Goal: Task Accomplishment & Management: Manage account settings

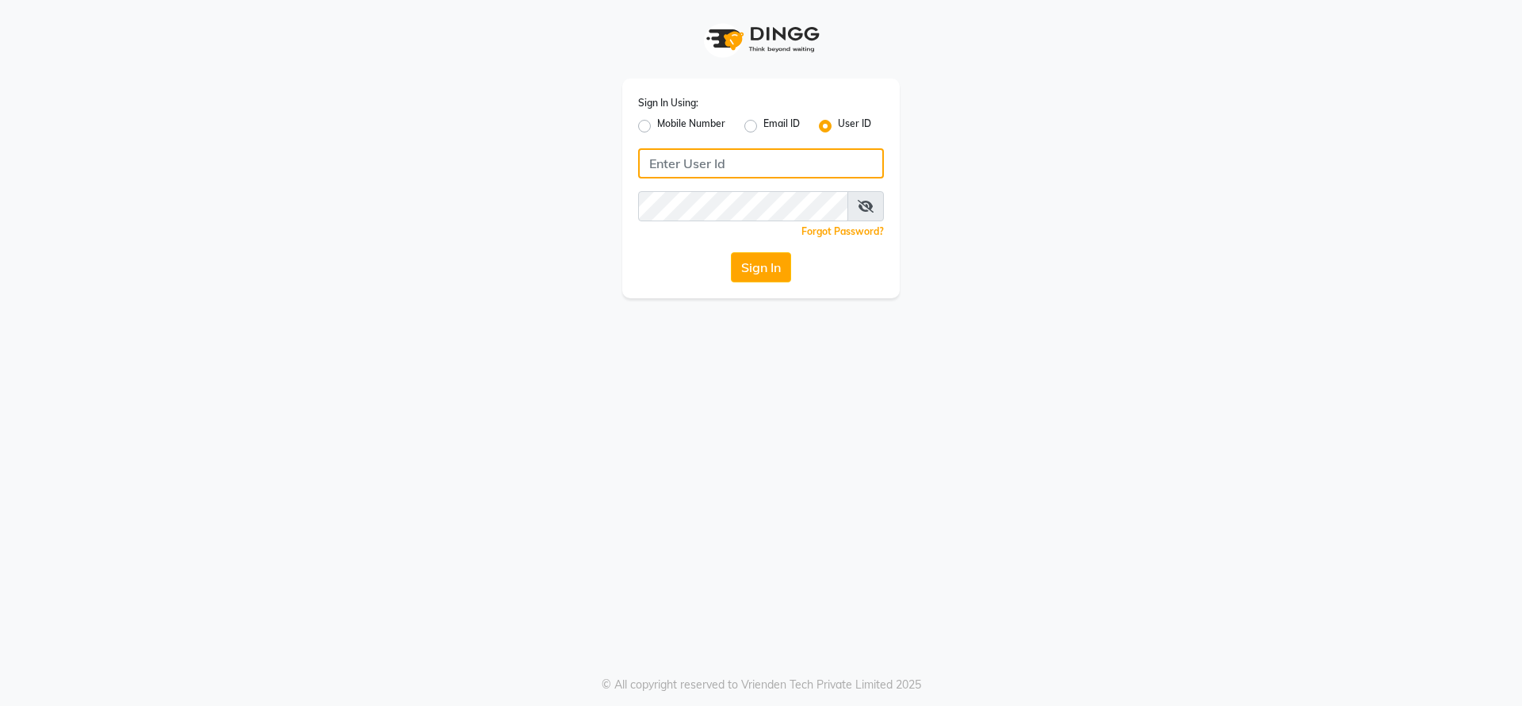
type input "9022420717"
click at [768, 286] on div "Sign In Using: Mobile Number Email ID User ID 9022420717 Remember me Forgot Pas…" at bounding box center [761, 189] width 278 height 220
click at [764, 258] on button "Sign In" at bounding box center [761, 267] width 60 height 30
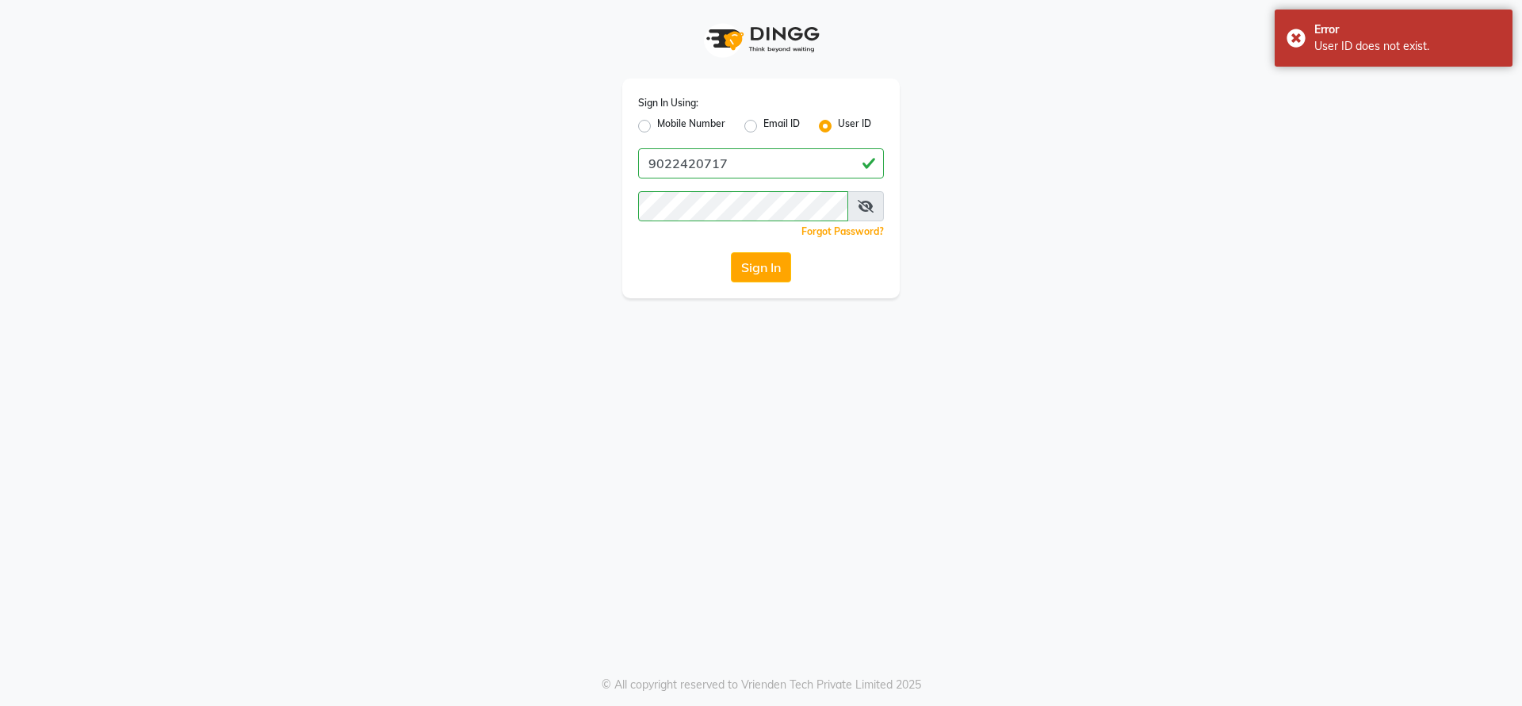
click at [657, 121] on label "Mobile Number" at bounding box center [691, 126] width 68 height 19
click at [657, 121] on input "Mobile Number" at bounding box center [662, 122] width 10 height 10
radio input "true"
radio input "false"
click at [730, 151] on input "Username" at bounding box center [787, 163] width 193 height 30
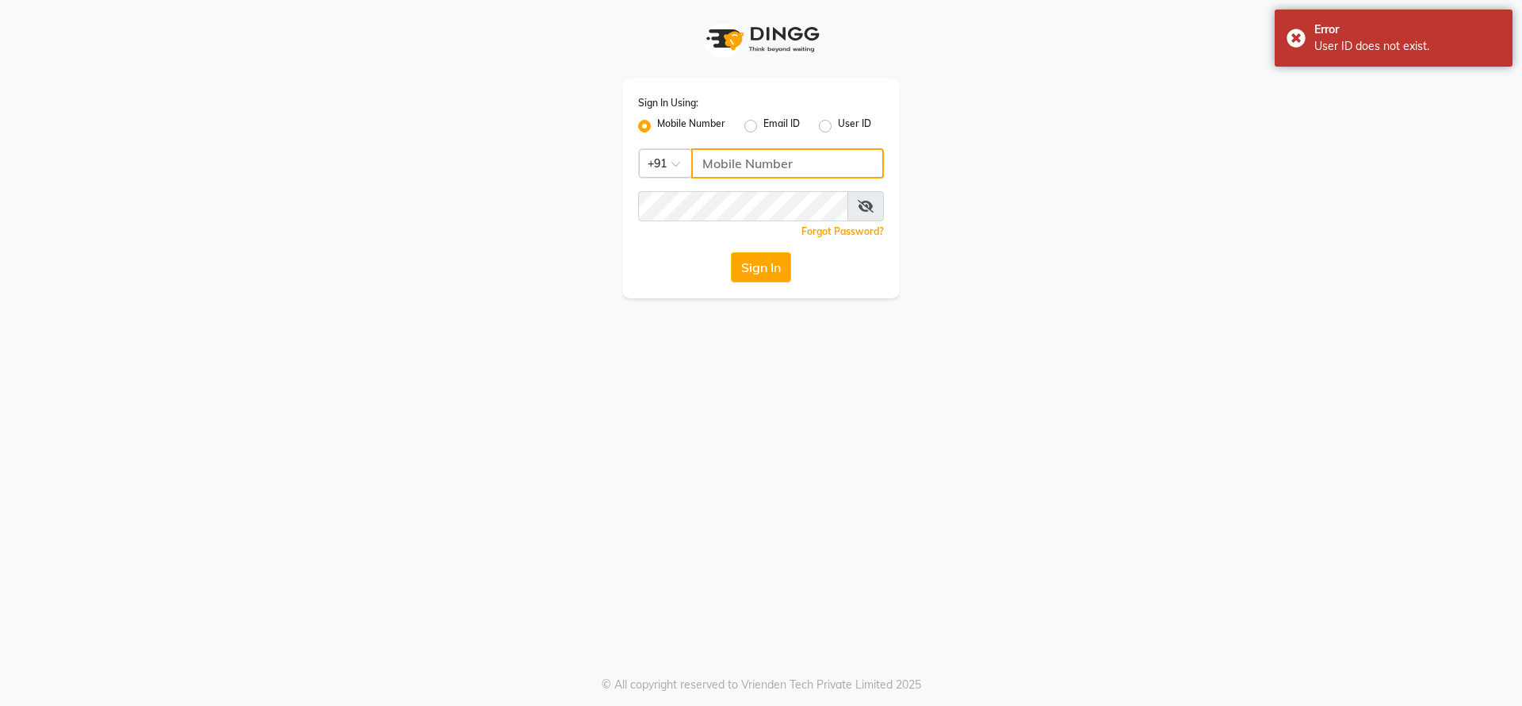
type input "9022420717"
click at [757, 270] on button "Sign In" at bounding box center [761, 267] width 60 height 30
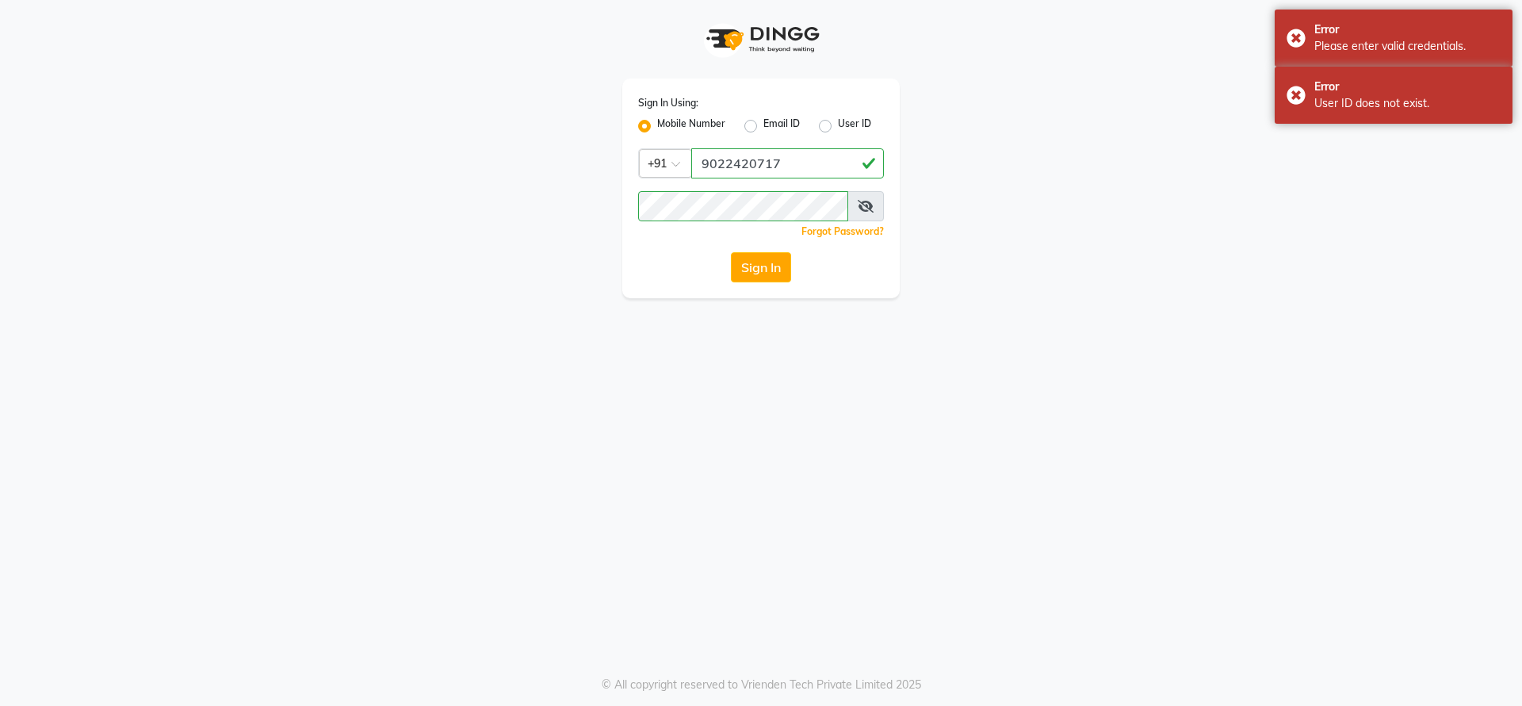
click at [745, 133] on div "Email ID" at bounding box center [773, 126] width 56 height 19
click at [847, 124] on label "User ID" at bounding box center [854, 126] width 33 height 19
click at [847, 124] on input "User ID" at bounding box center [843, 122] width 10 height 10
radio input "true"
radio input "false"
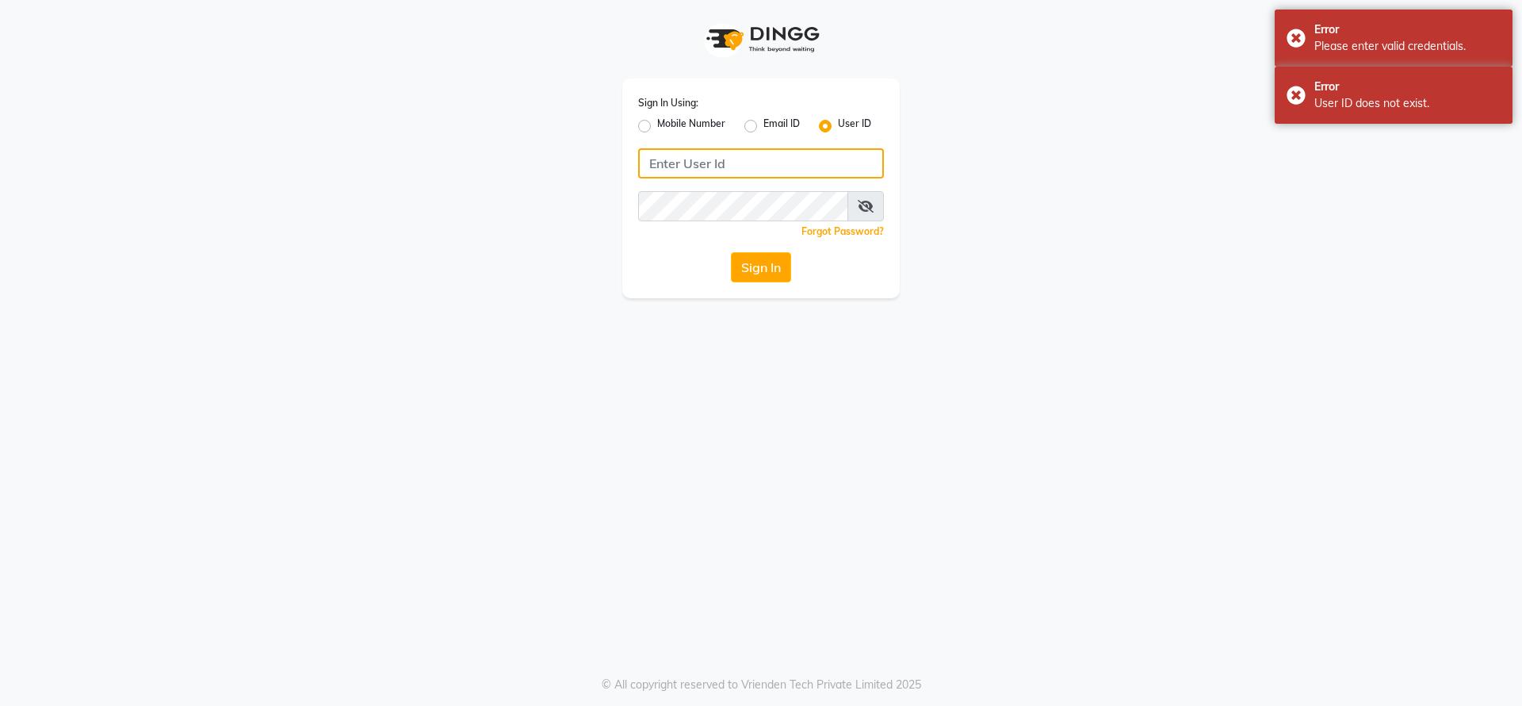
click at [726, 172] on input "Username" at bounding box center [761, 163] width 246 height 30
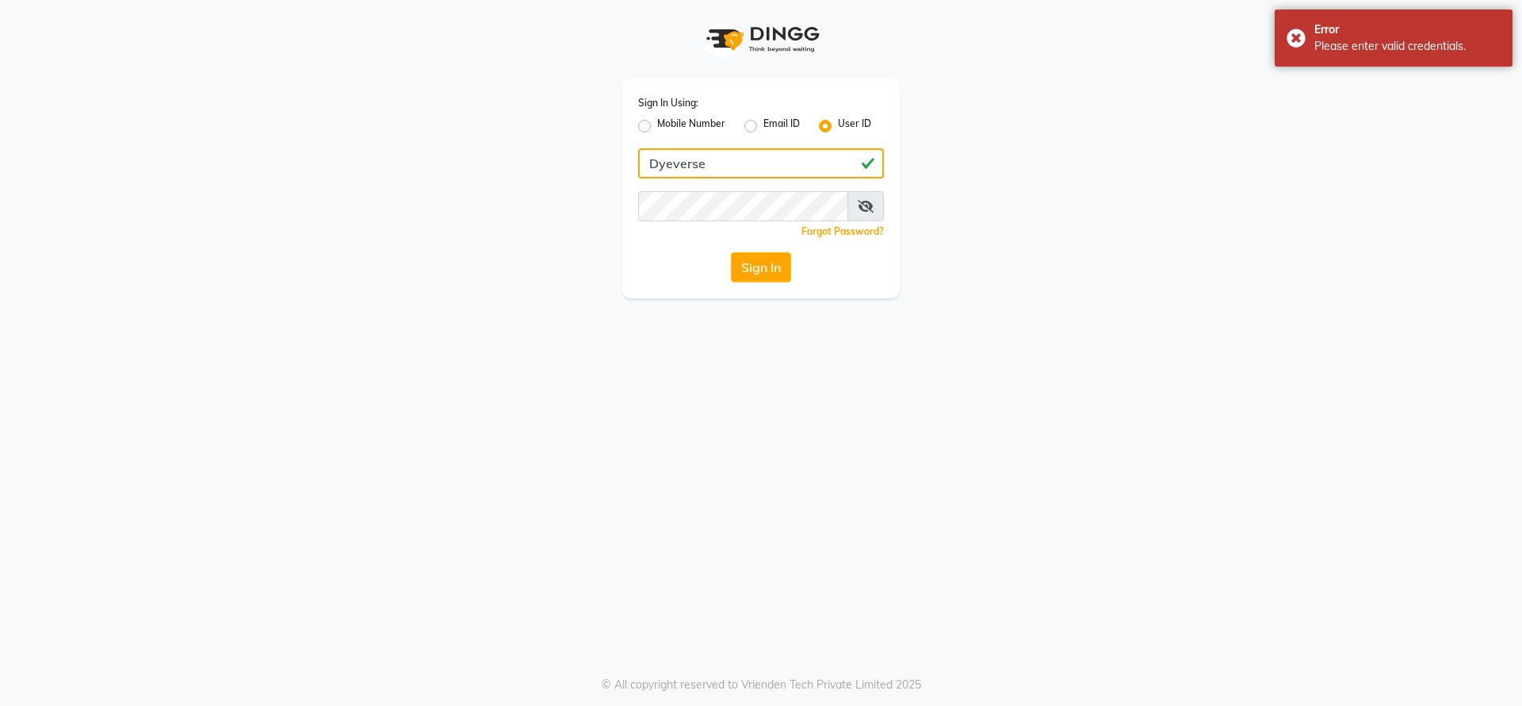
type input "Dyeverse"
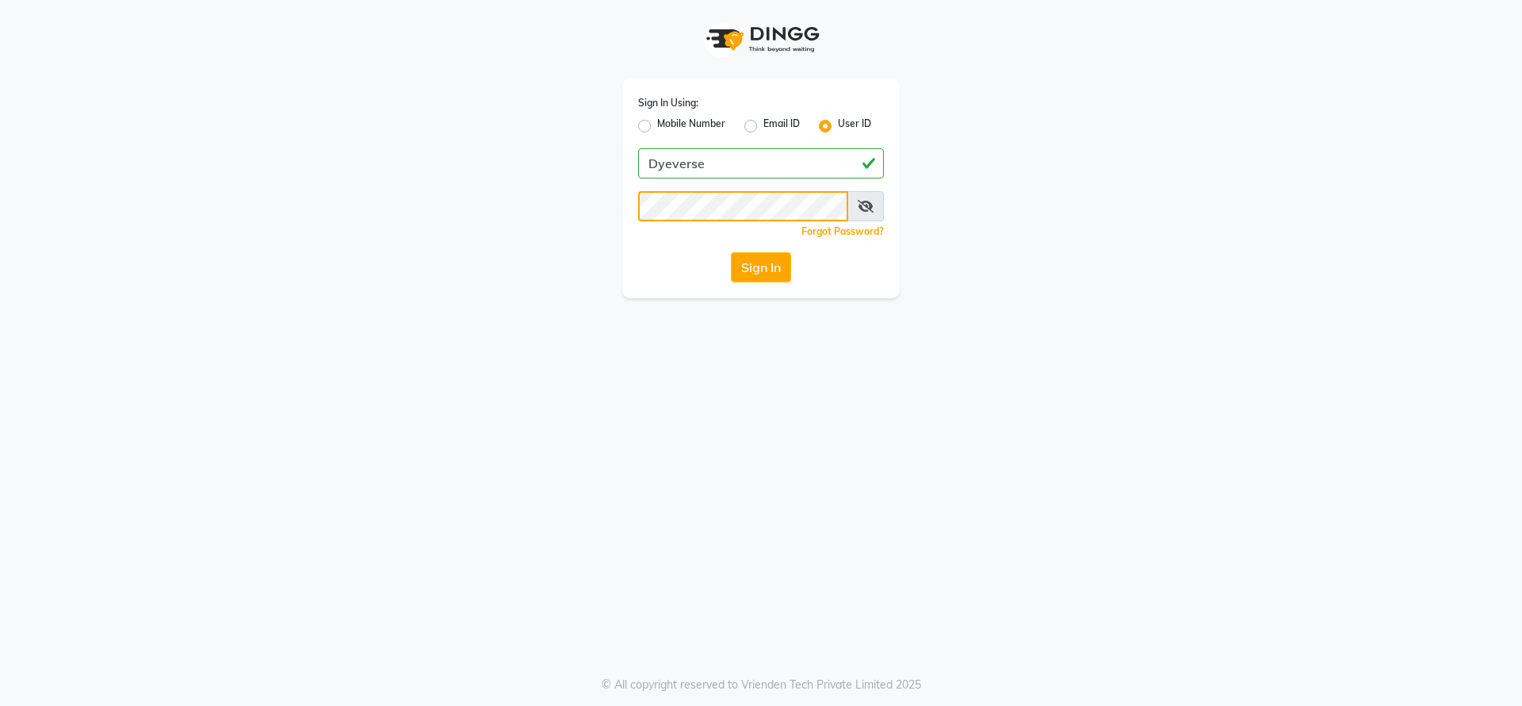
click at [731, 252] on button "Sign In" at bounding box center [761, 267] width 60 height 30
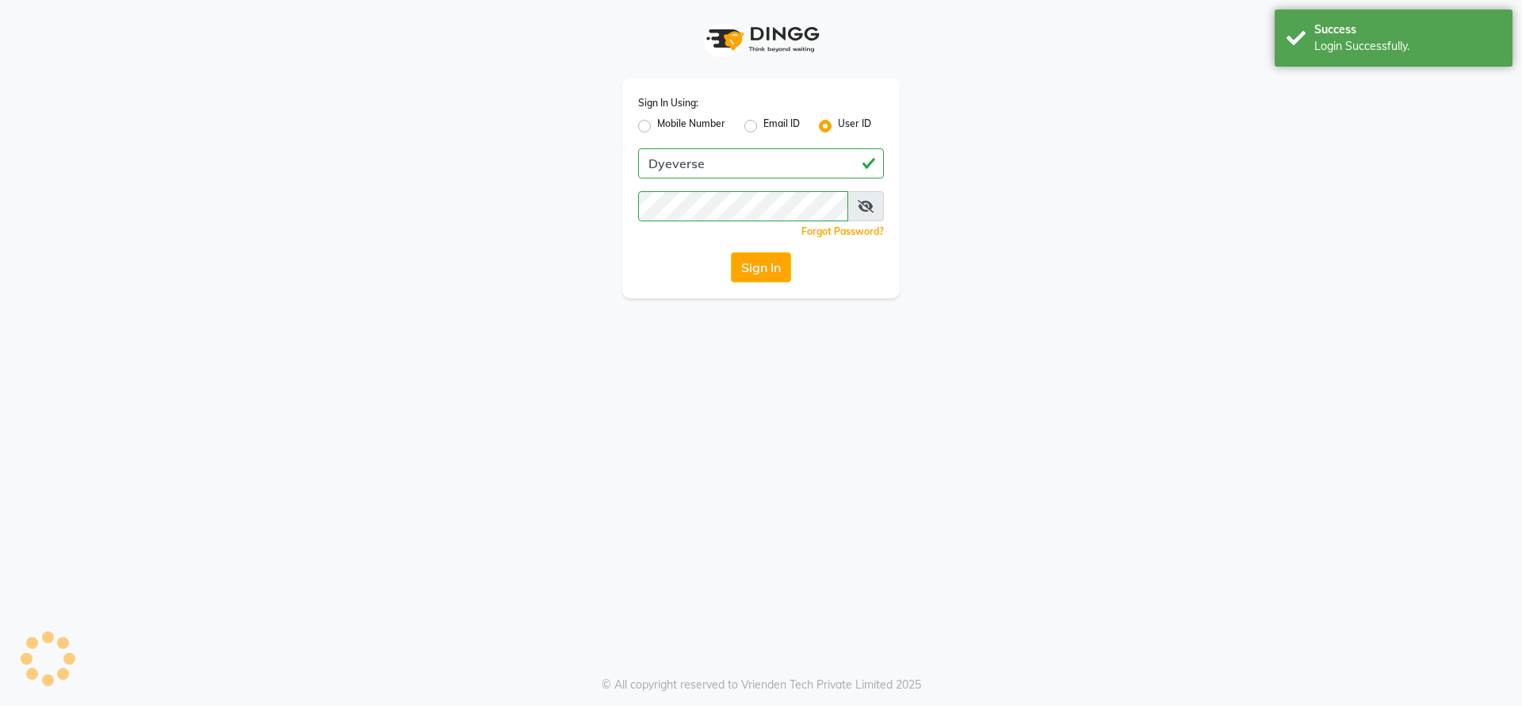
select select "6368"
select select "service"
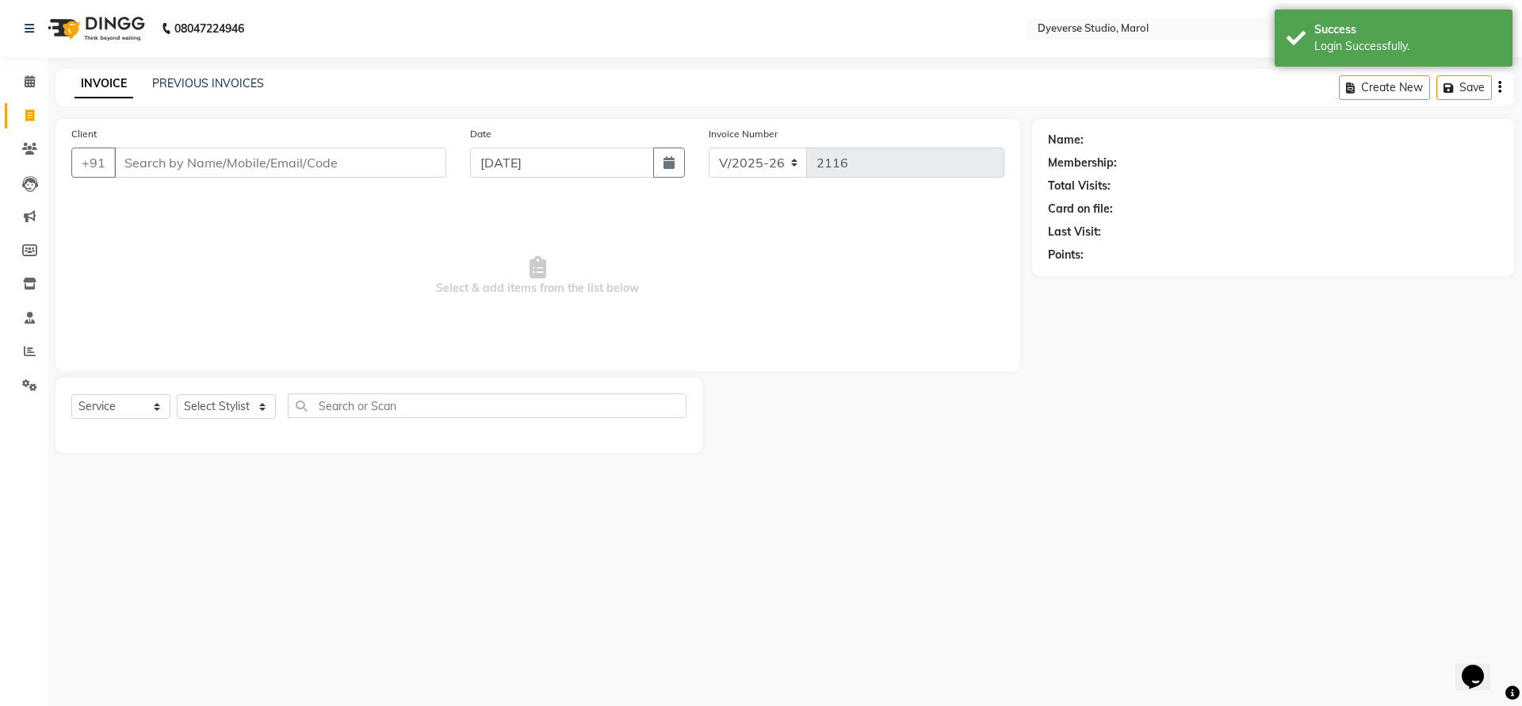
click at [242, 144] on div "Client +91" at bounding box center [258, 157] width 399 height 65
click at [250, 158] on input "Client" at bounding box center [280, 162] width 332 height 30
paste input "98203 80119"
type input "98203 80119"
click at [411, 159] on span "Add Client" at bounding box center [405, 163] width 63 height 16
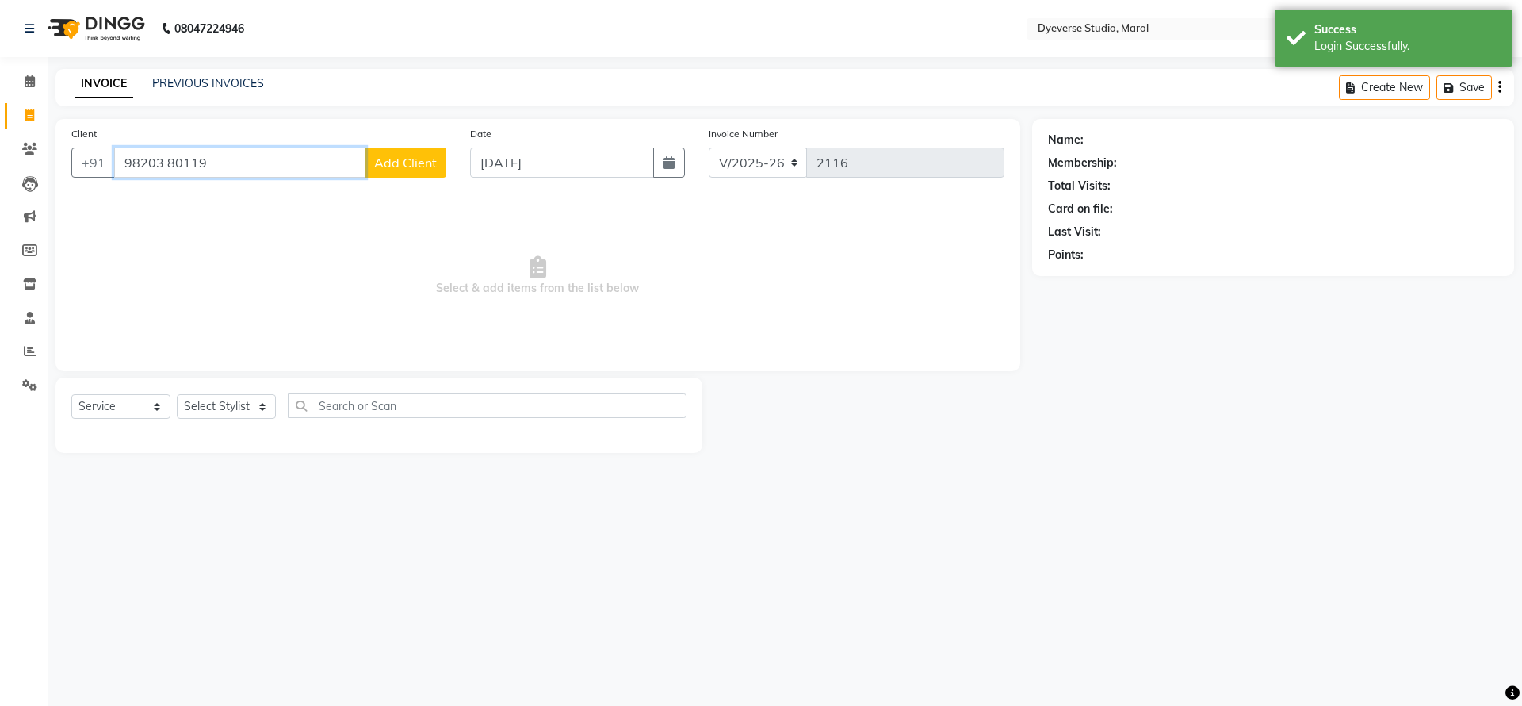
click at [264, 167] on input "98203 80119" at bounding box center [239, 162] width 251 height 30
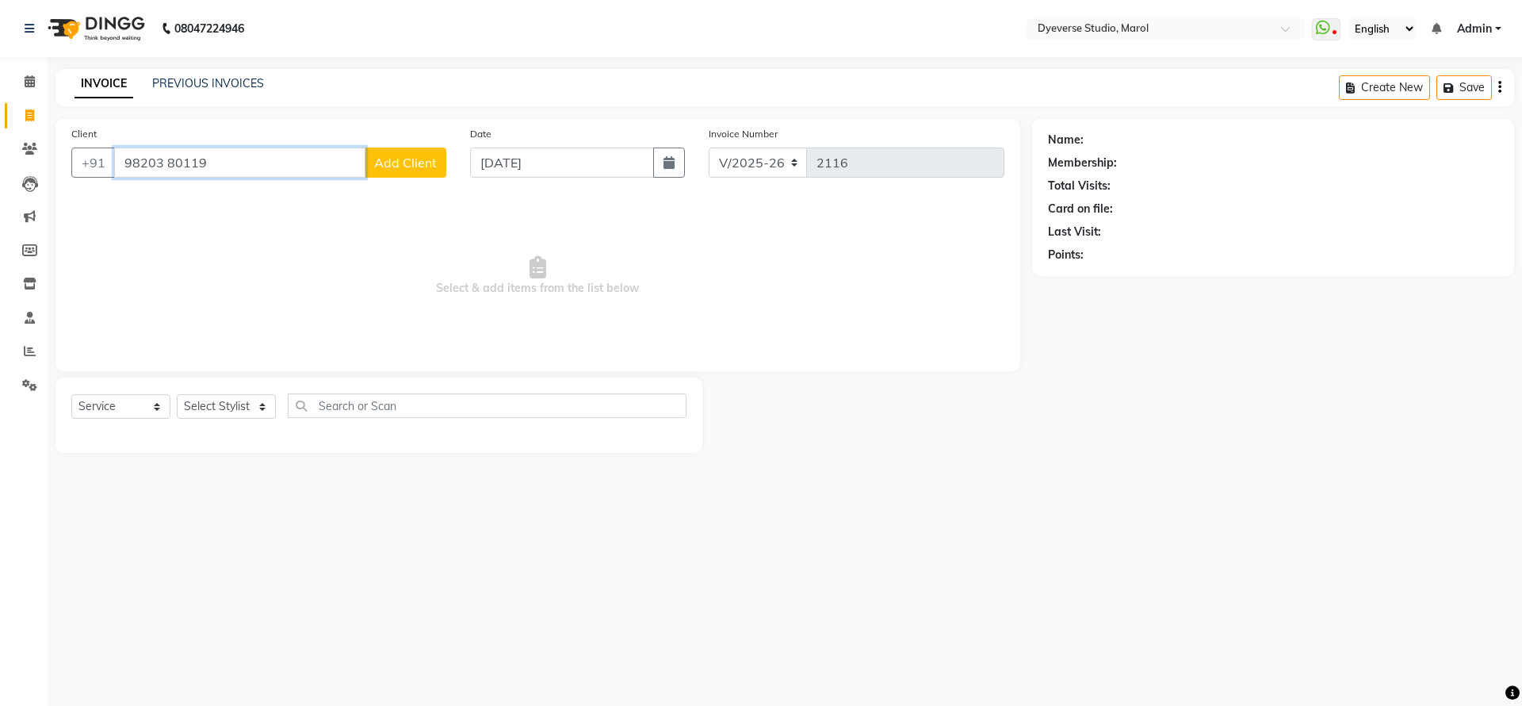
click at [253, 170] on input "98203 80119" at bounding box center [239, 162] width 251 height 30
click at [167, 159] on input "98203 80119" at bounding box center [239, 162] width 251 height 30
type input "9820380119"
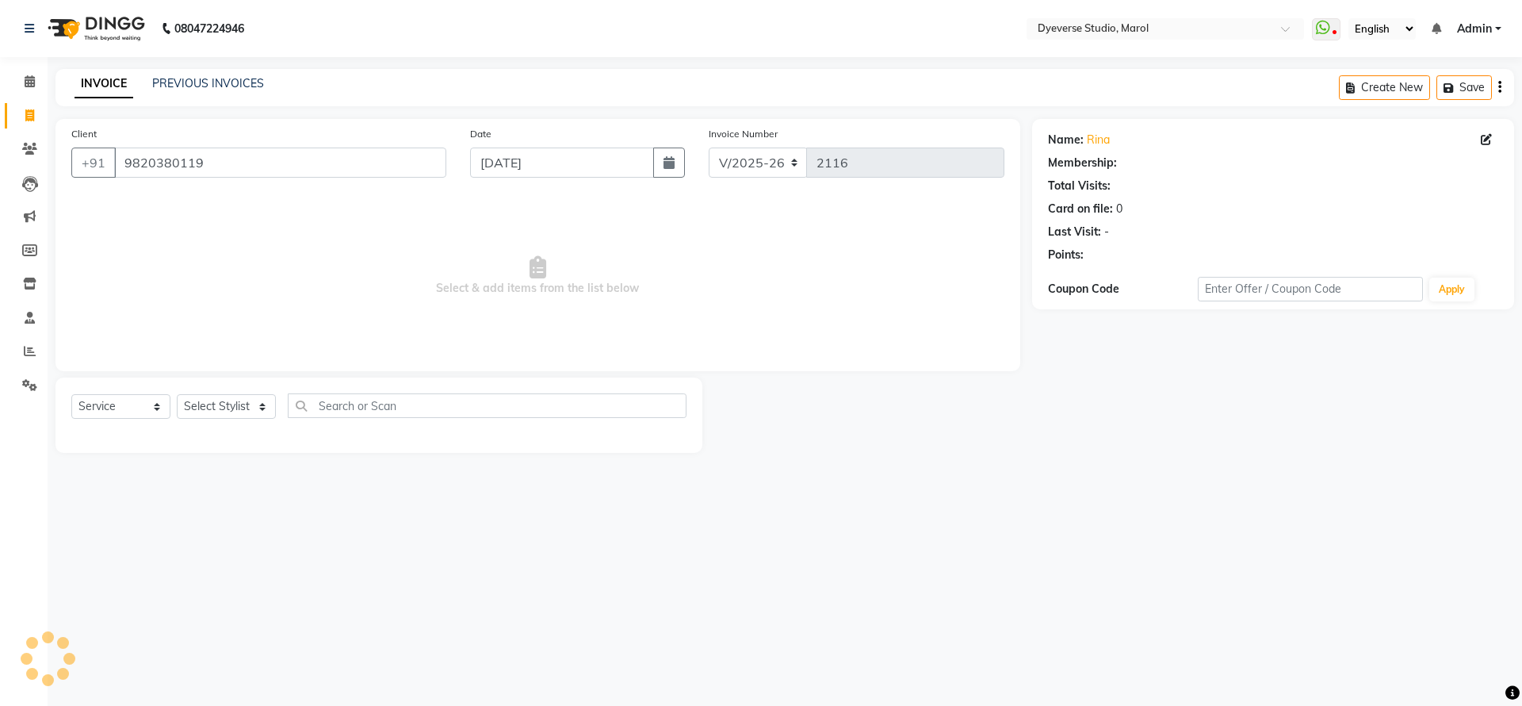
select select "1: Object"
click at [1096, 136] on link "Rina" at bounding box center [1098, 140] width 23 height 17
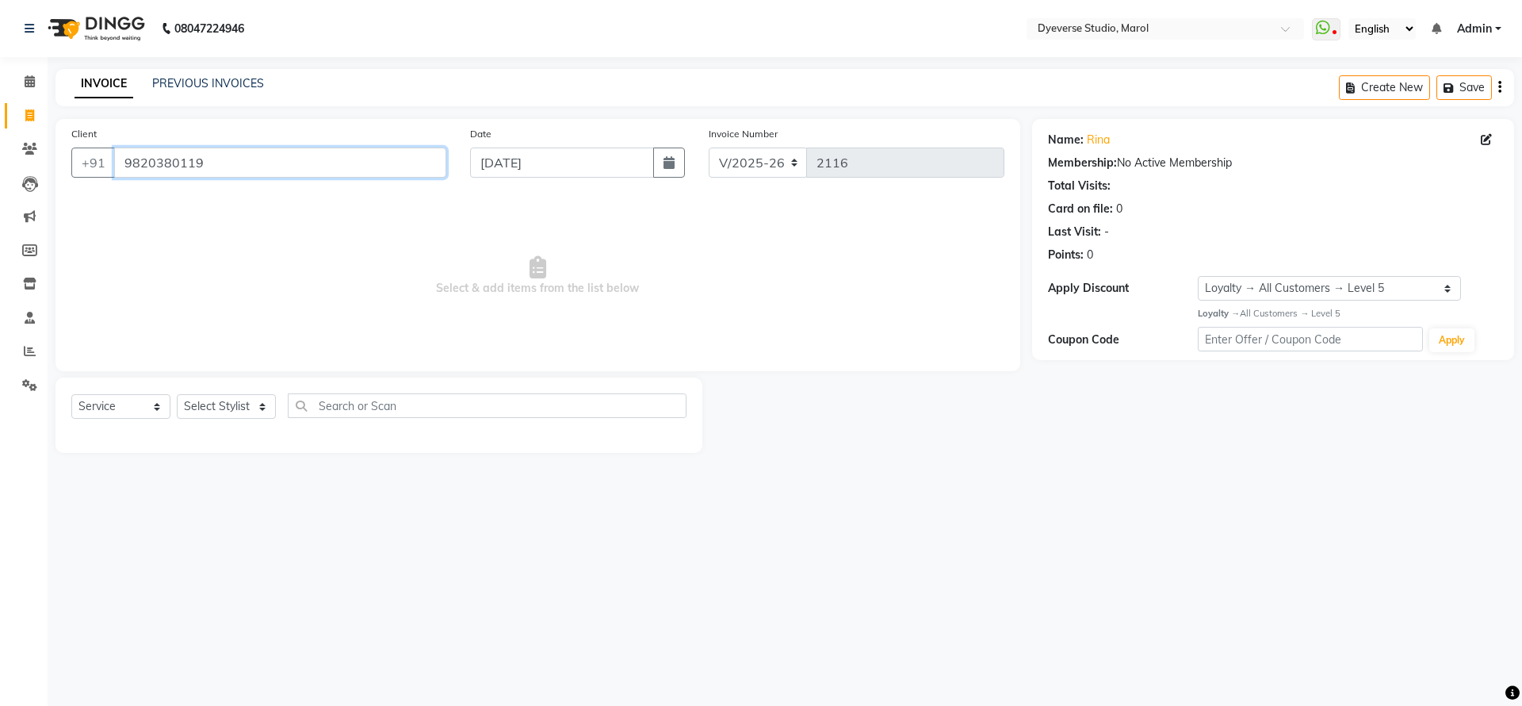
click at [192, 158] on input "9820380119" at bounding box center [280, 162] width 332 height 30
click at [193, 158] on input "9820380119" at bounding box center [280, 162] width 332 height 30
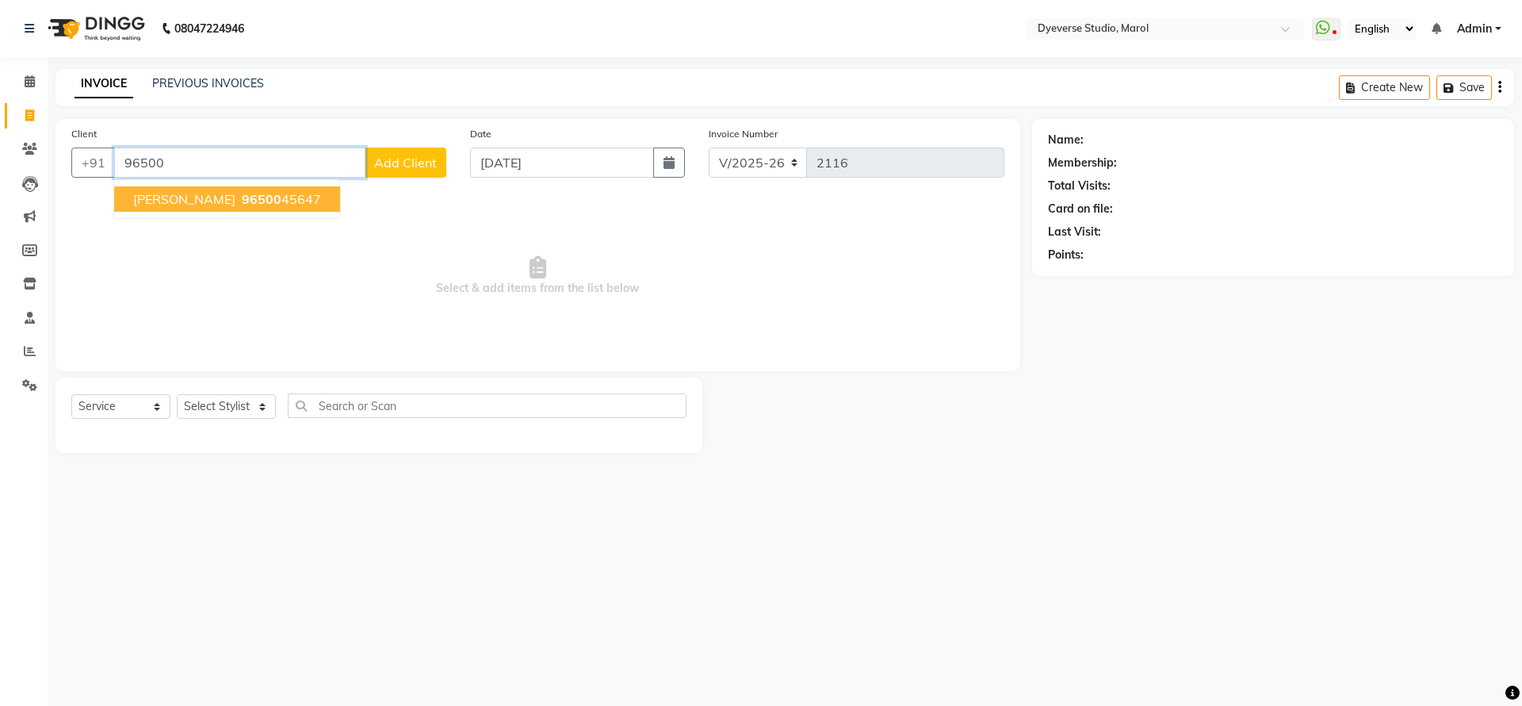
click at [242, 194] on span "96500" at bounding box center [262, 199] width 40 height 16
type input "9650045647"
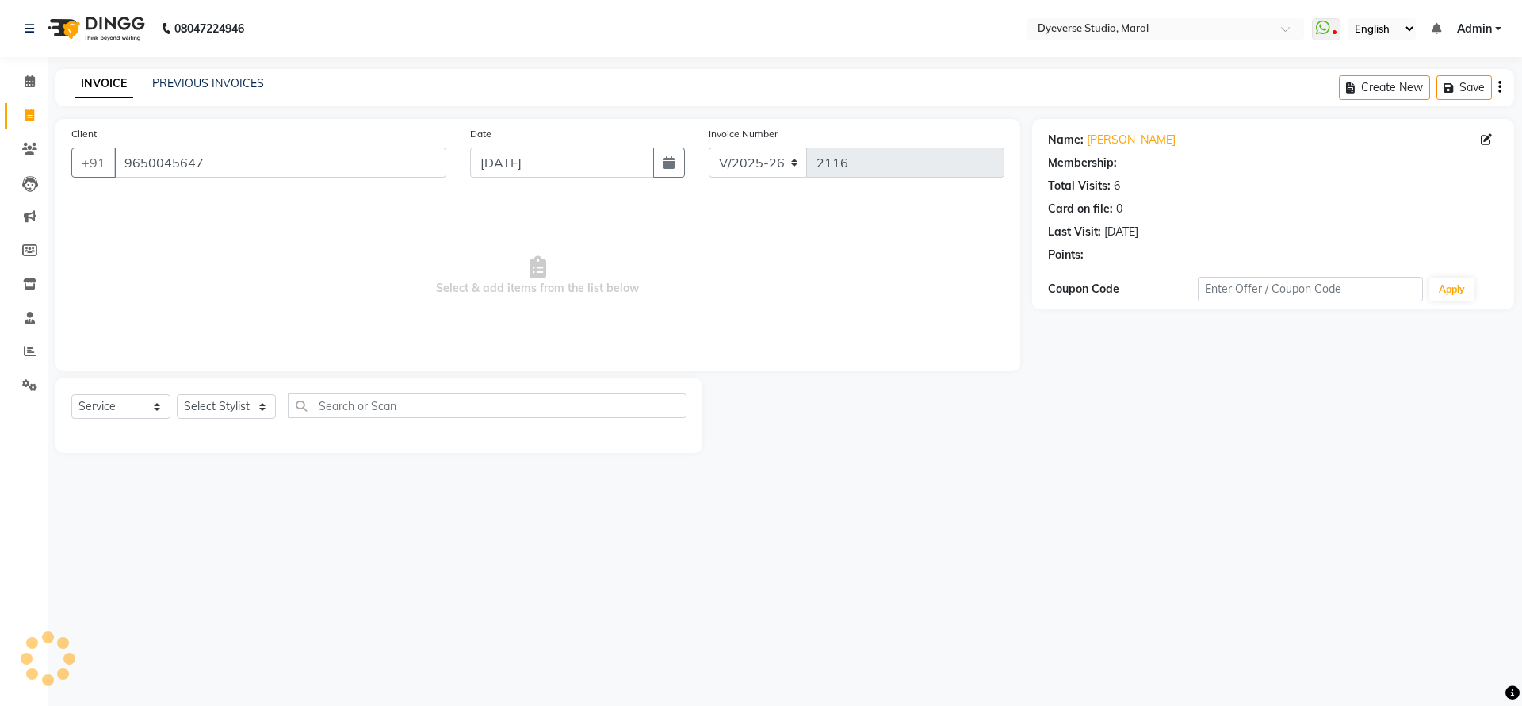
select select "2: Object"
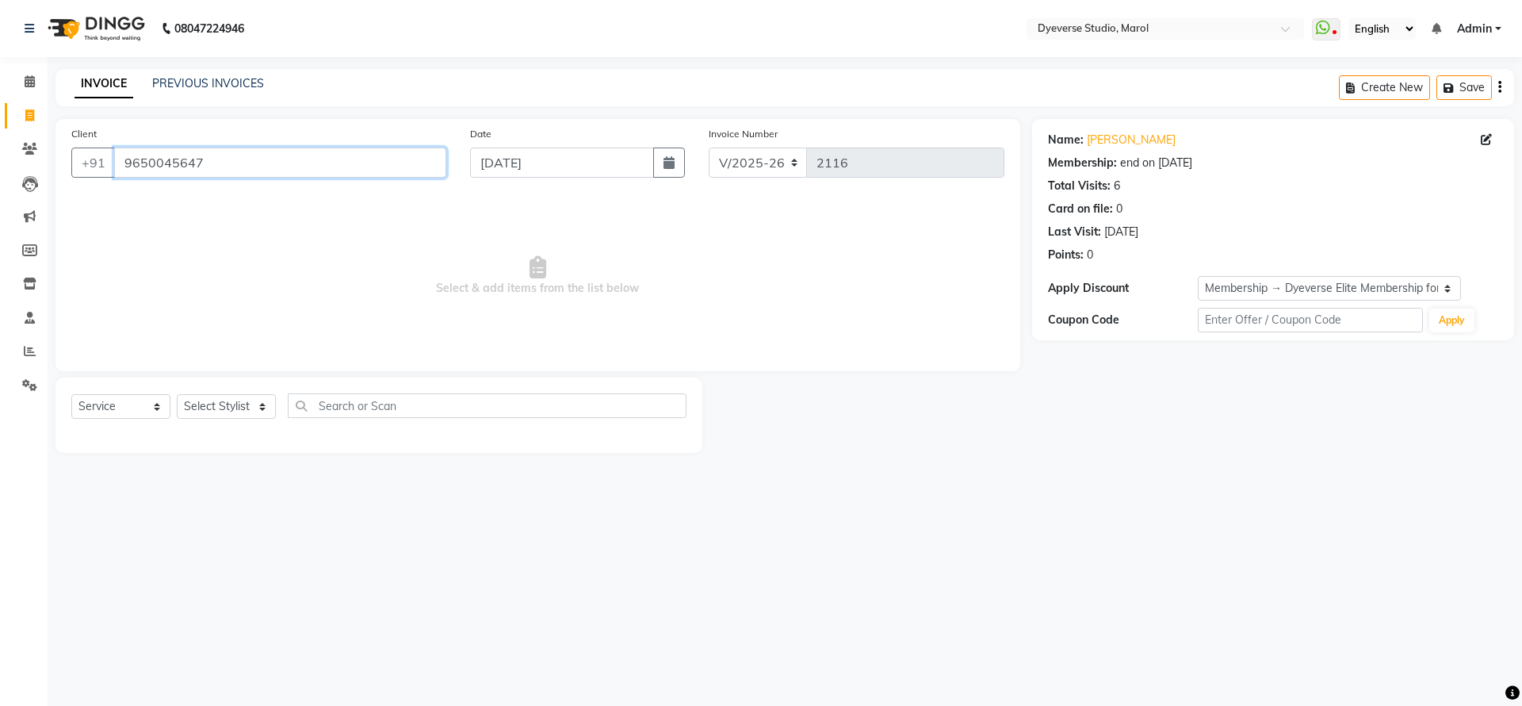
click at [206, 159] on input "9650045647" at bounding box center [280, 162] width 332 height 30
click at [232, 404] on select "Select Stylist [PERSON_NAME] [PERSON_NAME] [PERSON_NAME] [PERSON_NAME] [PERSON_…" at bounding box center [226, 406] width 99 height 25
select select "67069"
click at [177, 394] on select "Select Stylist [PERSON_NAME] [PERSON_NAME] [PERSON_NAME] [PERSON_NAME] [PERSON_…" at bounding box center [226, 406] width 99 height 25
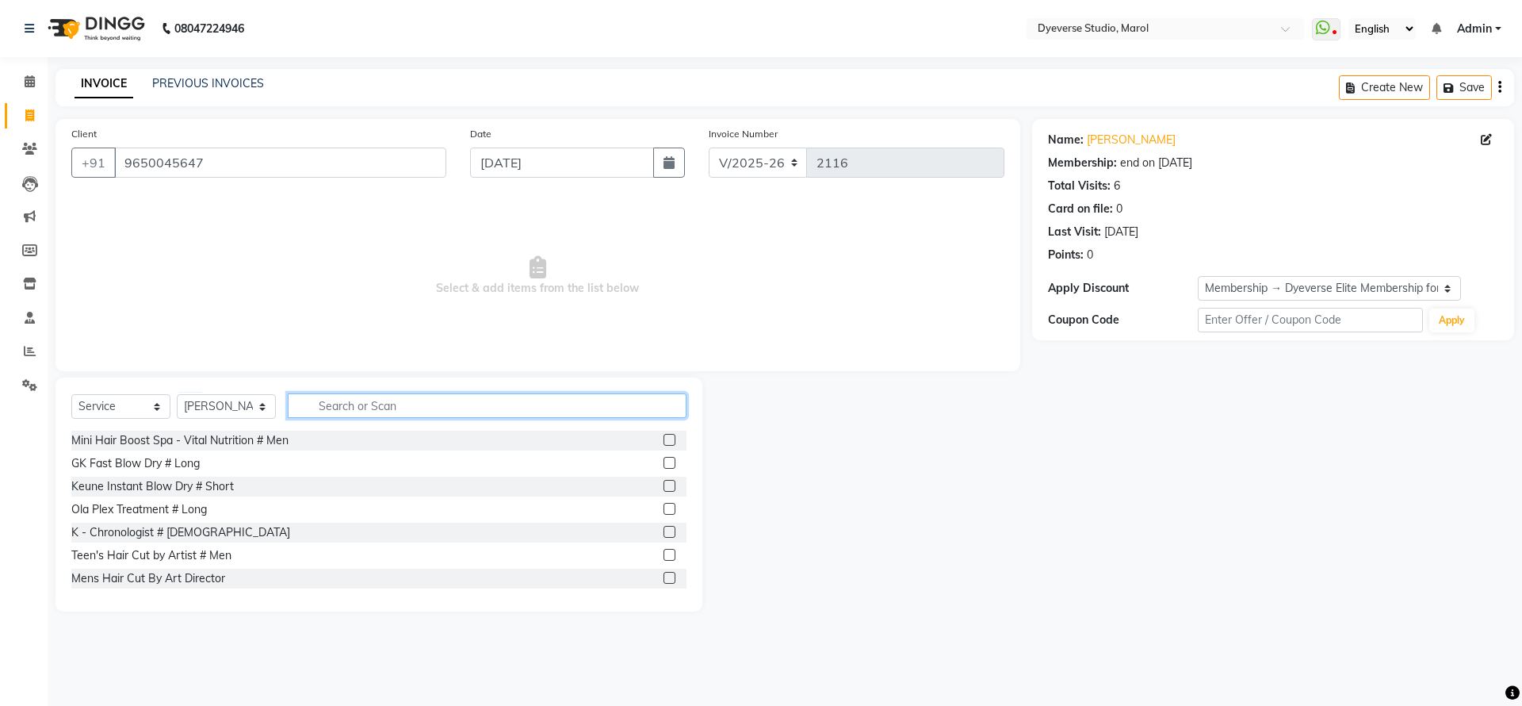
click at [362, 405] on input "text" at bounding box center [487, 405] width 399 height 25
type input "cut by a"
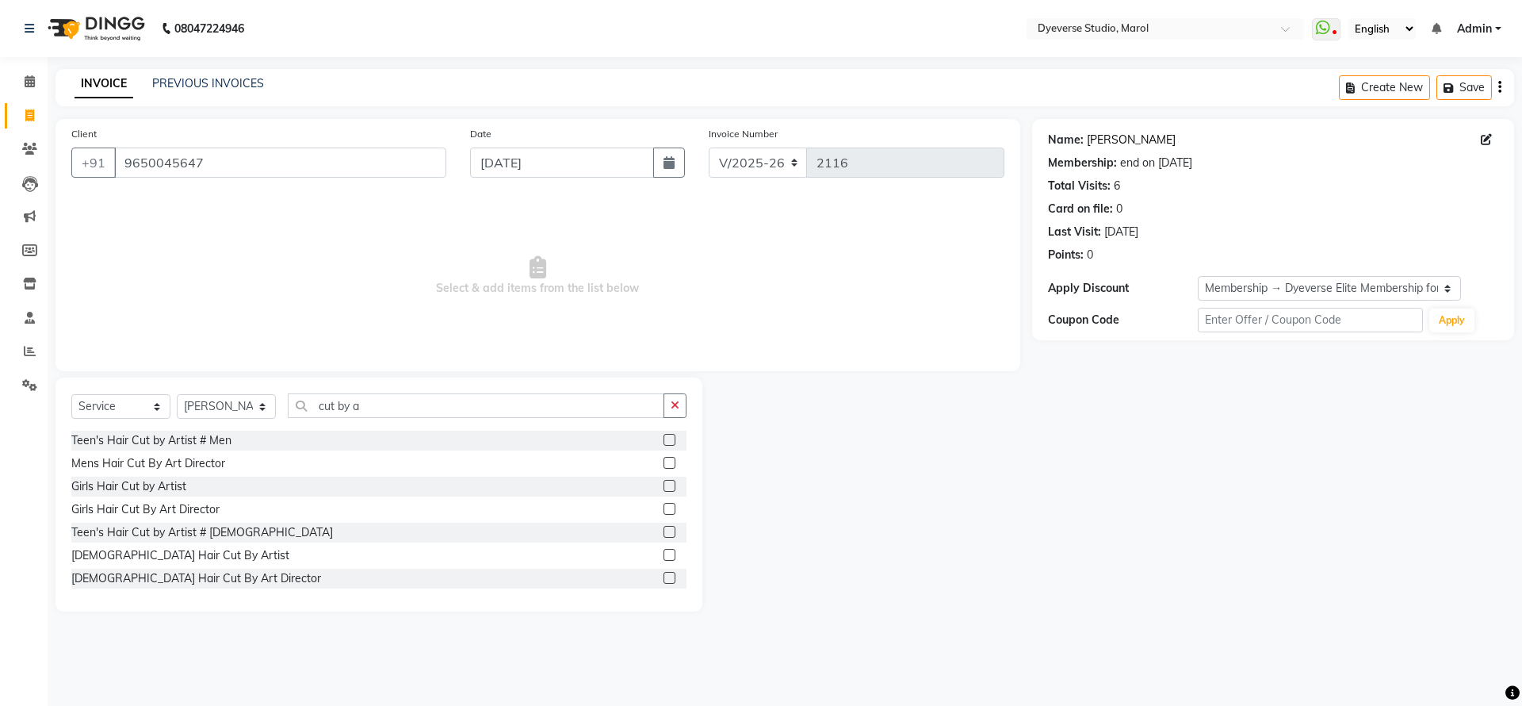
click at [1089, 137] on link "Varad" at bounding box center [1131, 140] width 89 height 17
click at [664, 461] on label at bounding box center [670, 463] width 12 height 12
click at [664, 461] on input "checkbox" at bounding box center [669, 463] width 10 height 10
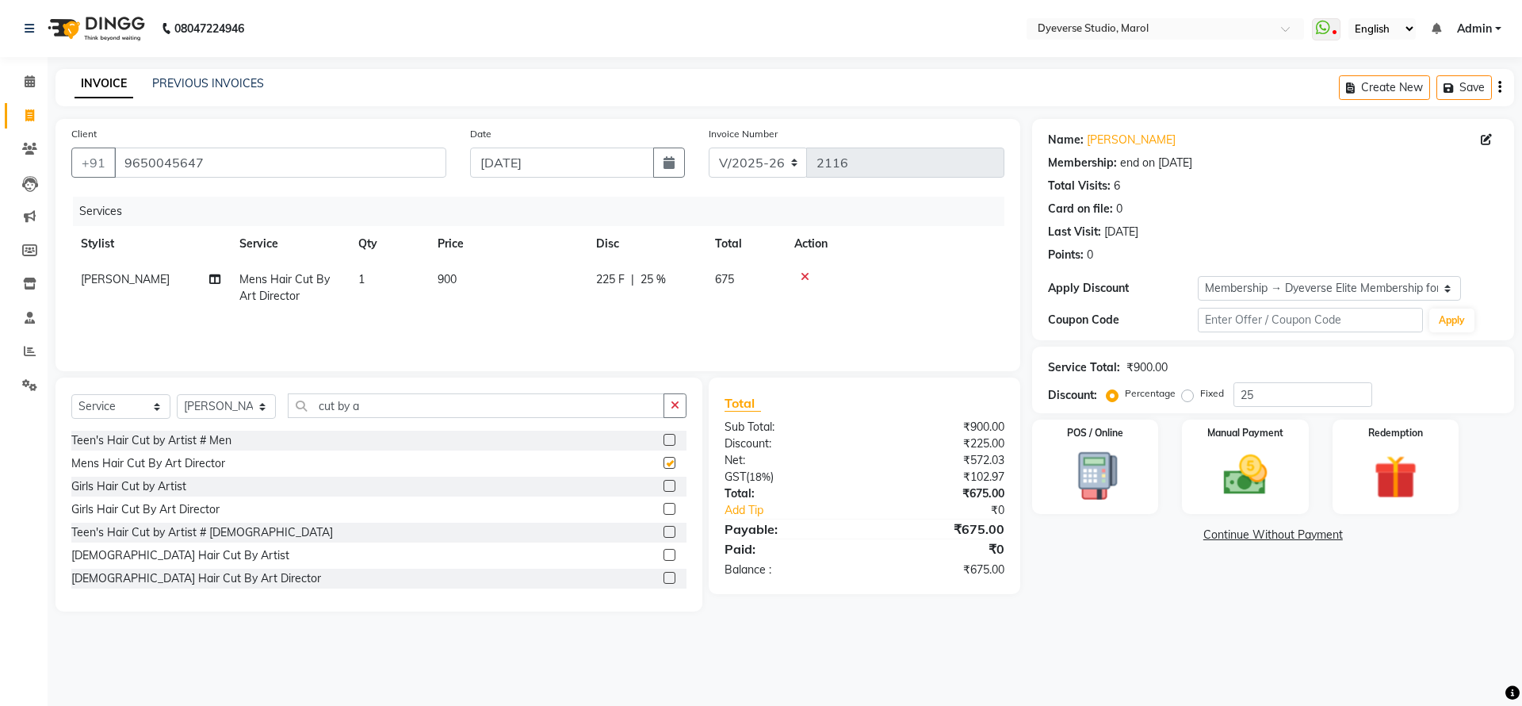
checkbox input "false"
click at [1246, 486] on img at bounding box center [1245, 475] width 74 height 52
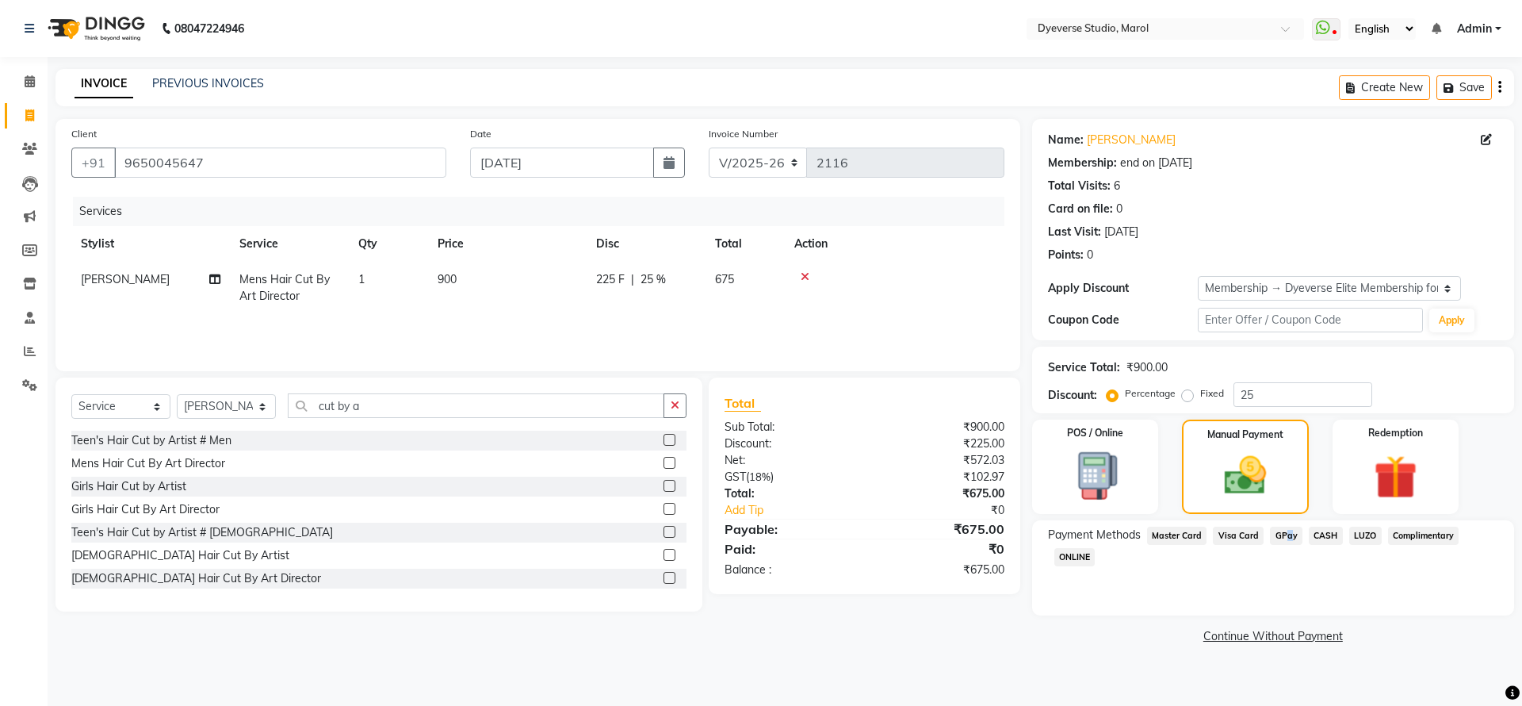
click at [1282, 534] on span "GPay" at bounding box center [1286, 536] width 33 height 18
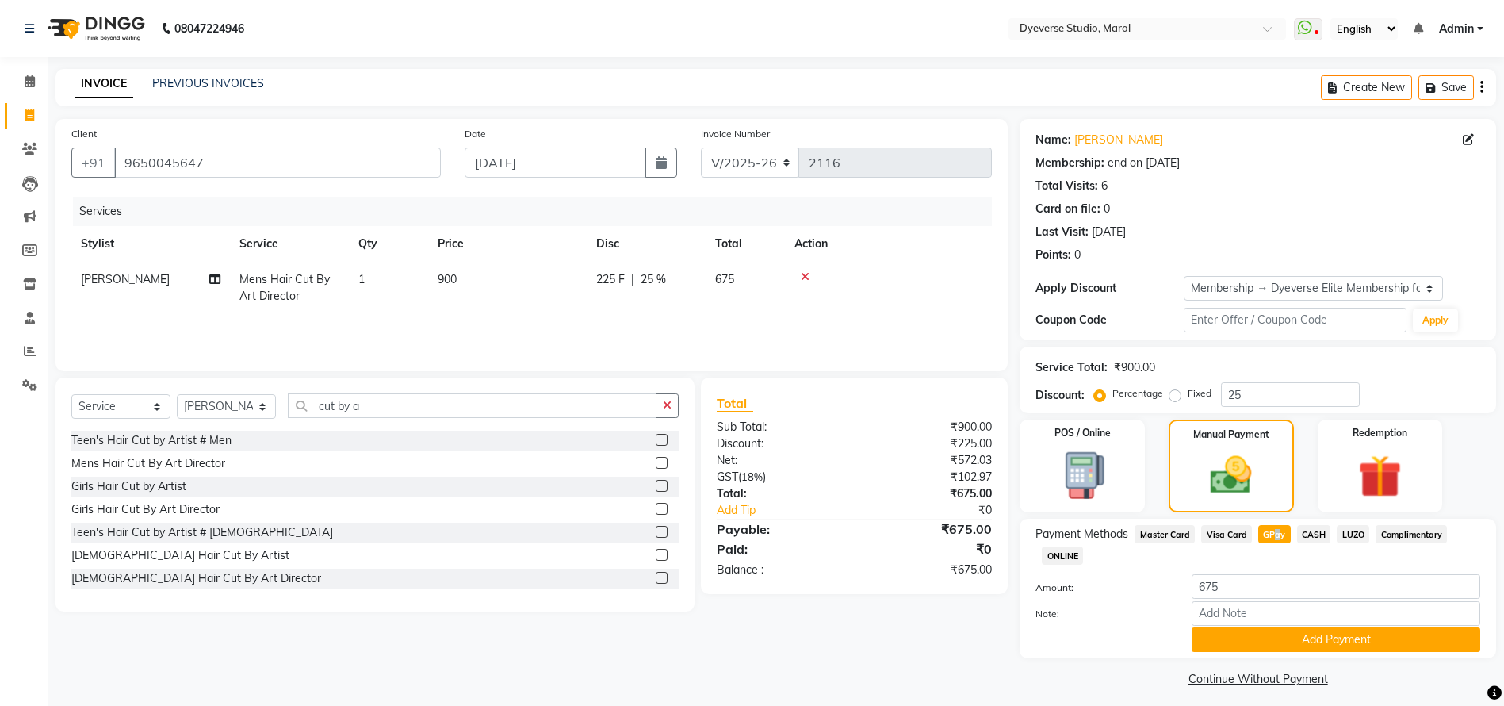
scroll to position [9, 0]
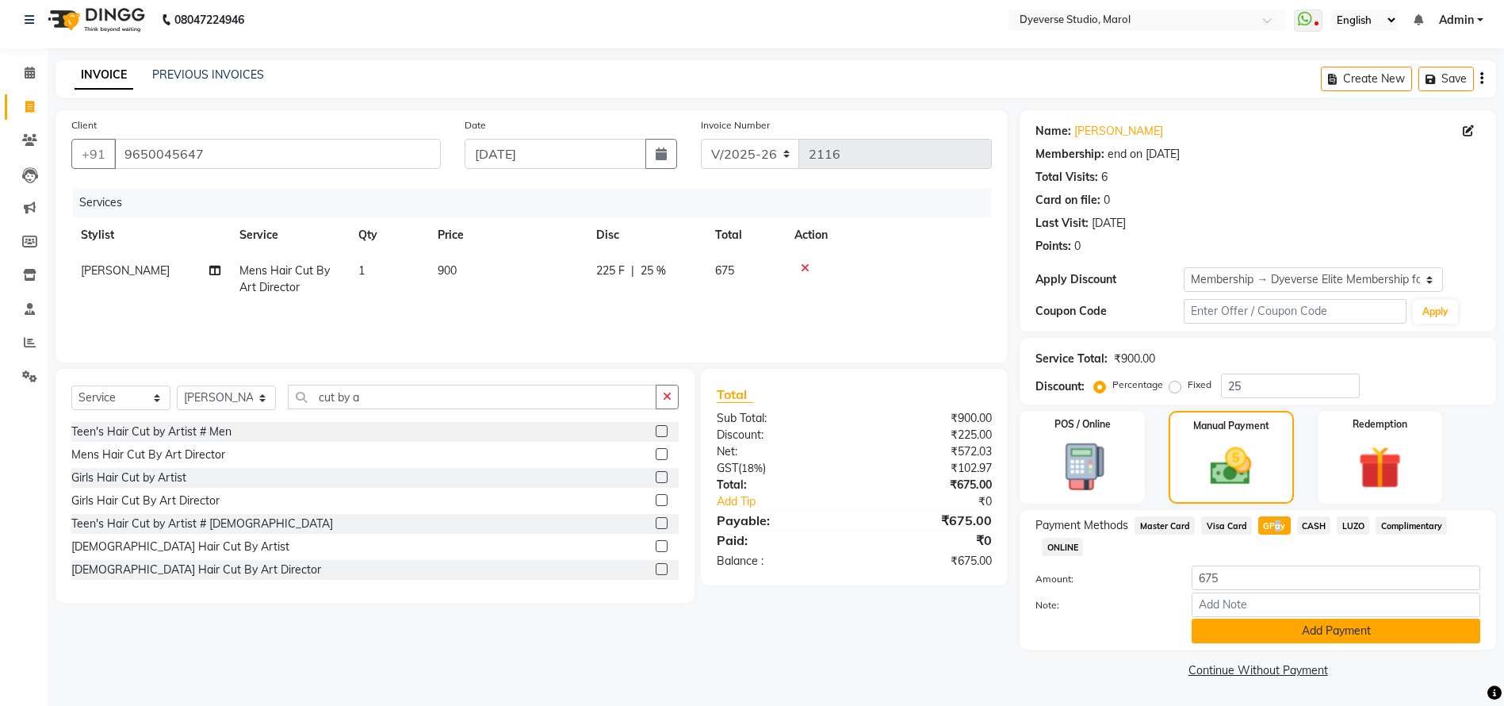
click at [1357, 624] on button "Add Payment" at bounding box center [1336, 630] width 289 height 25
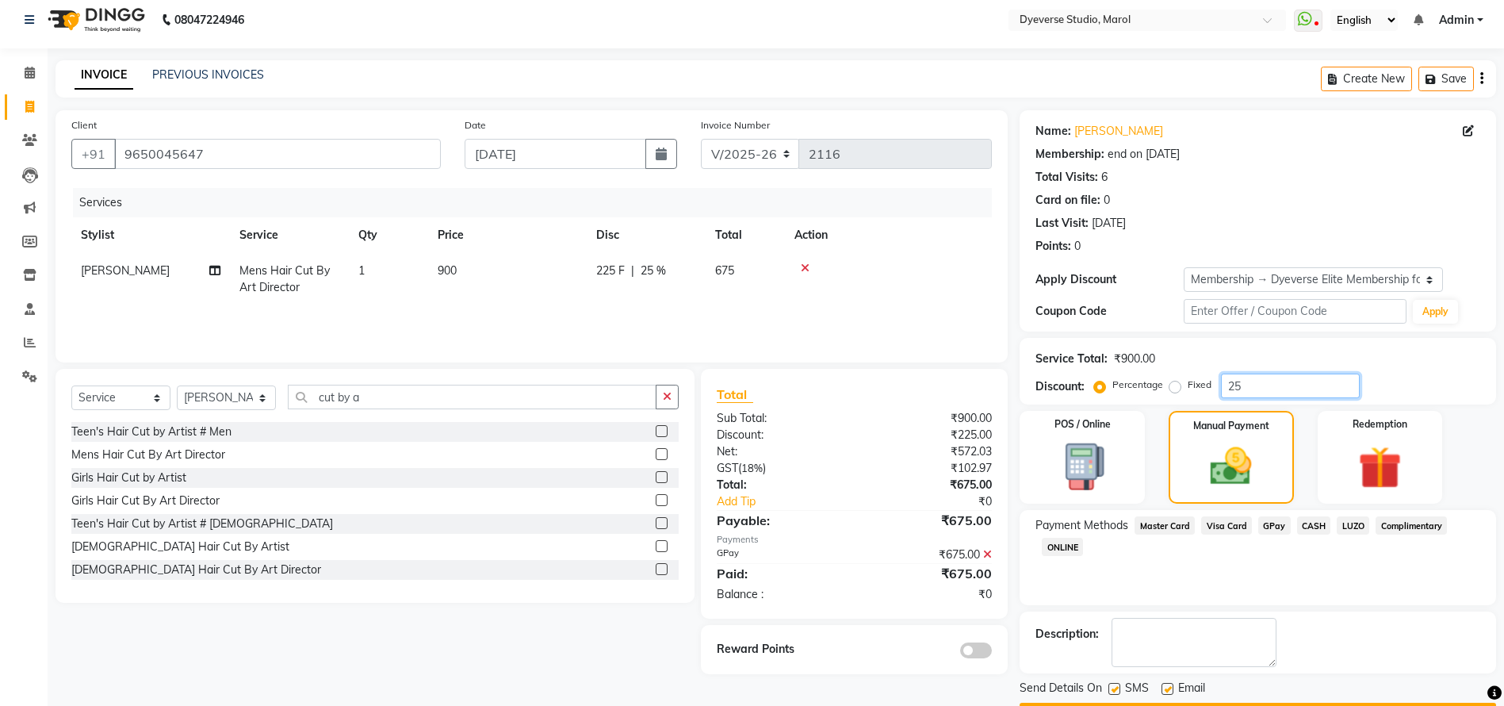
drag, startPoint x: 1503, startPoint y: 470, endPoint x: 1522, endPoint y: 649, distance: 180.2
click at [1504, 649] on html "08047224946 Select Location × Dyeverse Studio, Marol WhatsApp Status ✕ Status: …" at bounding box center [752, 344] width 1504 height 706
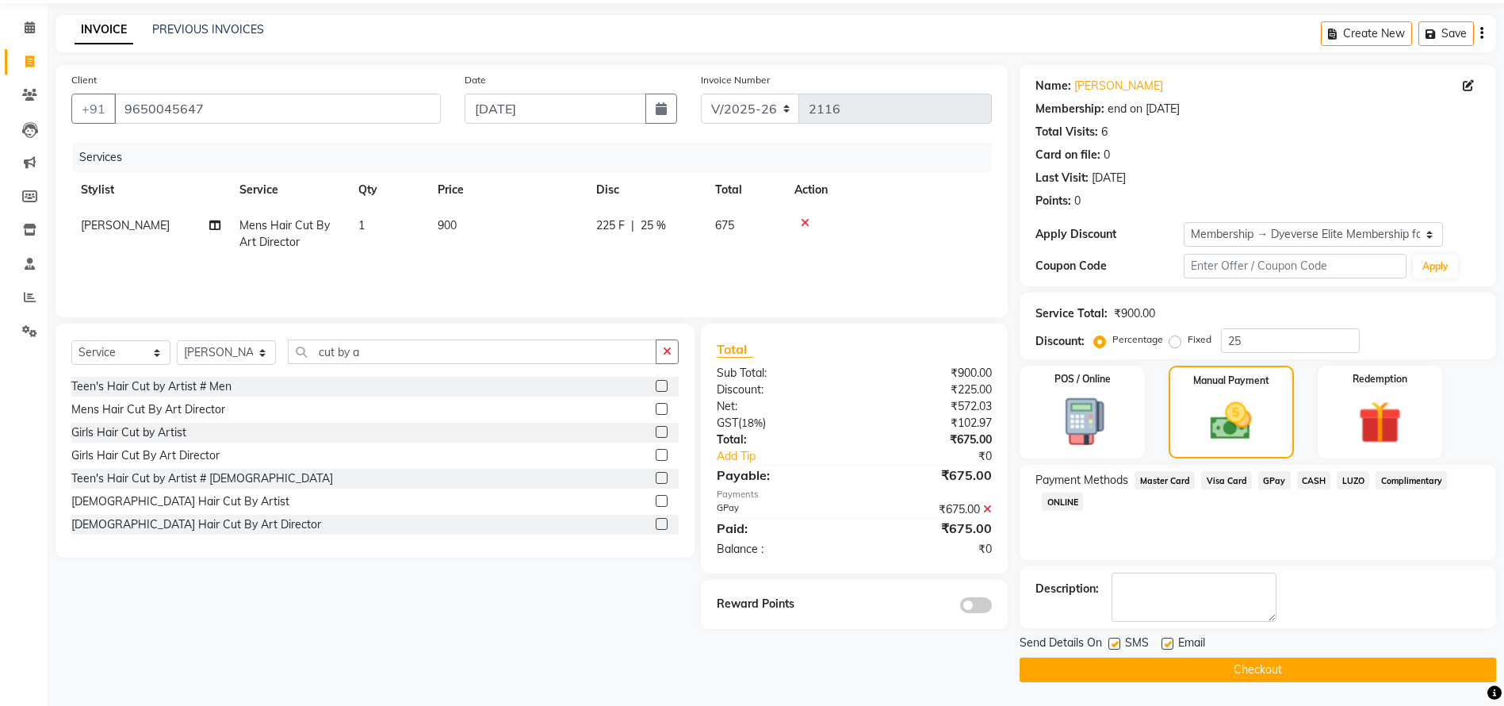
click at [1361, 671] on button "Checkout" at bounding box center [1258, 669] width 477 height 25
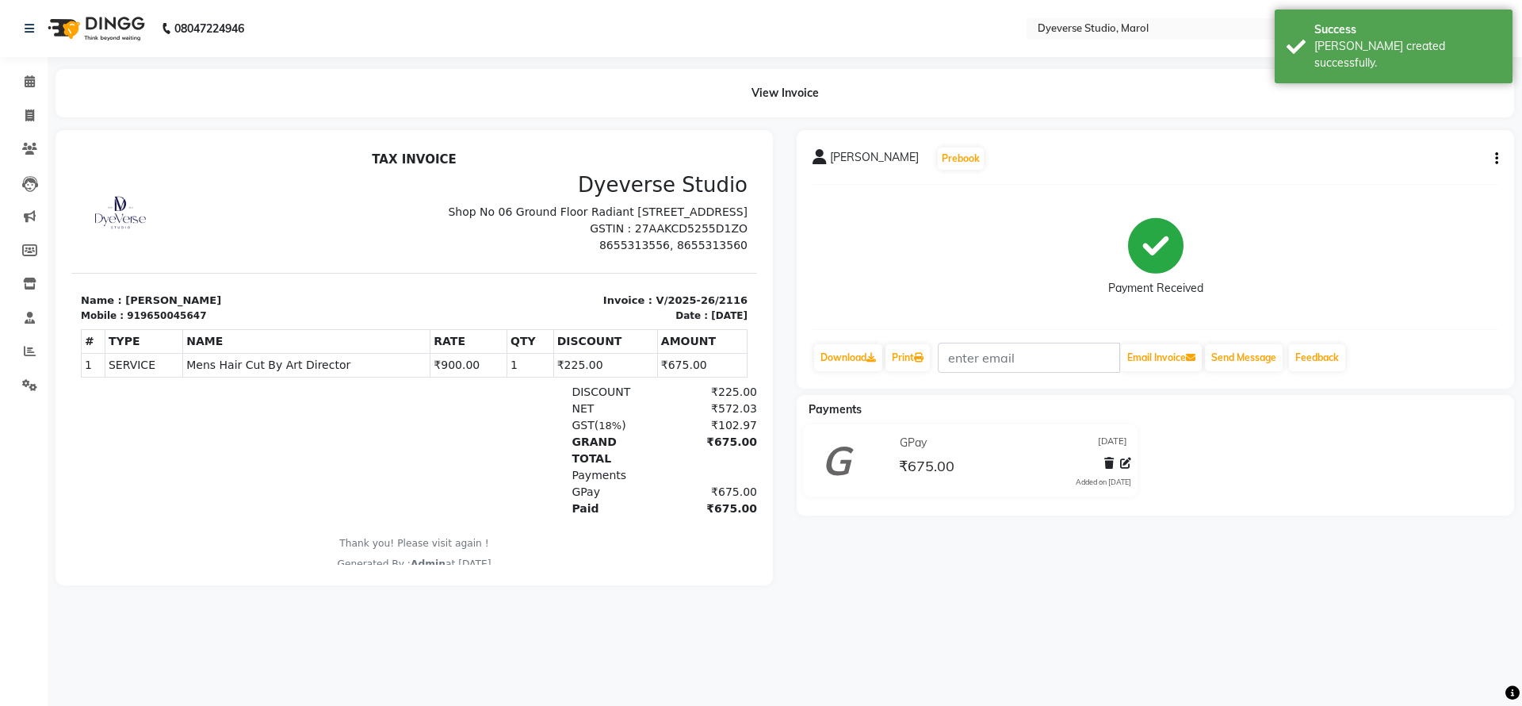
click at [149, 323] on div "919650045647" at bounding box center [166, 315] width 79 height 14
copy div "919650045647"
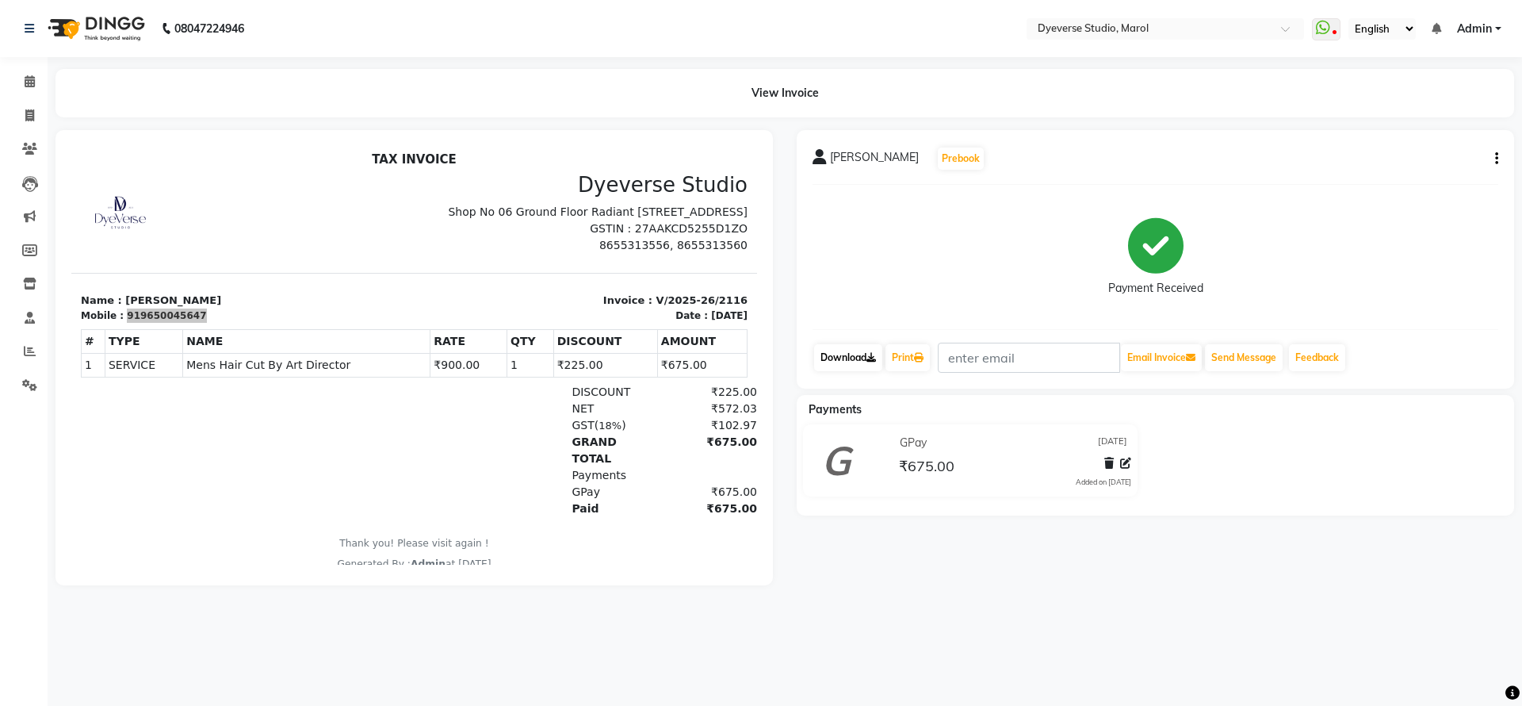
click at [846, 360] on link "Download" at bounding box center [848, 357] width 68 height 27
click at [26, 70] on link "Calendar" at bounding box center [24, 82] width 38 height 26
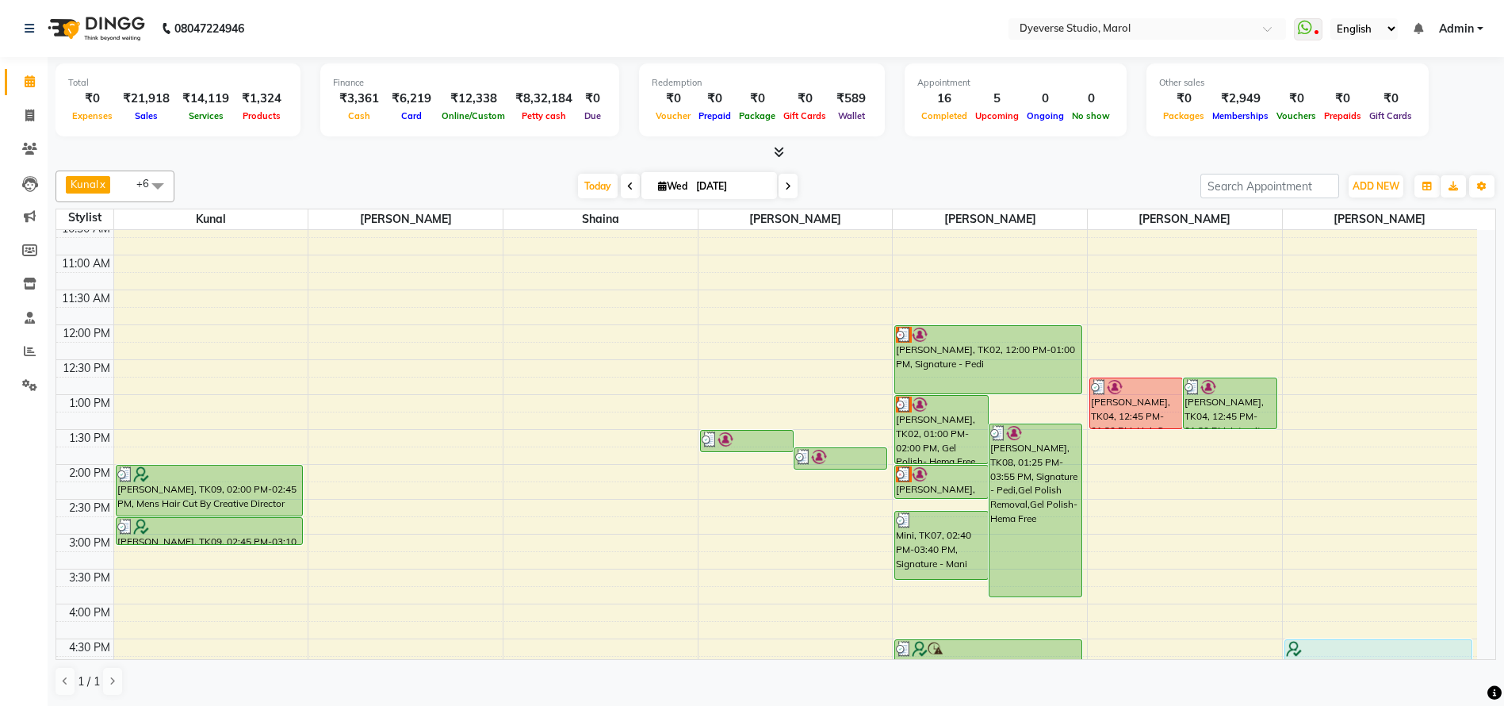
scroll to position [308, 0]
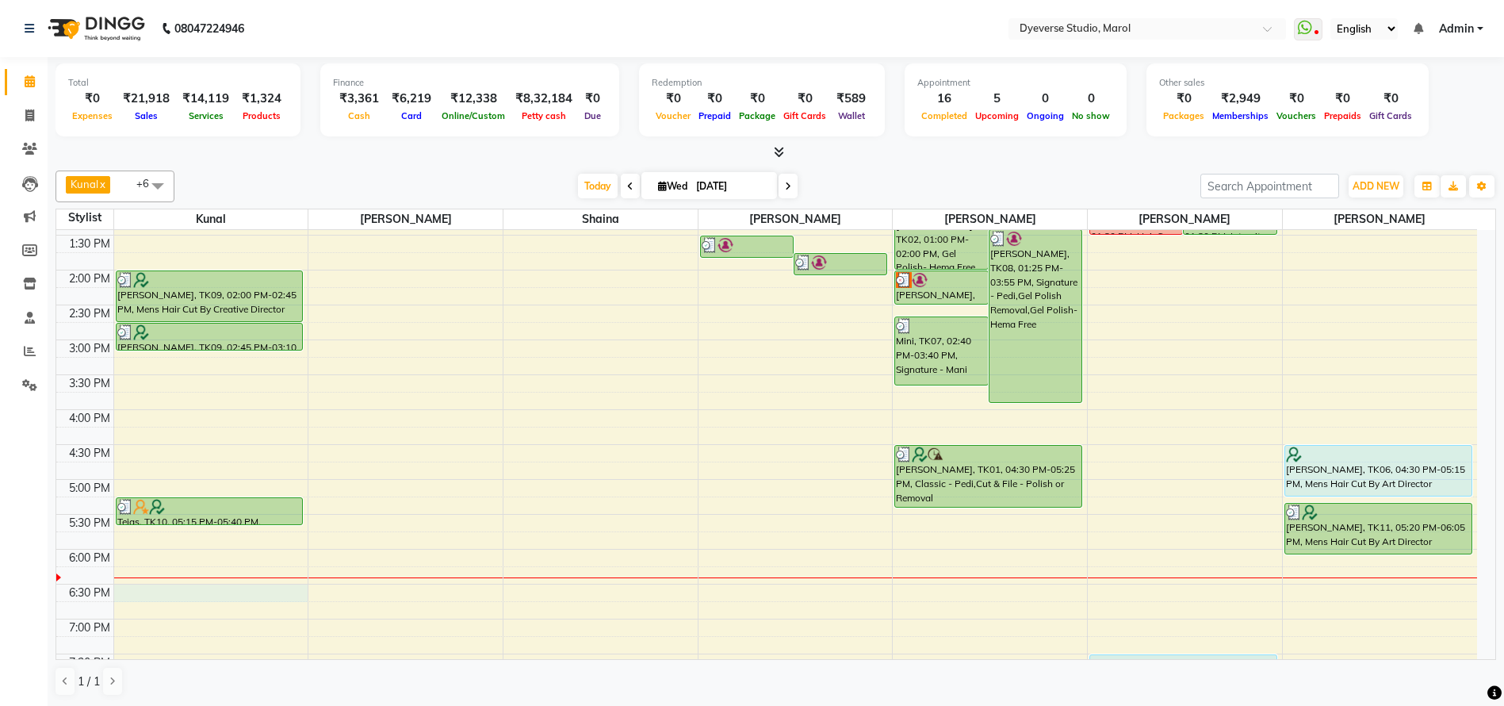
click at [128, 592] on div "9:00 AM 9:30 AM 10:00 AM 10:30 AM 11:00 AM 11:30 AM 12:00 PM 12:30 PM 1:00 PM 1…" at bounding box center [766, 339] width 1421 height 837
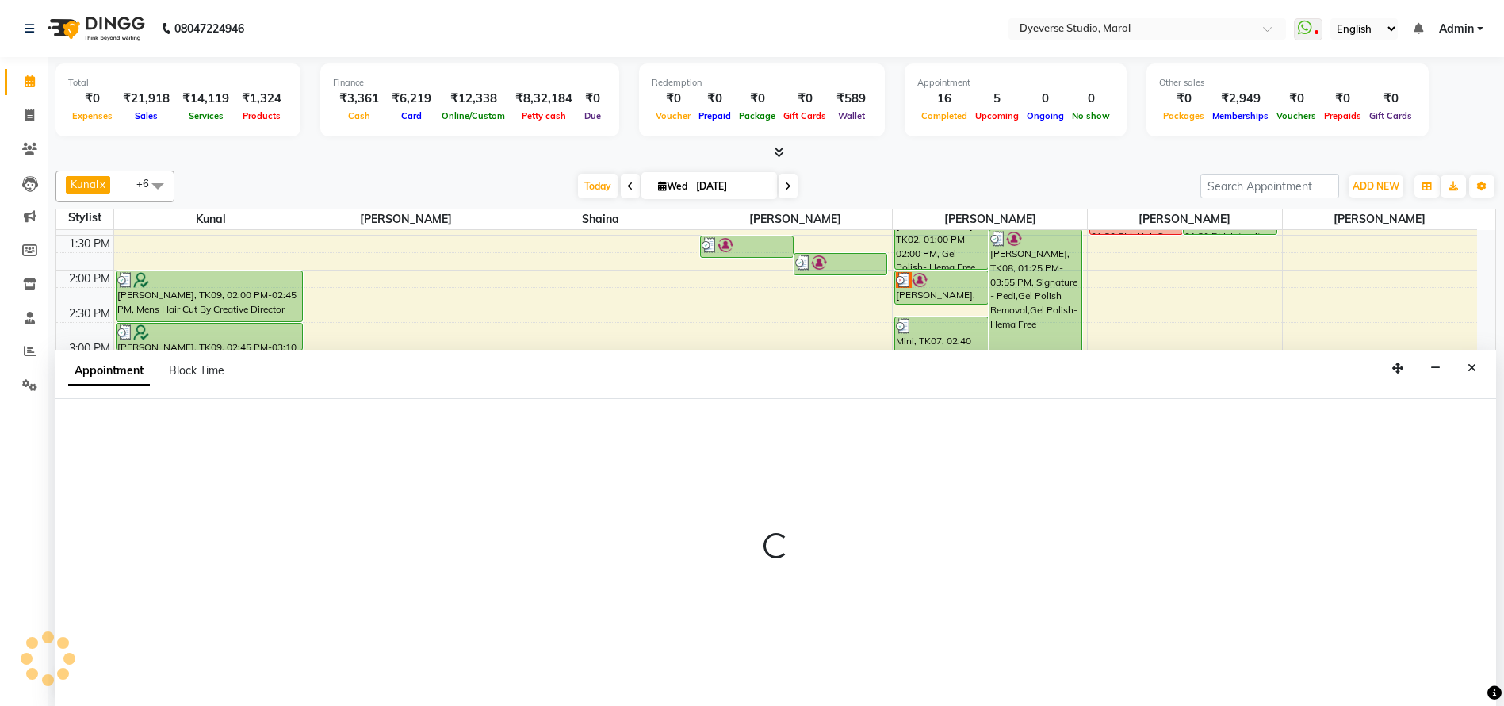
scroll to position [1, 0]
select select "48560"
select select "tentative"
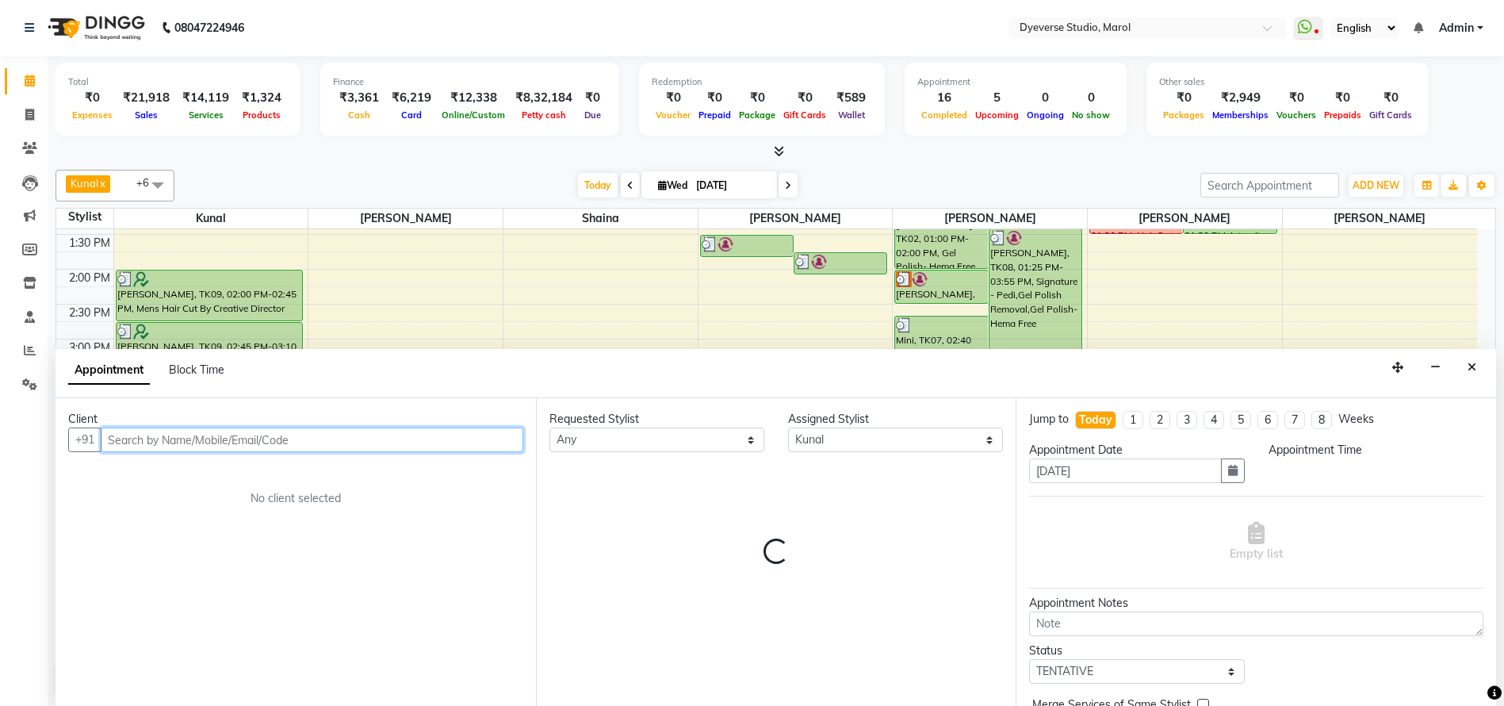
select select "1110"
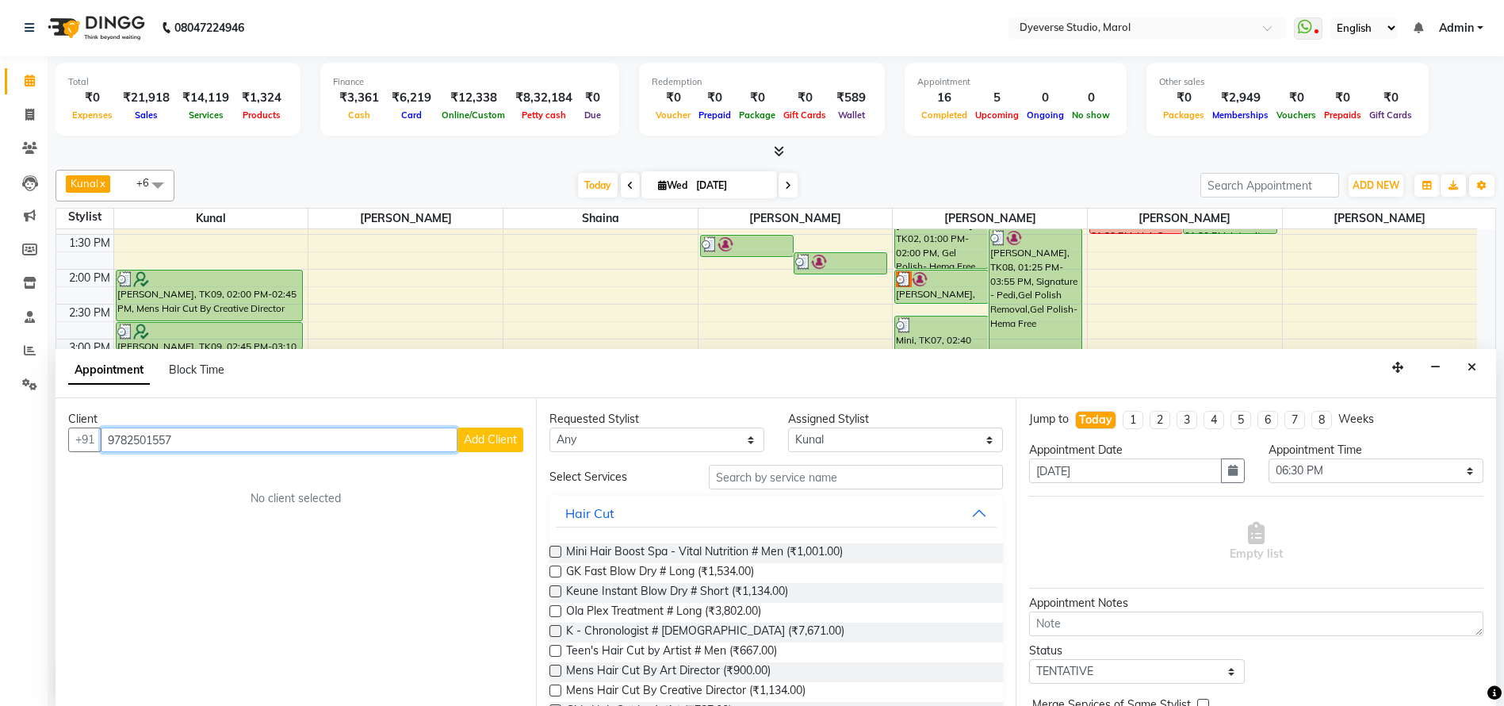
type input "9782501557"
click at [497, 432] on span "Add Client" at bounding box center [490, 439] width 53 height 14
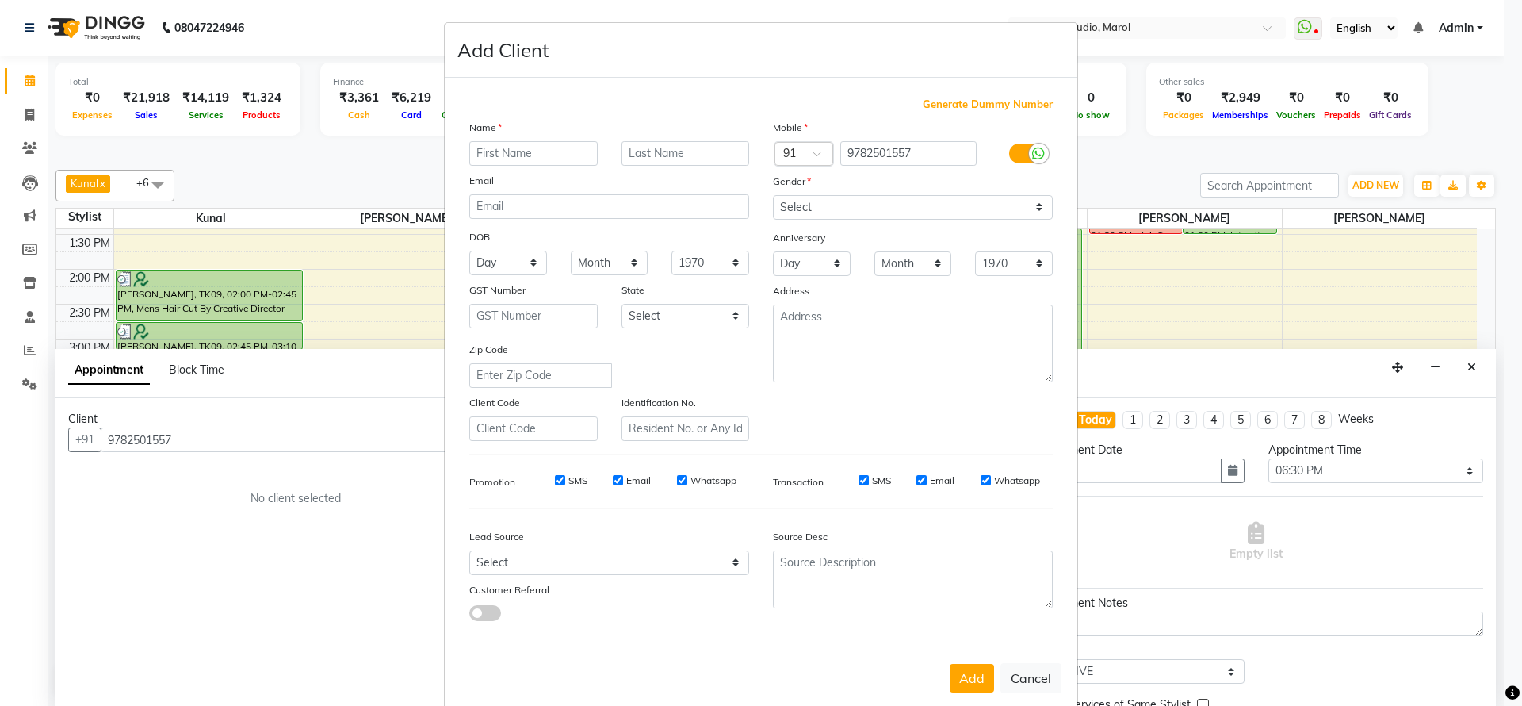
click at [539, 143] on input "text" at bounding box center [533, 153] width 128 height 25
type input "Deepak"
type input "Bhakhar"
click at [818, 206] on select "Select Male Female Other Prefer Not To Say" at bounding box center [913, 207] width 280 height 25
select select "male"
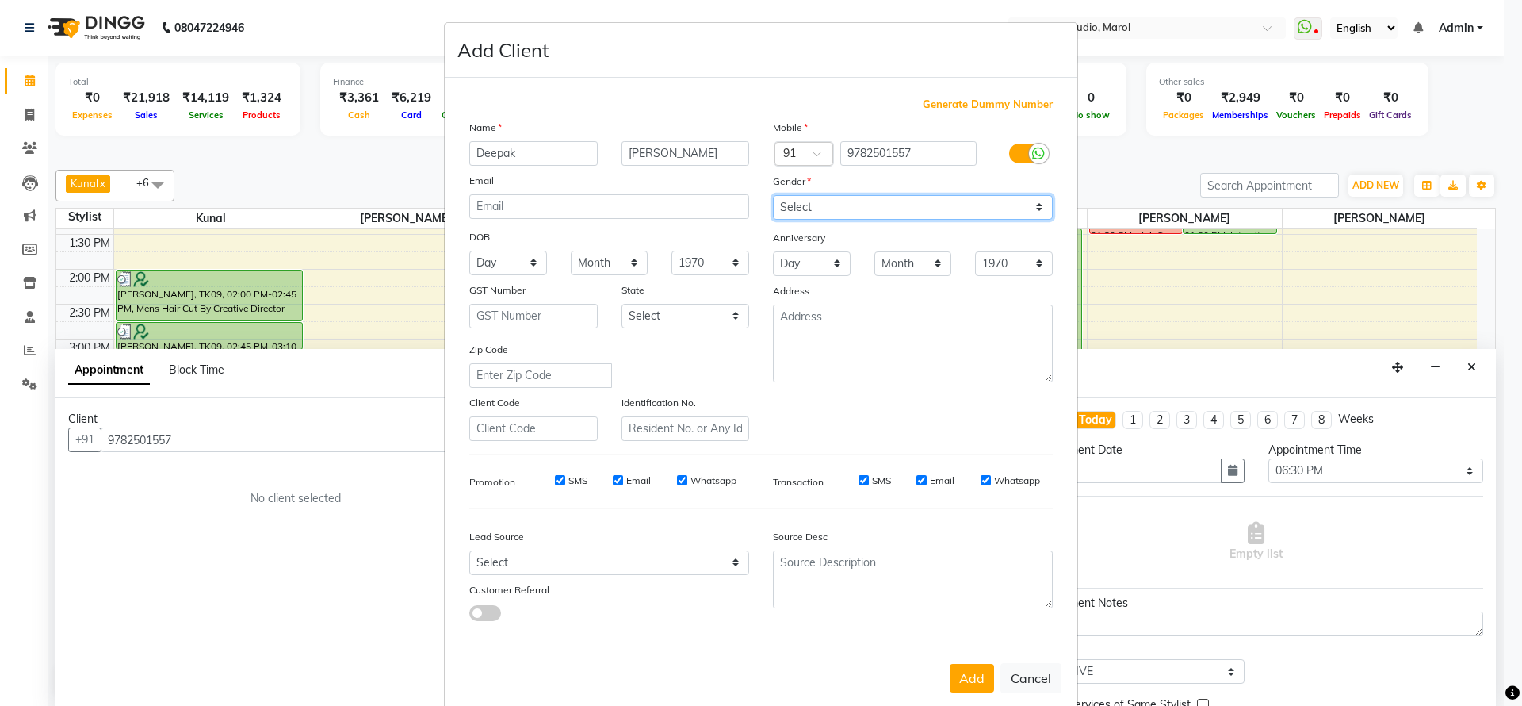
click at [773, 195] on select "Select Male Female Other Prefer Not To Say" at bounding box center [913, 207] width 280 height 25
click at [607, 545] on div "Lead Source" at bounding box center [610, 539] width 304 height 22
click at [603, 556] on select "Select Walk-in Referral Internet Friend Word of Mouth Advertisement Facebook Ju…" at bounding box center [609, 562] width 280 height 25
select select "45584"
click at [469, 550] on select "Select Walk-in Referral Internet Friend Word of Mouth Advertisement Facebook Ju…" at bounding box center [609, 562] width 280 height 25
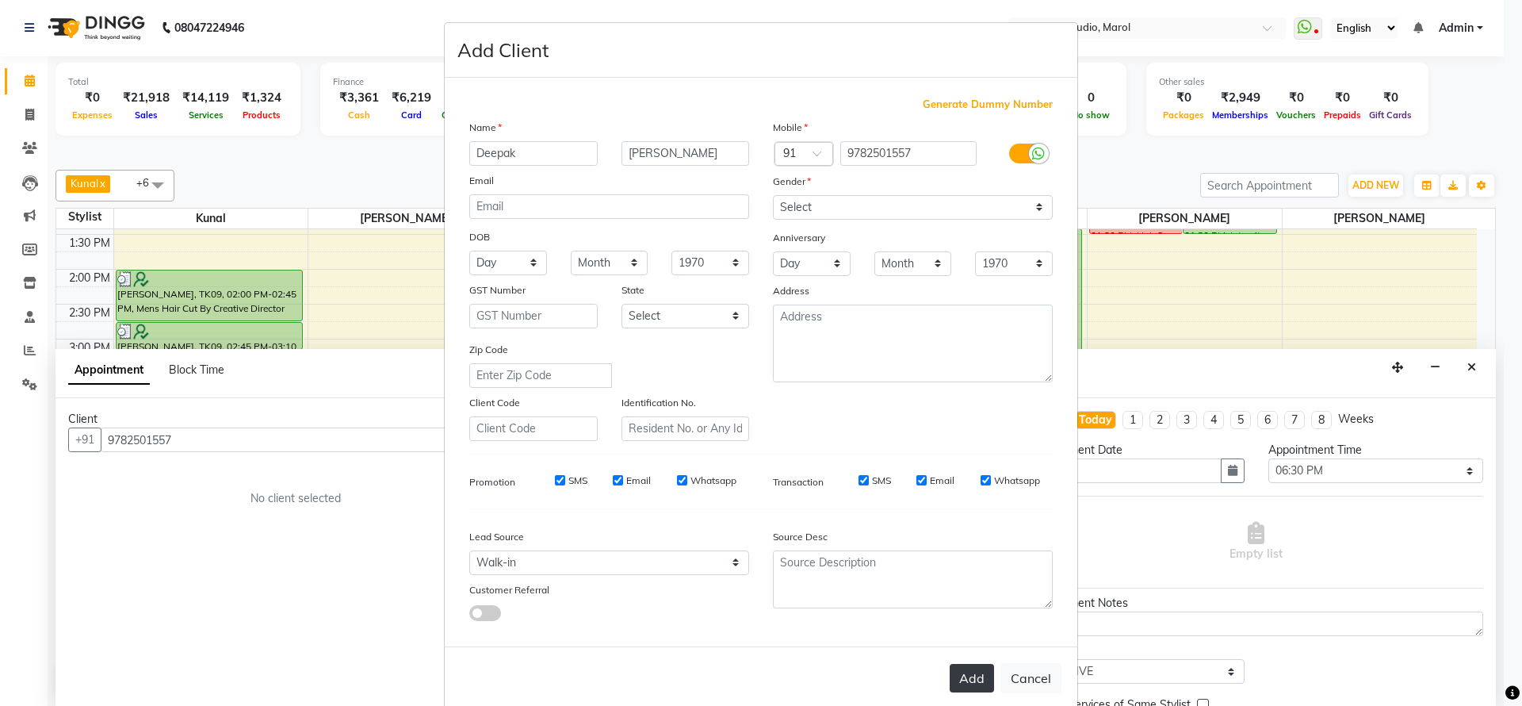
click at [959, 684] on button "Add" at bounding box center [972, 678] width 44 height 29
select select
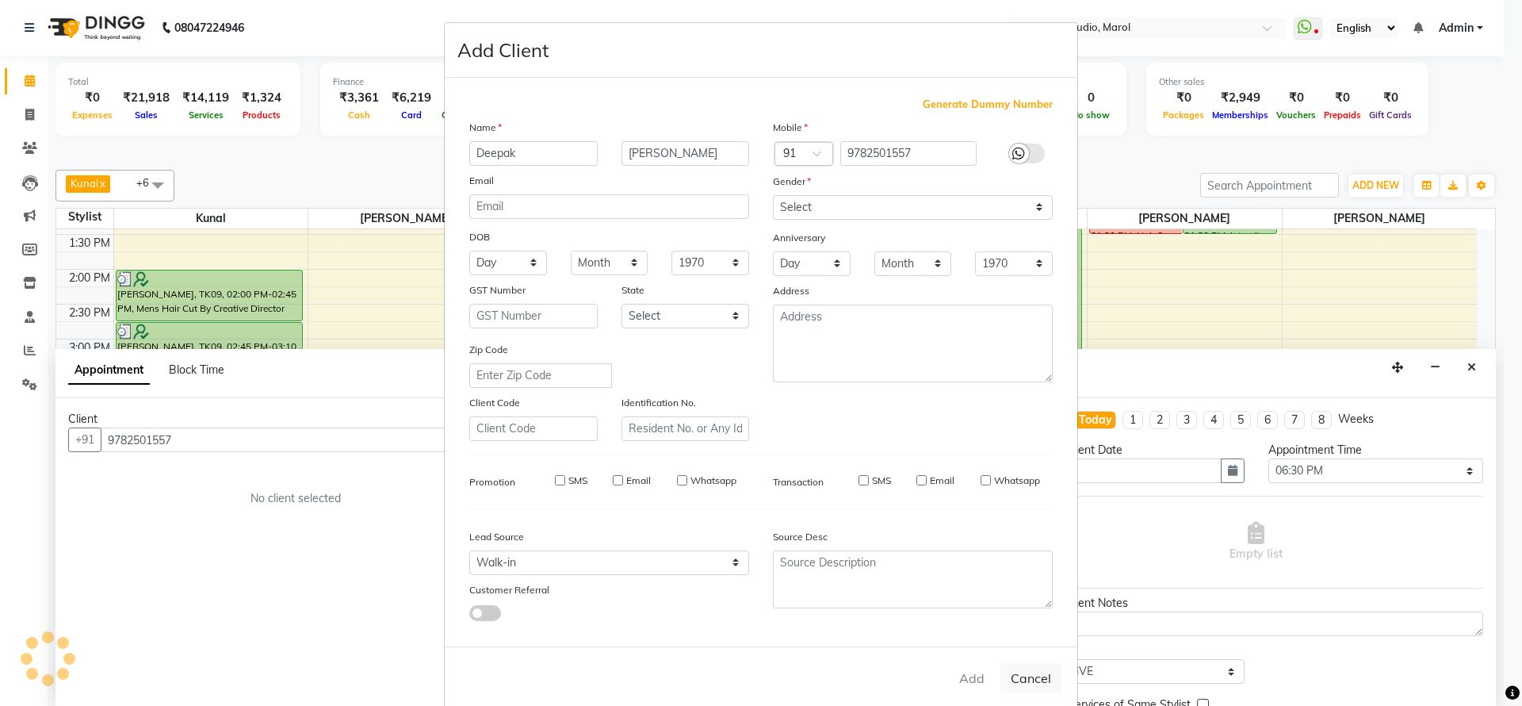
select select
checkbox input "false"
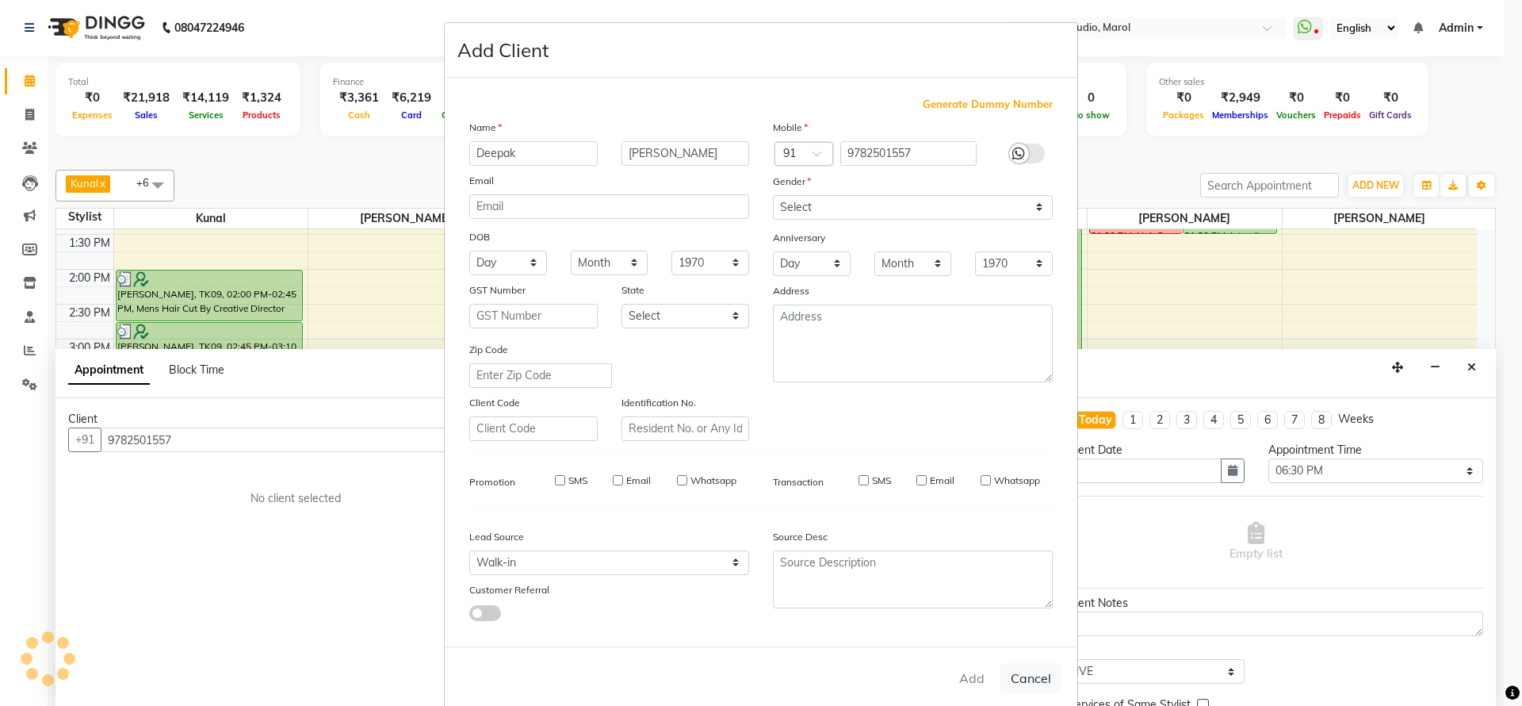
checkbox input "false"
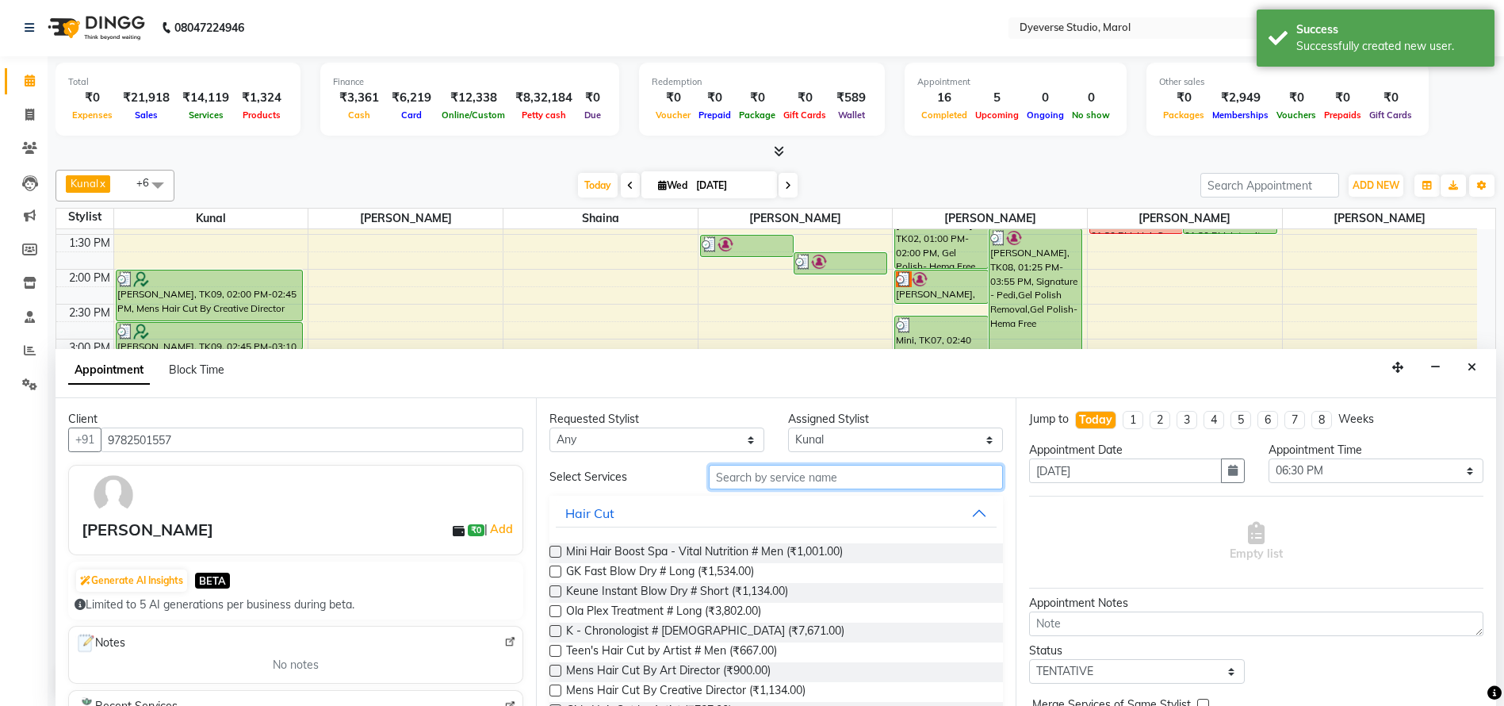
click at [787, 483] on input "text" at bounding box center [856, 477] width 295 height 25
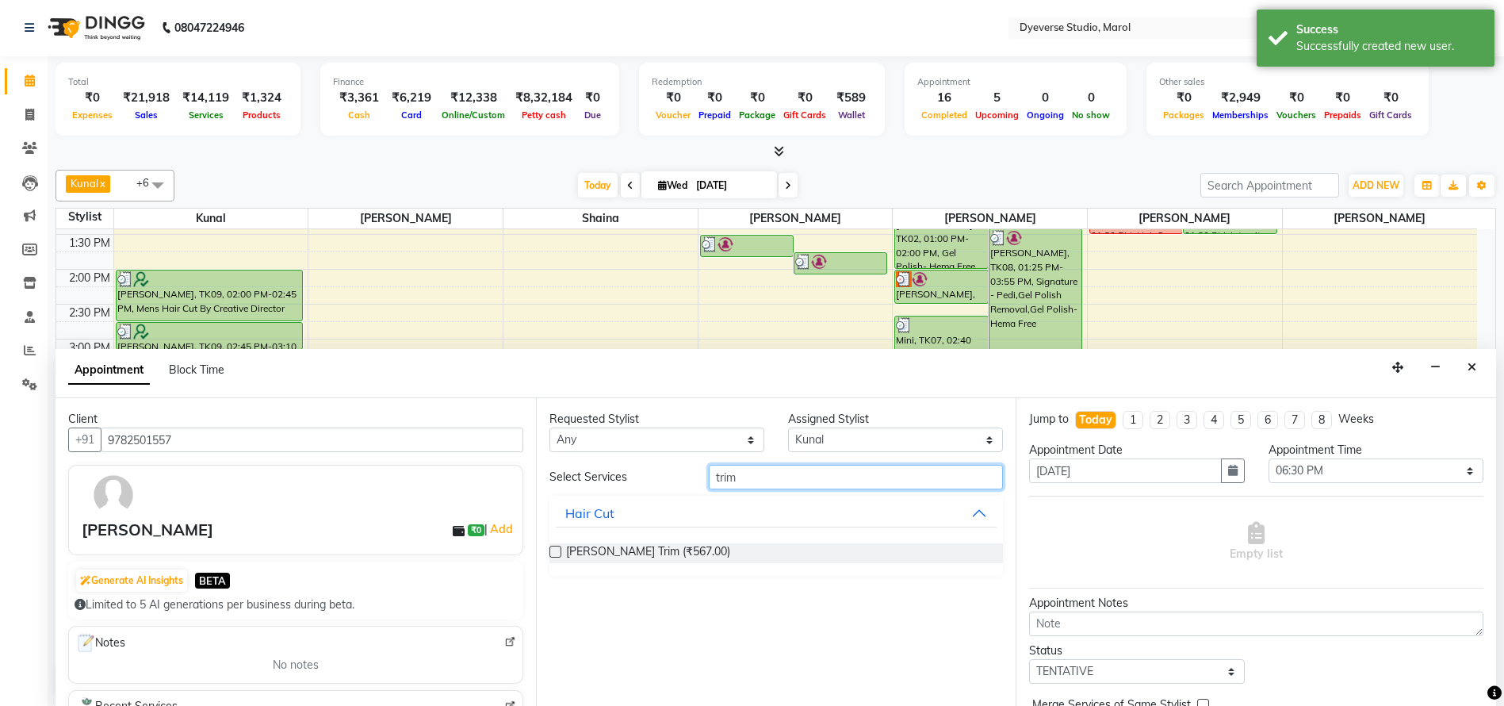
type input "trim"
click at [558, 547] on label at bounding box center [556, 552] width 12 height 12
click at [558, 548] on input "checkbox" at bounding box center [555, 553] width 10 height 10
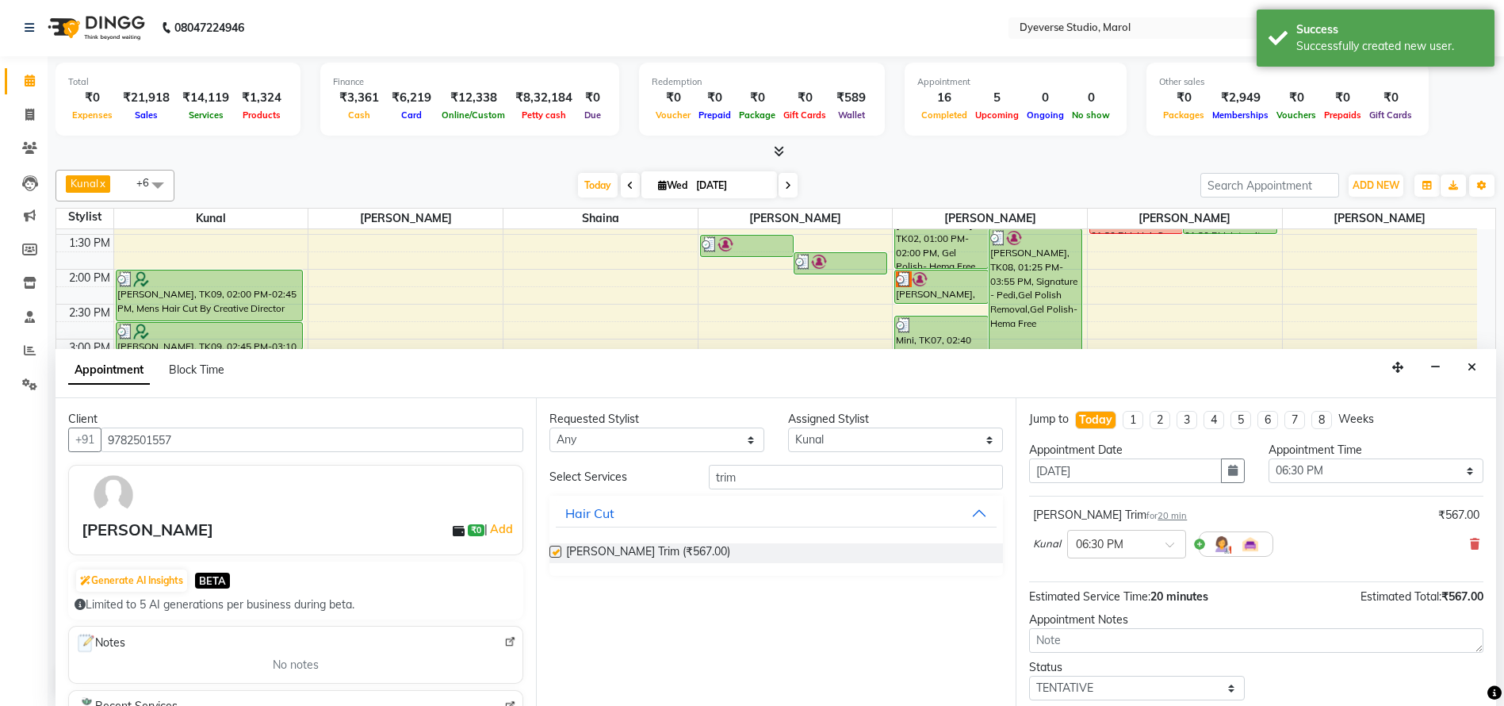
checkbox input "false"
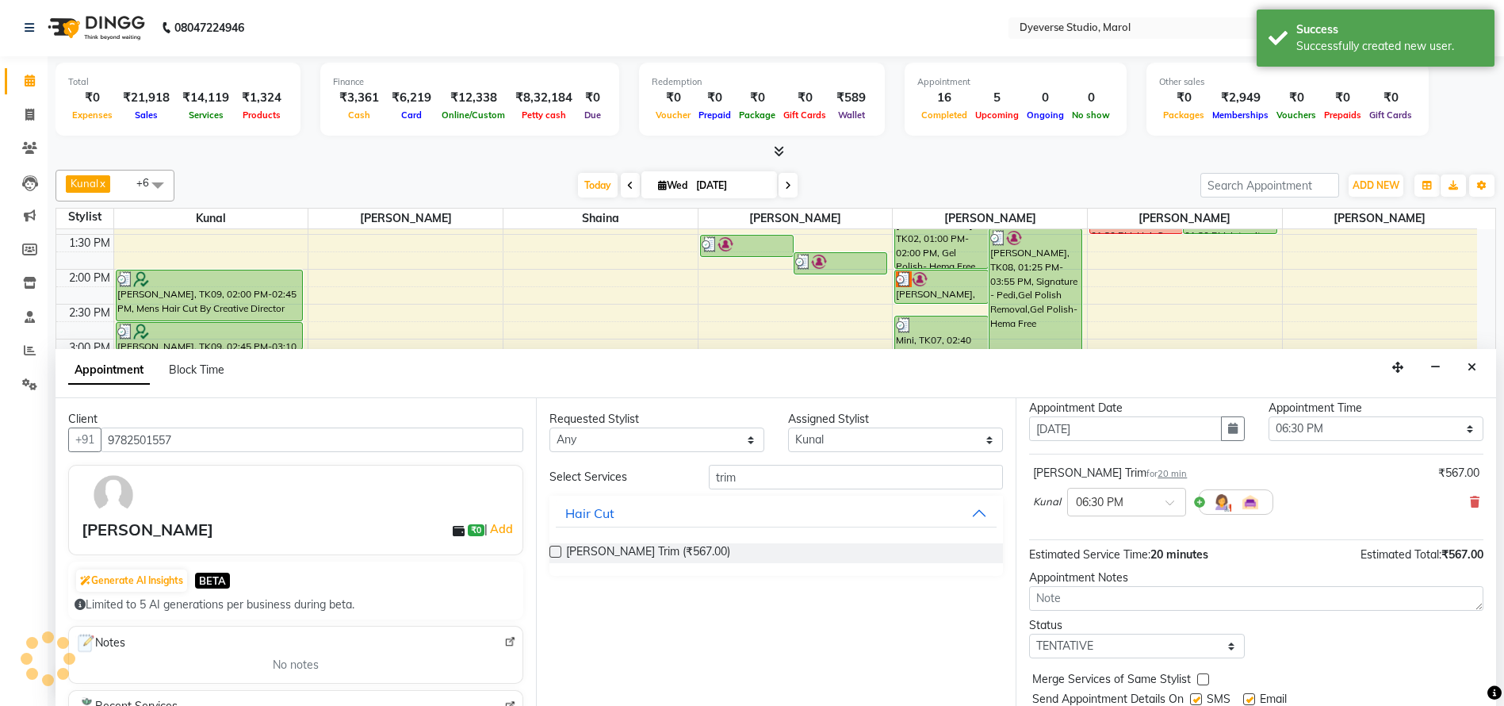
scroll to position [94, 0]
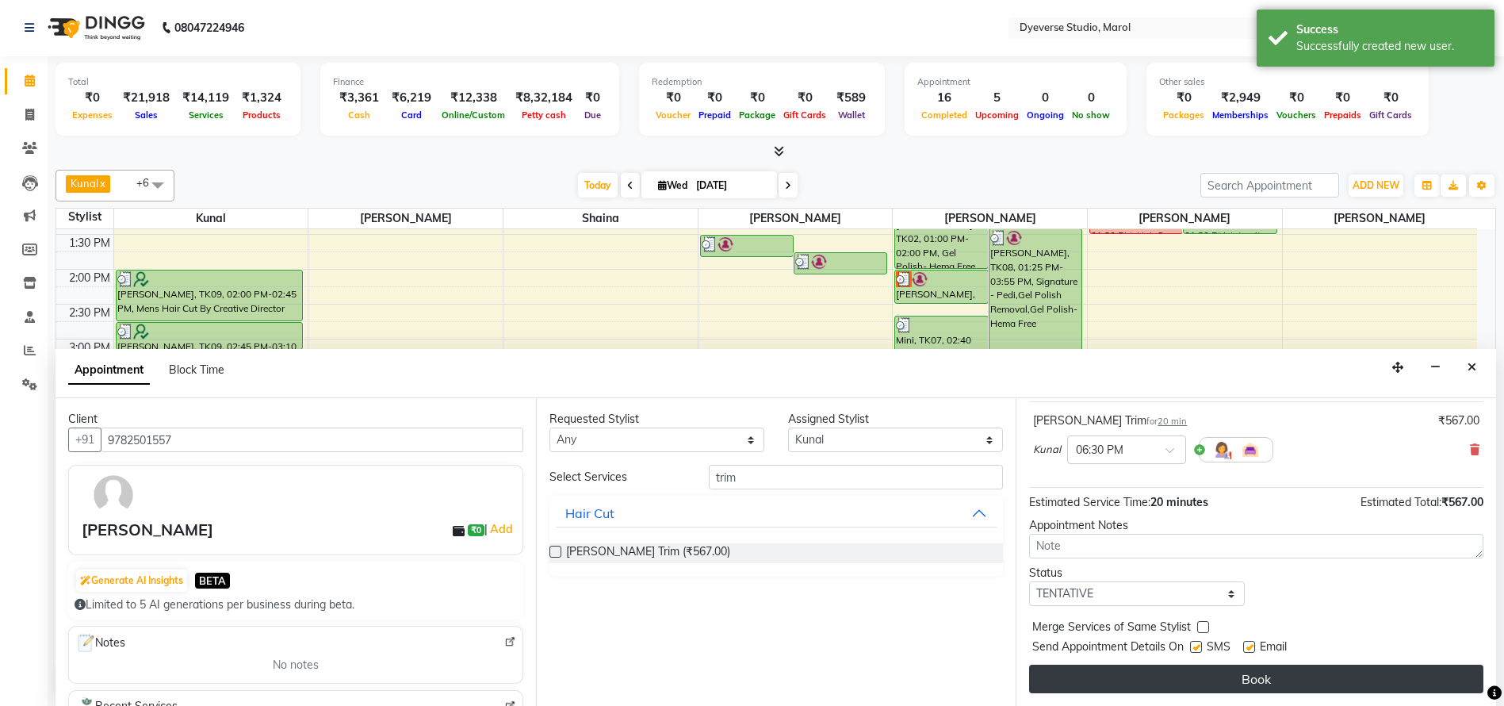
click at [1317, 678] on button "Book" at bounding box center [1256, 678] width 454 height 29
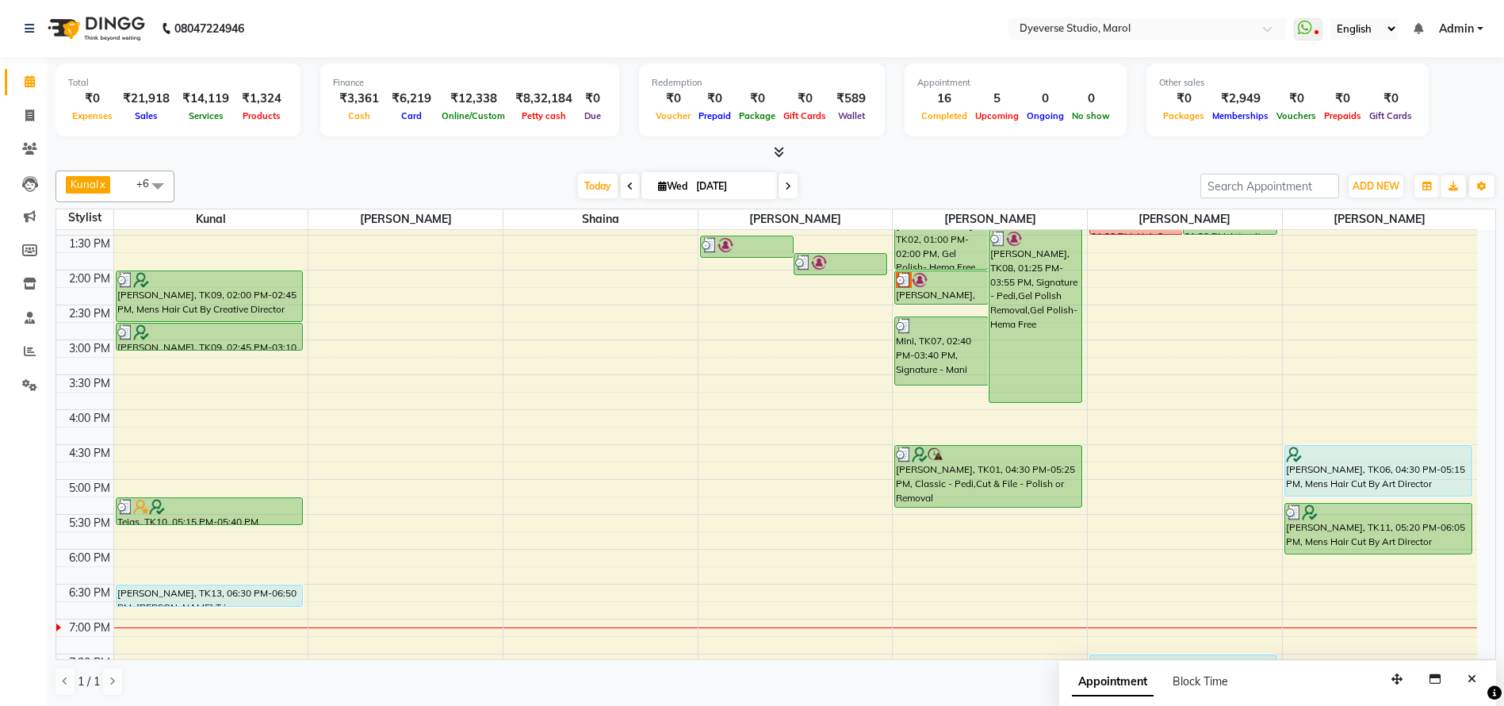
scroll to position [408, 0]
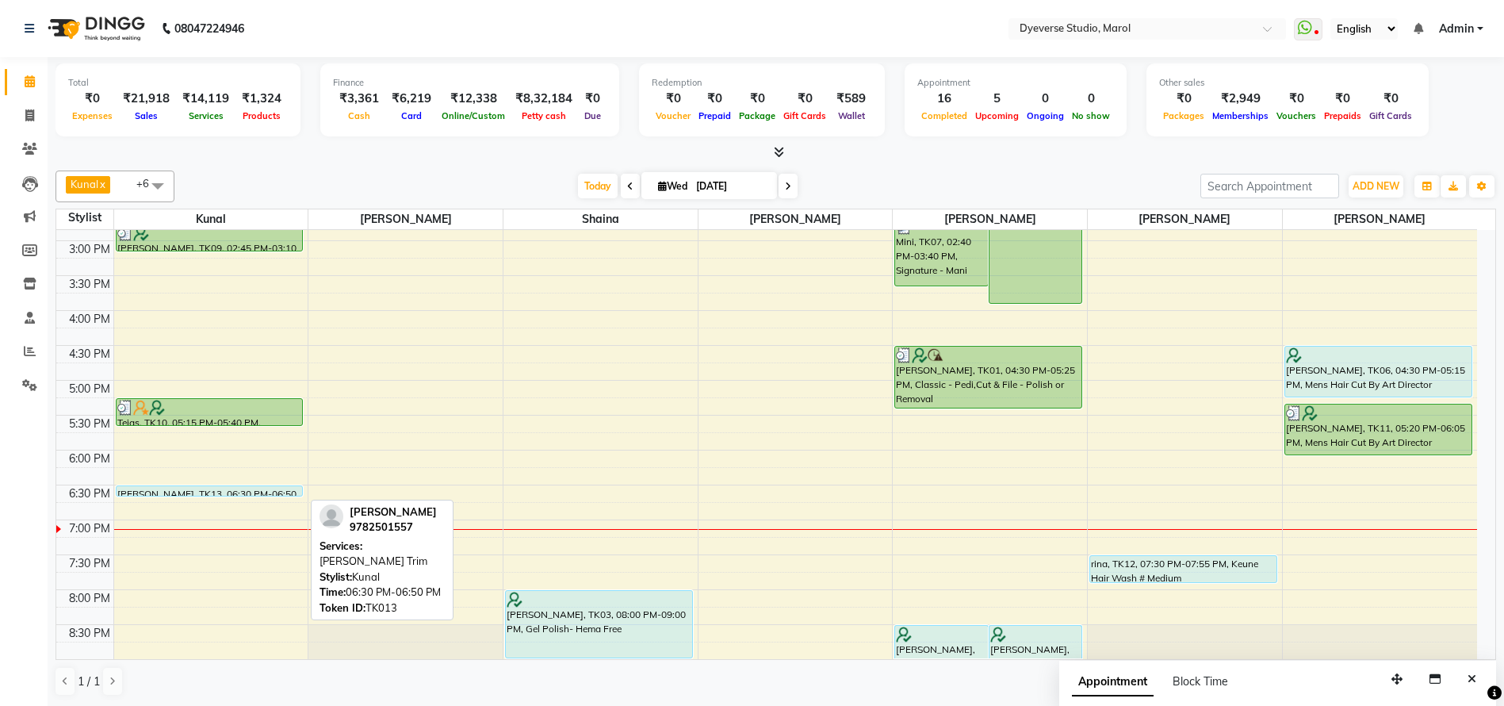
click at [174, 495] on div "Nirmal Dave, TK09, 02:00 PM-02:45 PM, Mens Hair Cut By Creative Director Nirmal…" at bounding box center [211, 240] width 194 height 837
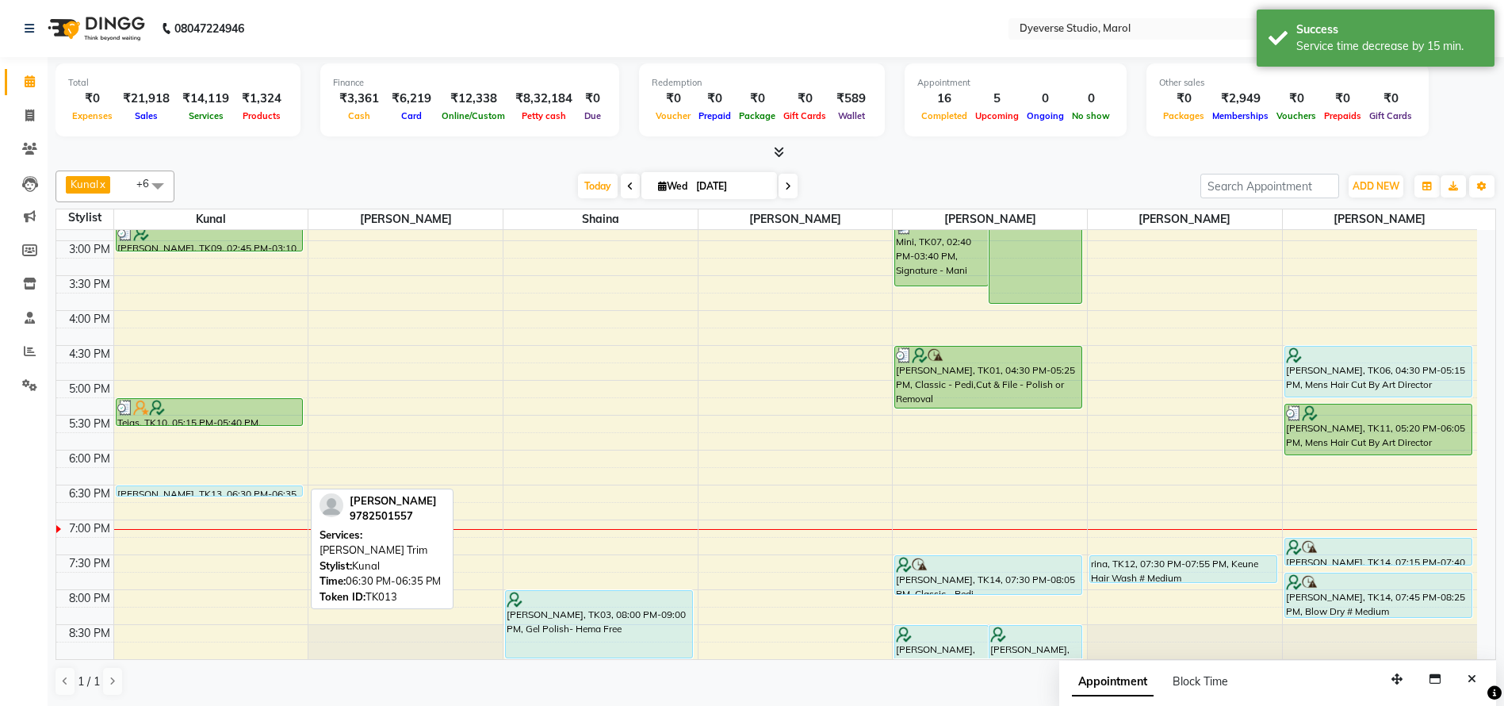
click at [227, 489] on div "Deepak Bhakhar, TK13, 06:30 PM-06:35 PM, Beard Trim" at bounding box center [210, 491] width 186 height 10
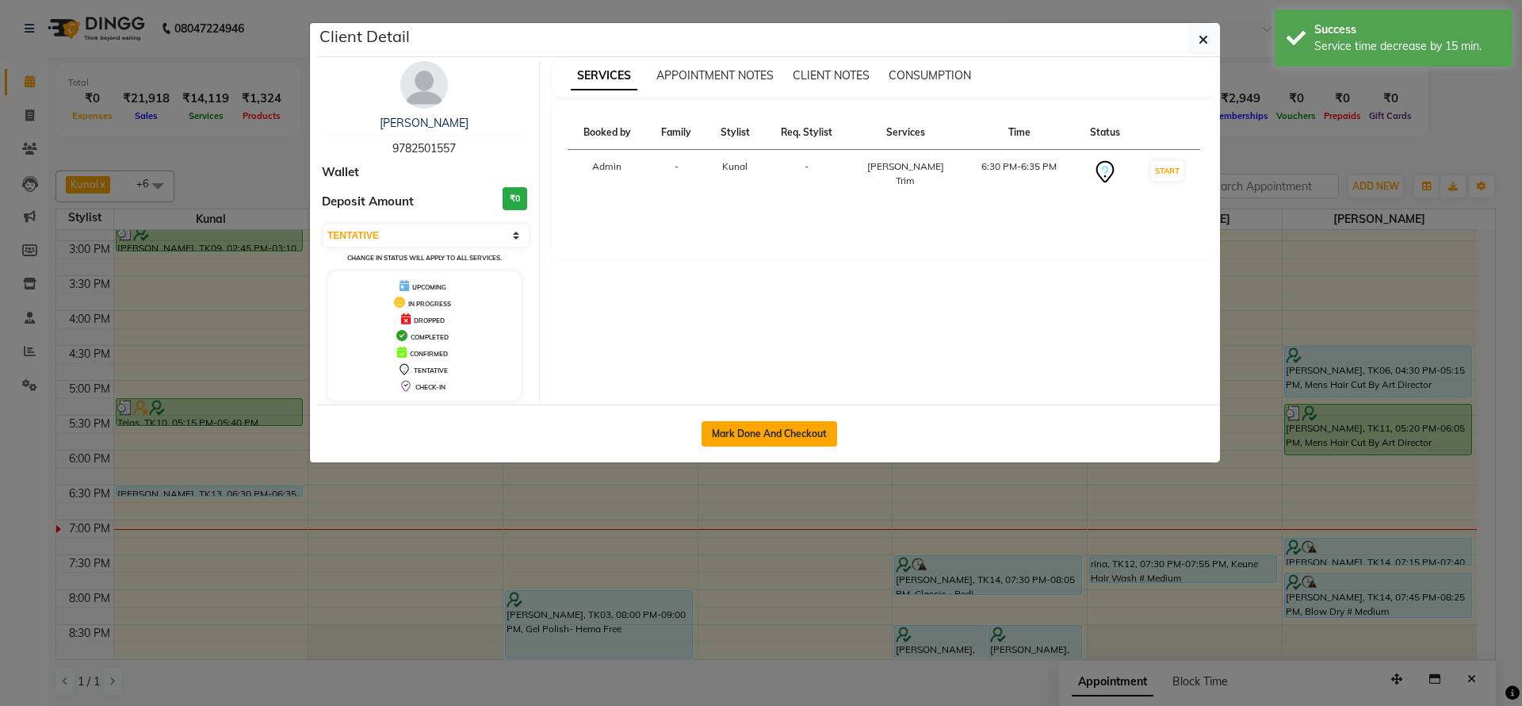
click at [802, 435] on button "Mark Done And Checkout" at bounding box center [770, 433] width 136 height 25
select select "3"
select select "6368"
select select "service"
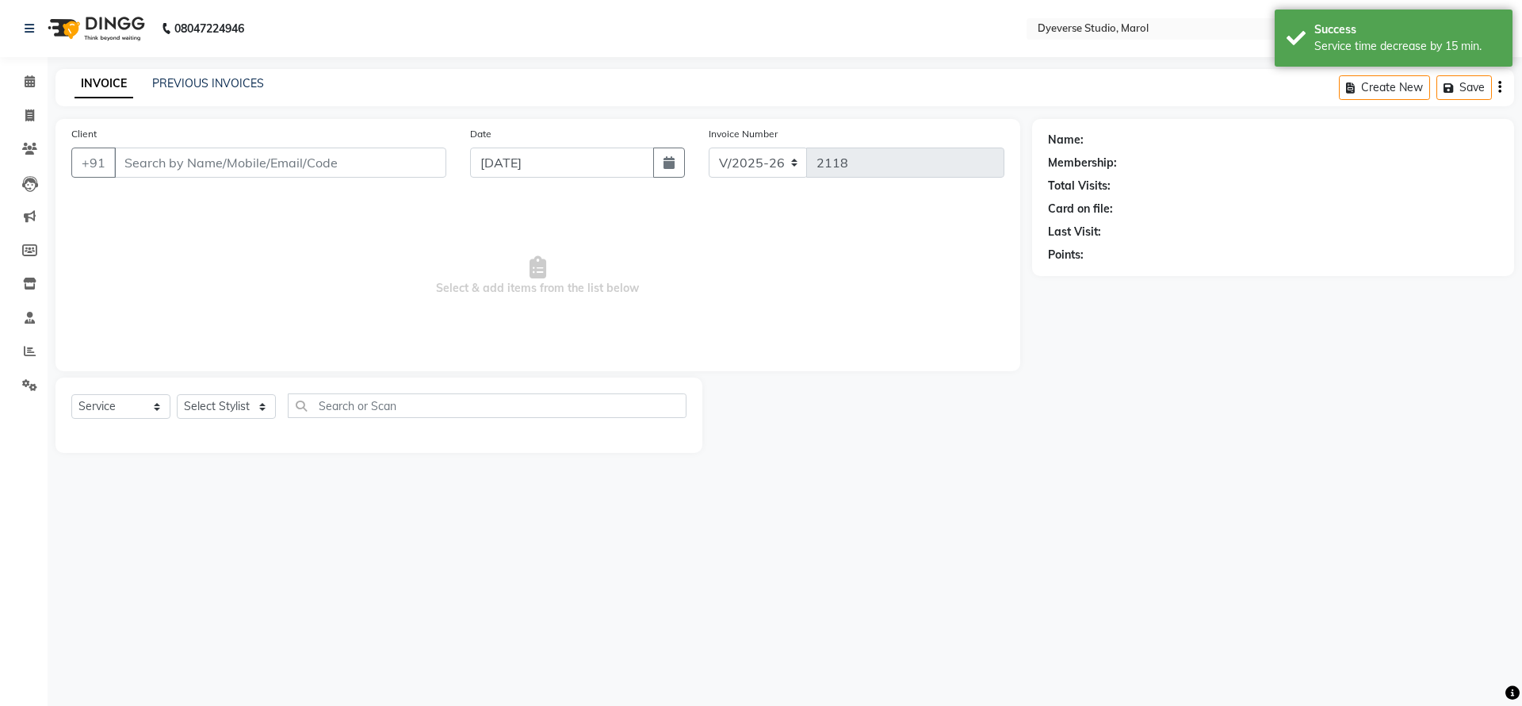
type input "9782501557"
select select "48560"
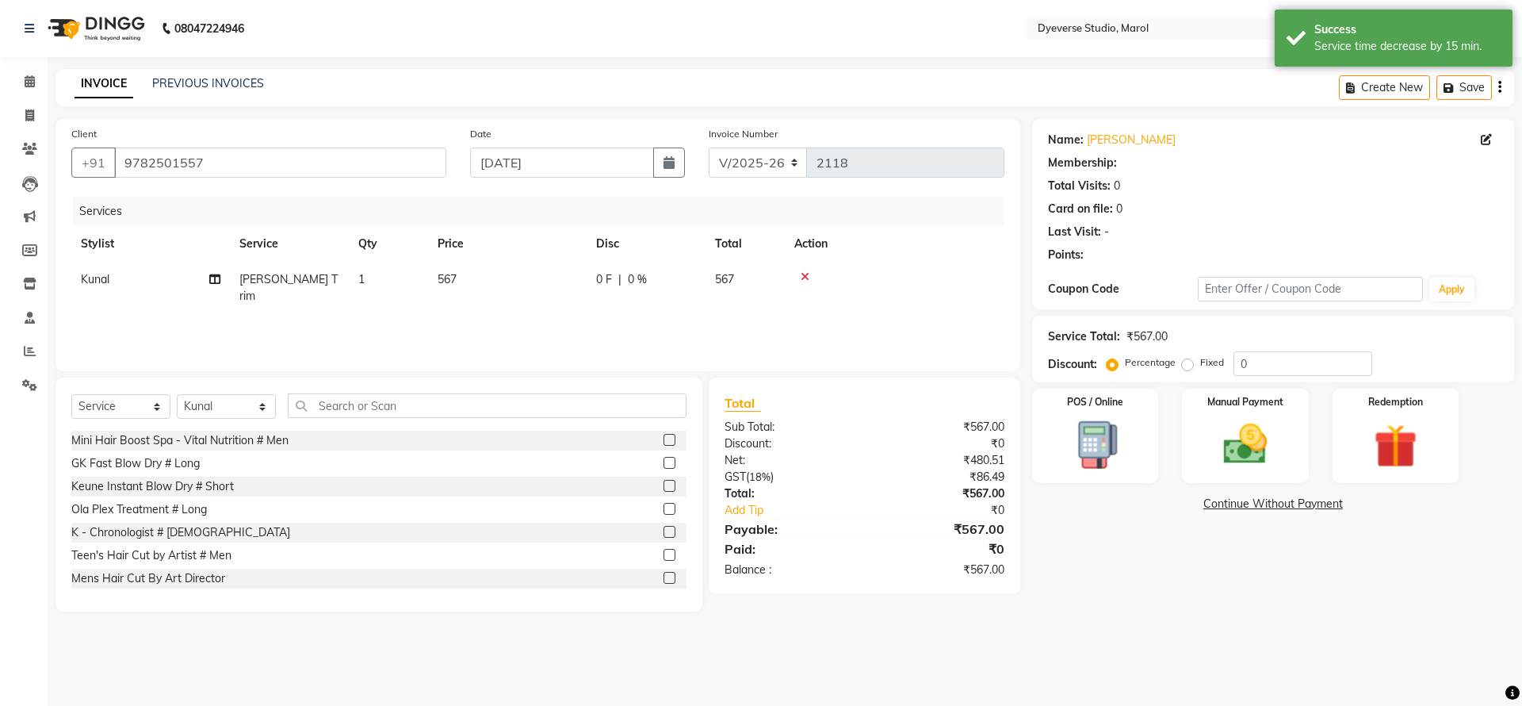
select select "1: Object"
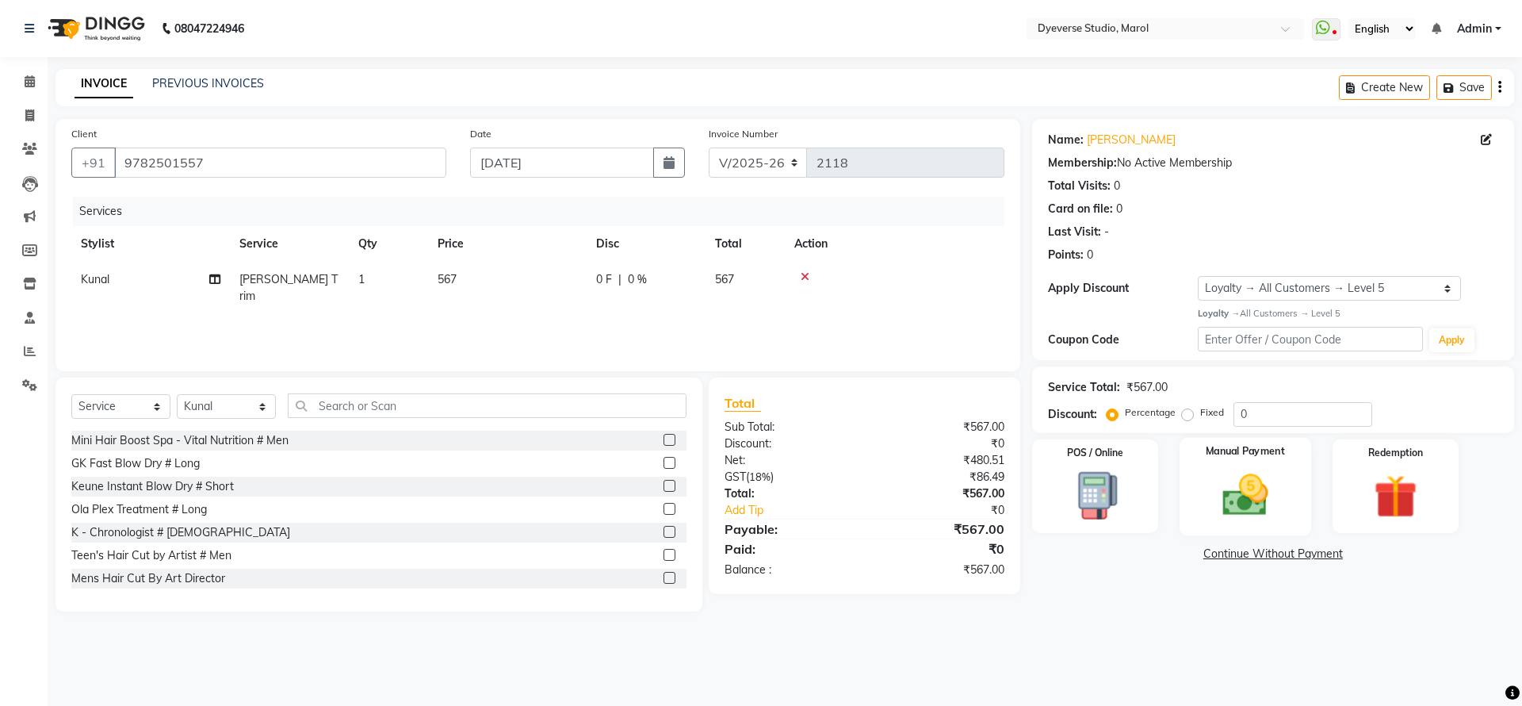
click at [1235, 484] on img at bounding box center [1245, 495] width 74 height 52
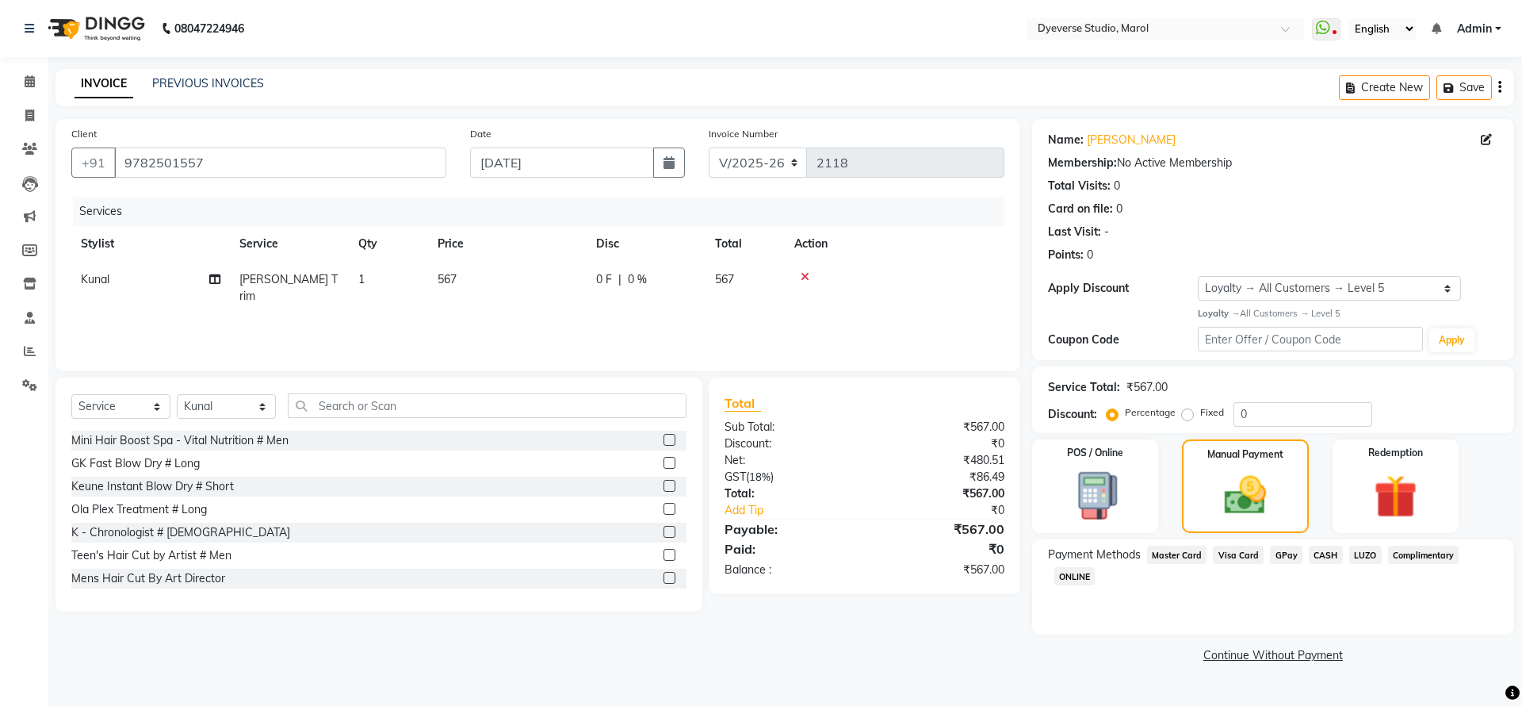
click at [1283, 559] on span "GPay" at bounding box center [1286, 555] width 33 height 18
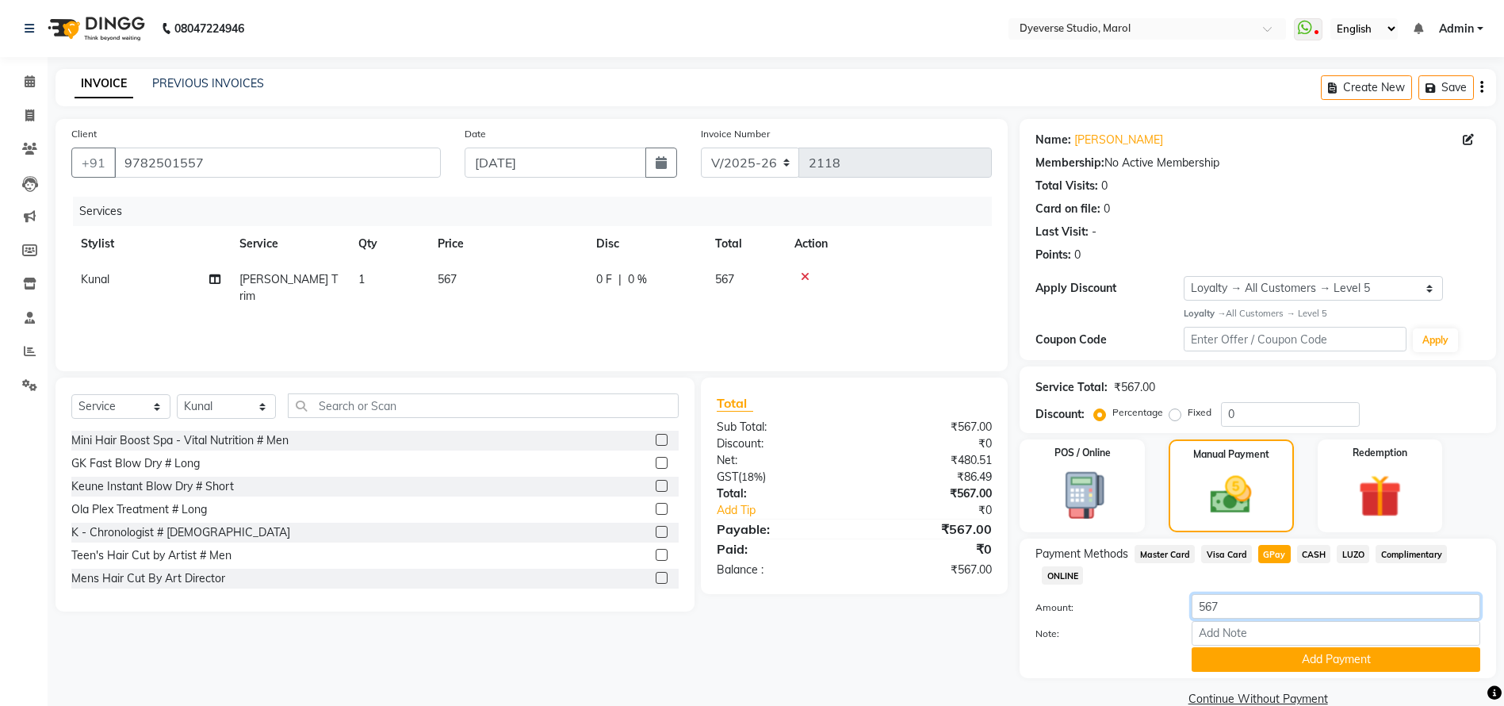
click at [1206, 611] on input "567" at bounding box center [1336, 606] width 289 height 25
type input "67"
click at [1222, 653] on button "Add Payment" at bounding box center [1336, 659] width 289 height 25
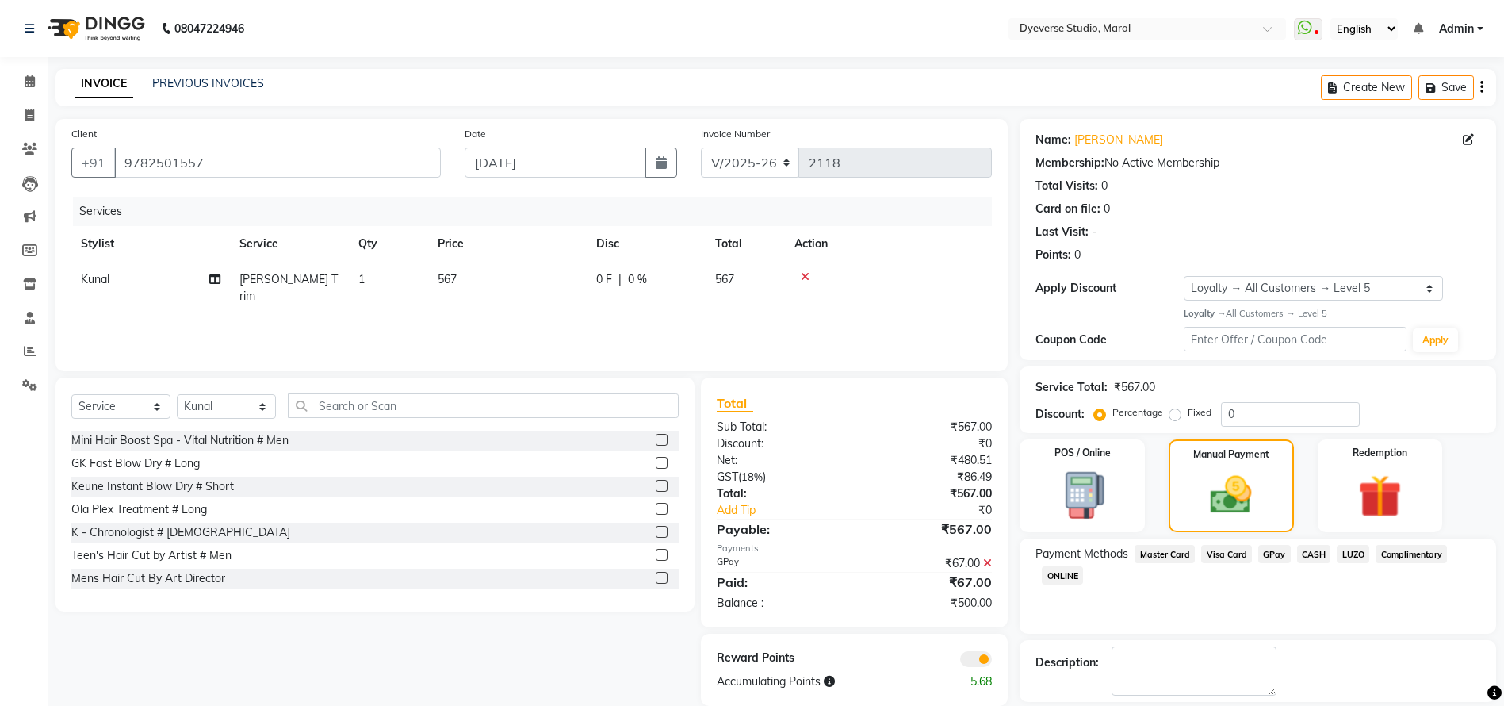
click at [1315, 550] on span "CASH" at bounding box center [1314, 554] width 34 height 18
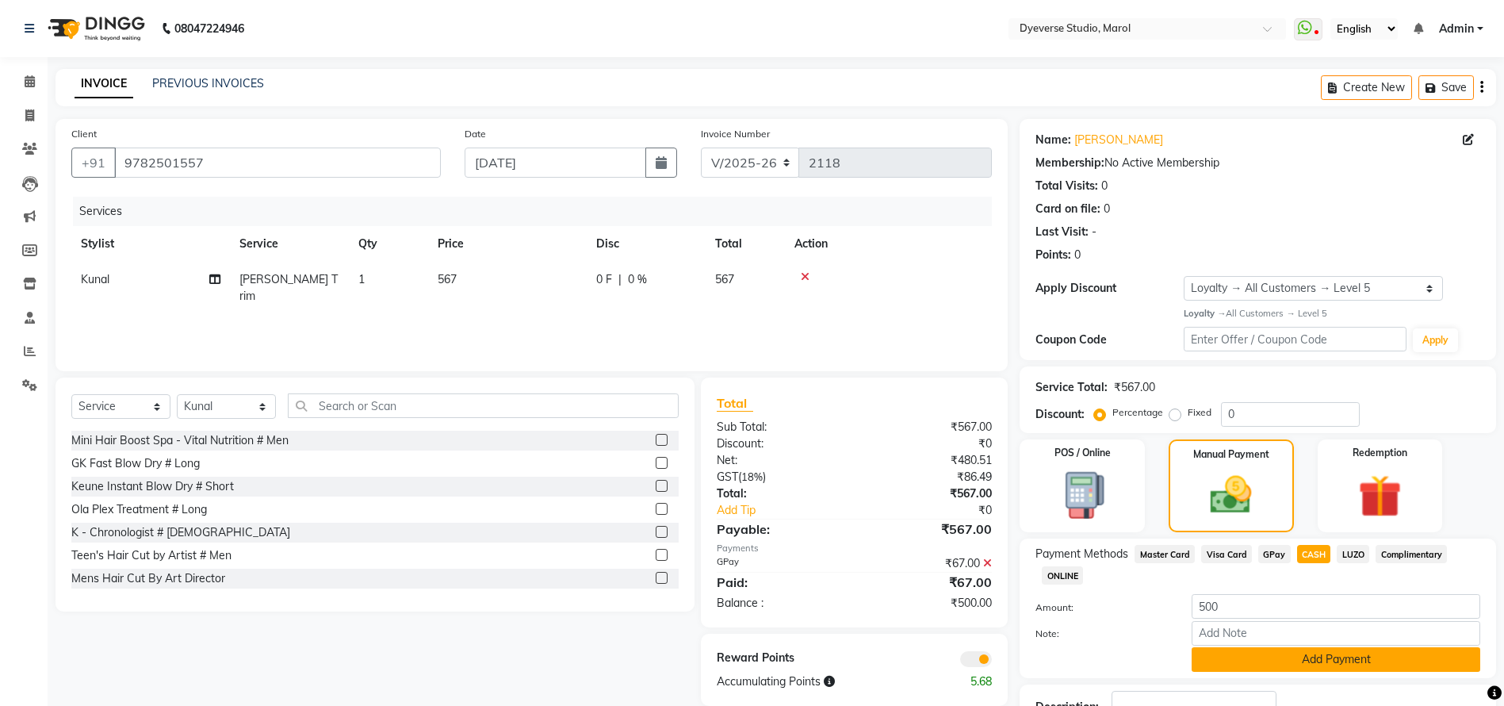
click at [1250, 653] on button "Add Payment" at bounding box center [1336, 659] width 289 height 25
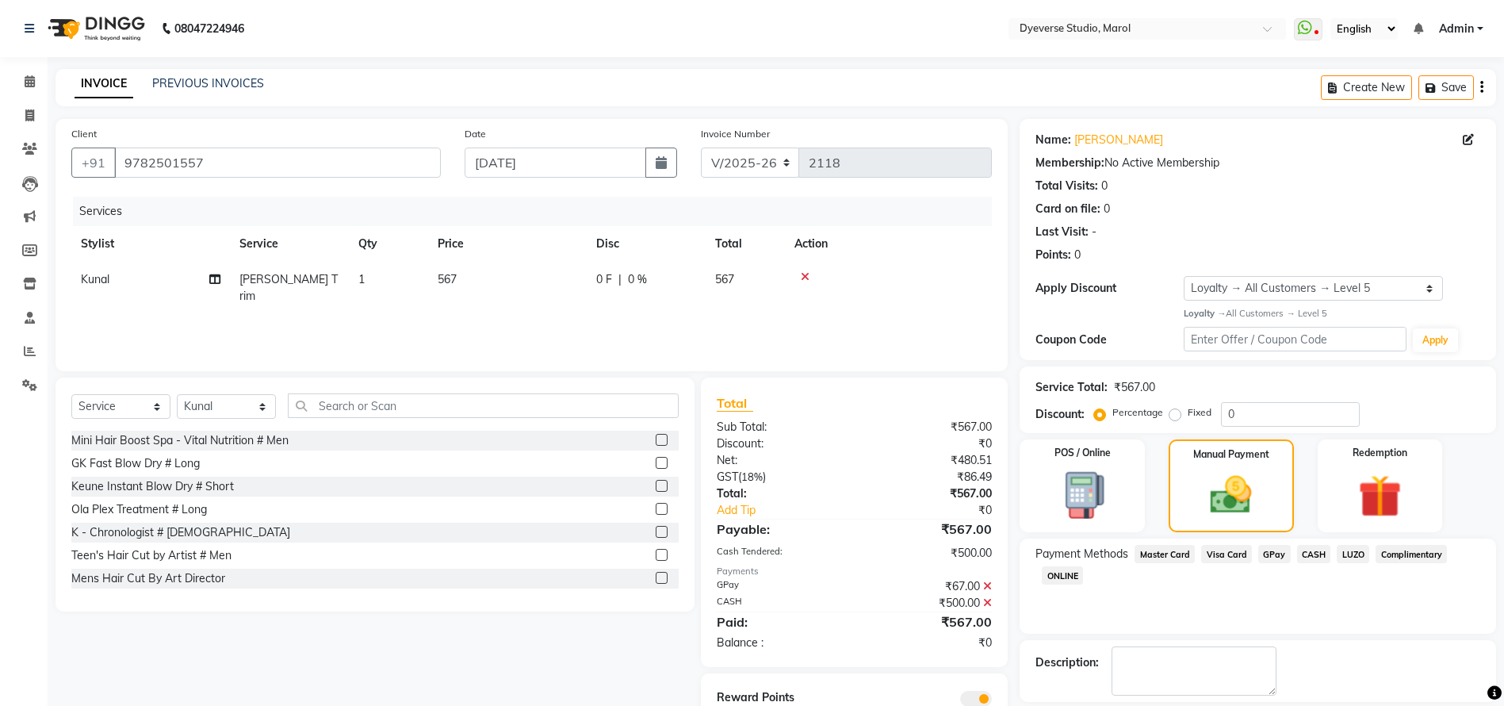
drag, startPoint x: 1521, startPoint y: 565, endPoint x: 1522, endPoint y: 634, distance: 68.2
click at [1504, 634] on html "08047224946 Select Location × Dyeverse Studio, Marol WhatsApp Status ✕ Status: …" at bounding box center [752, 353] width 1504 height 706
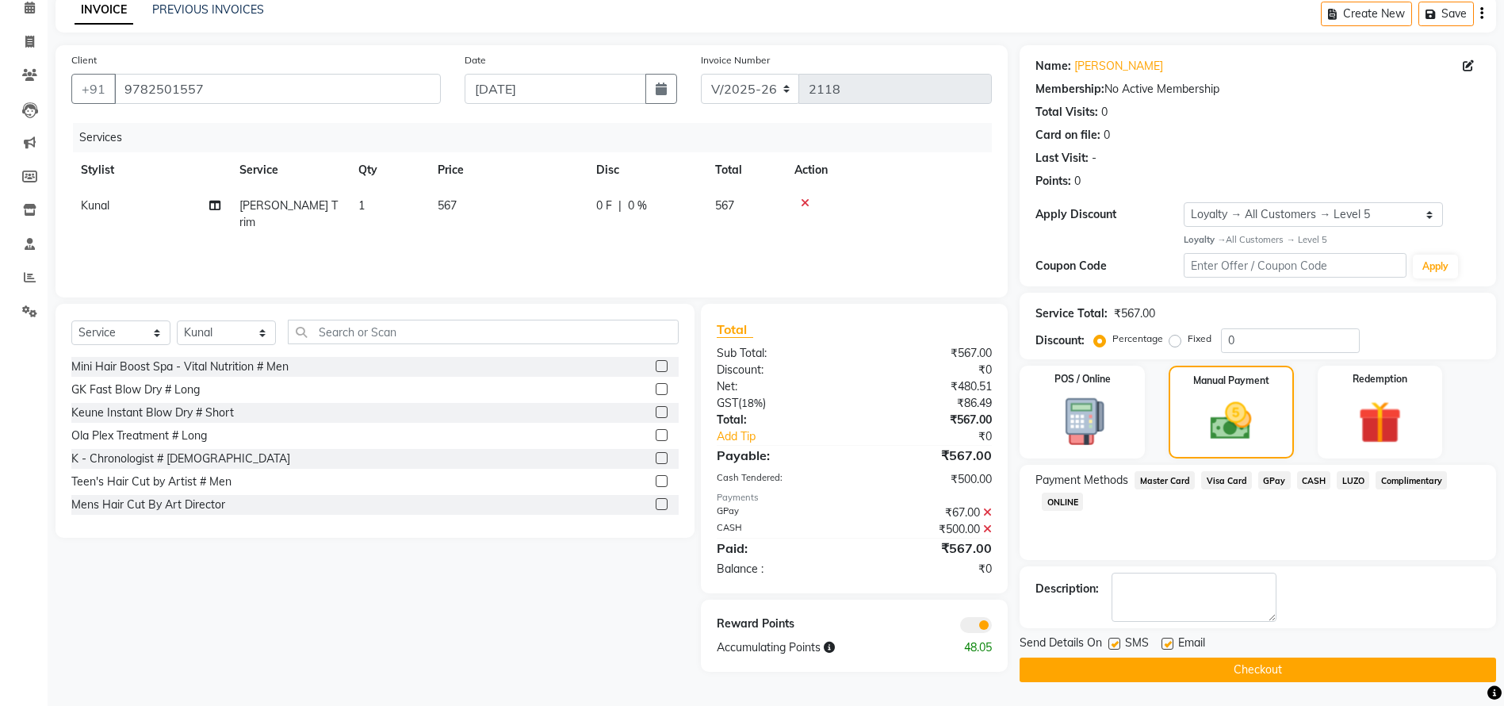
click at [1273, 658] on button "Checkout" at bounding box center [1258, 669] width 477 height 25
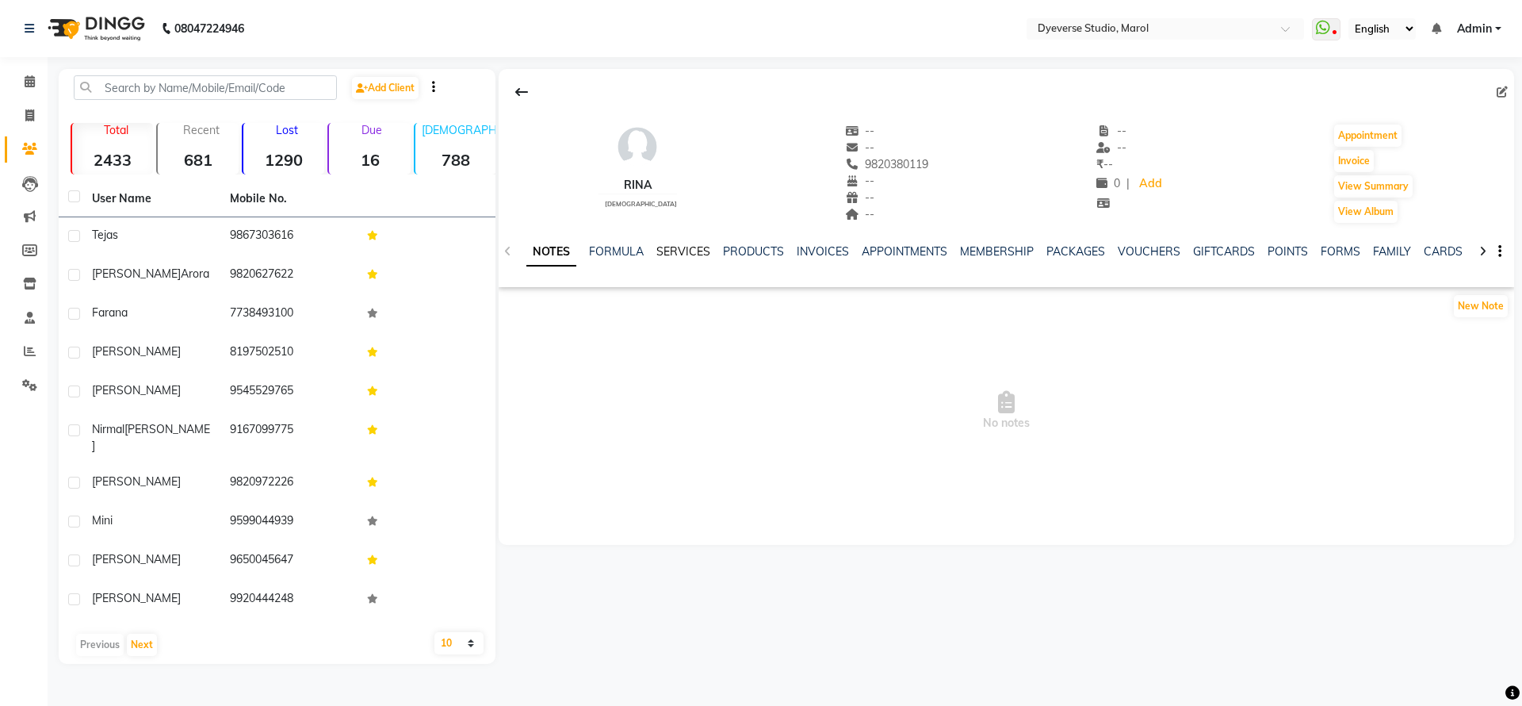
click at [670, 258] on link "SERVICES" at bounding box center [684, 251] width 54 height 14
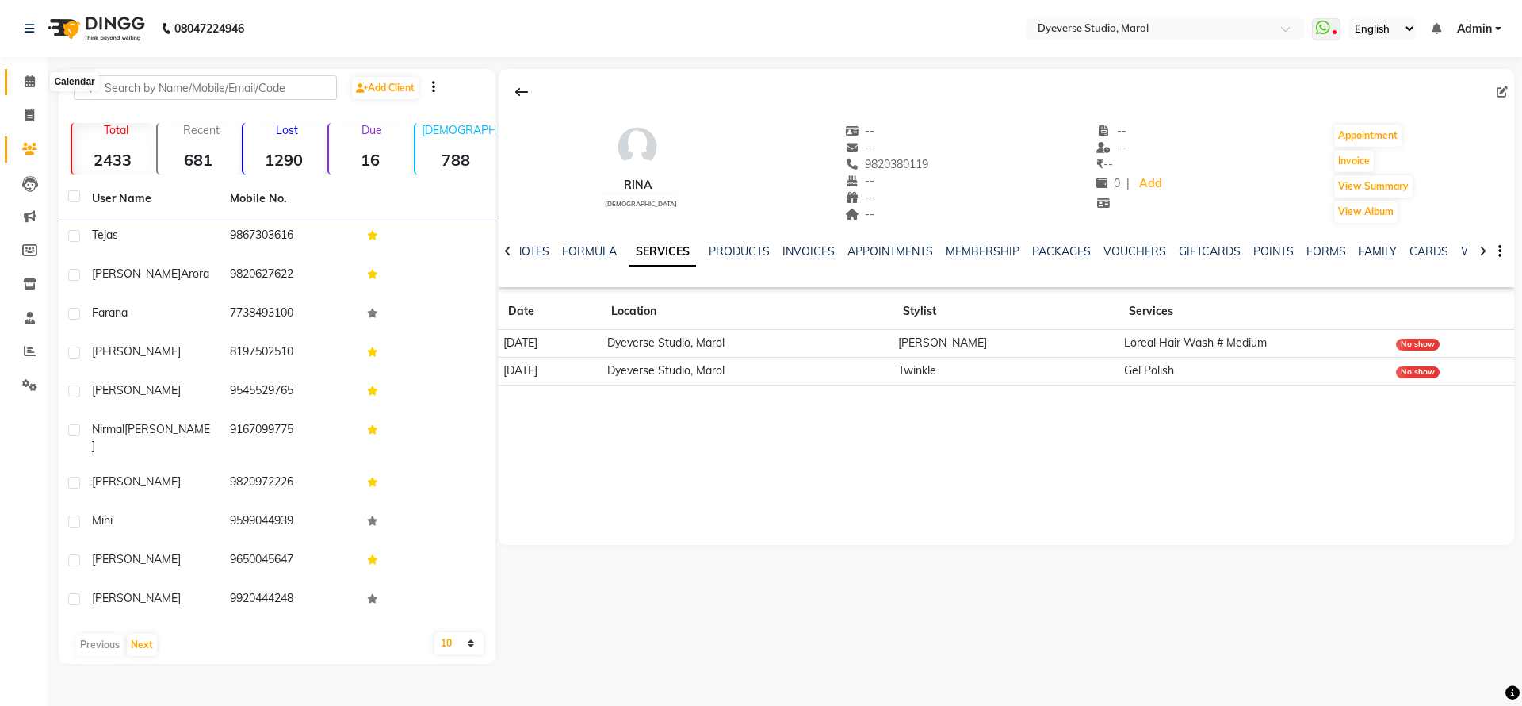
click at [29, 82] on icon at bounding box center [30, 81] width 10 height 12
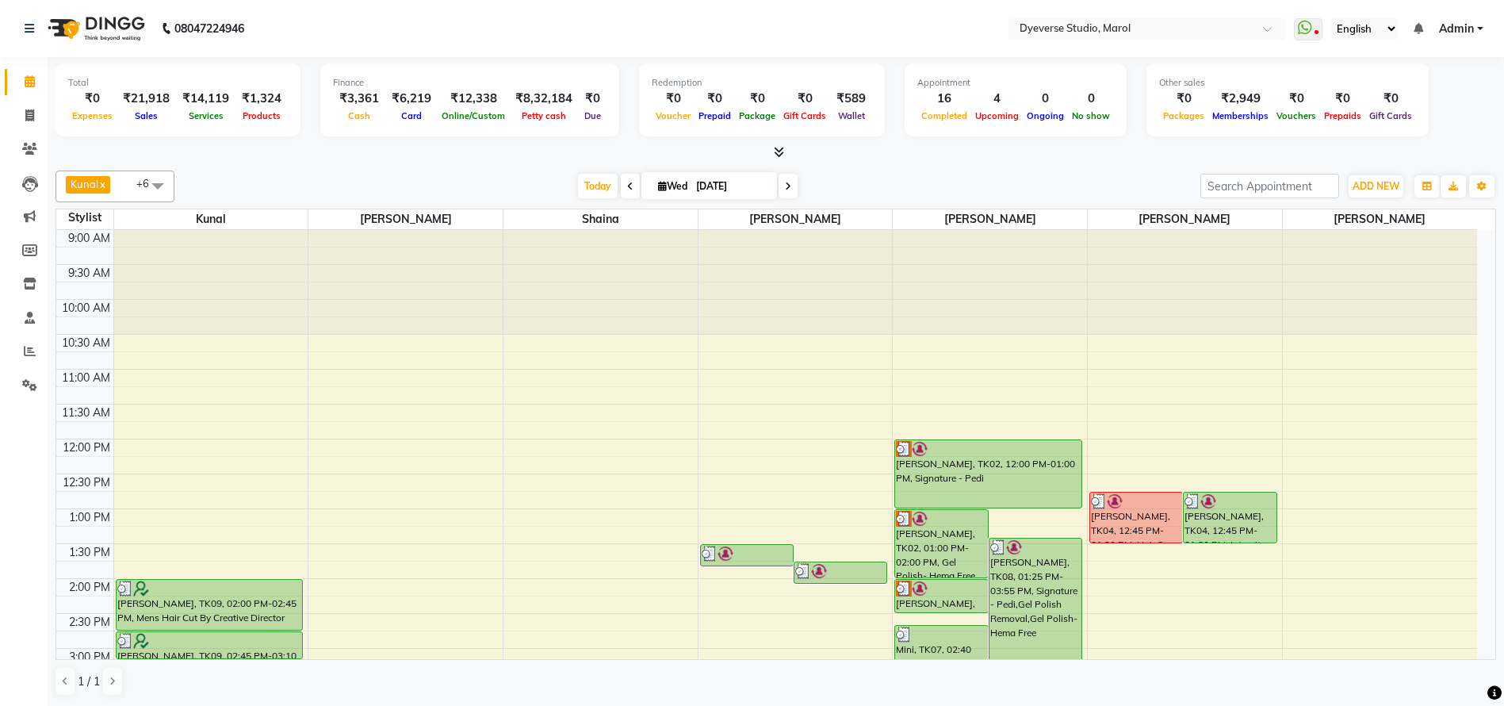
scroll to position [408, 0]
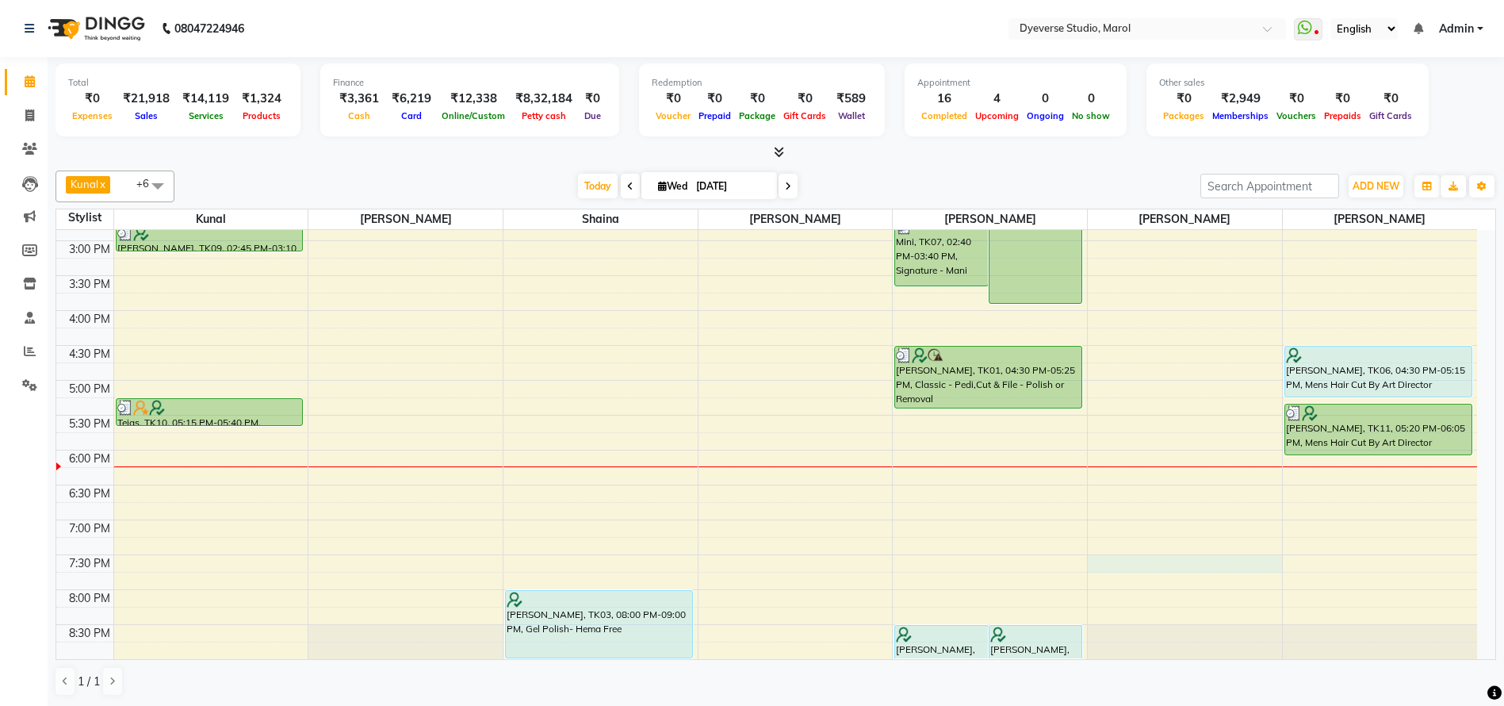
click at [1112, 569] on div "9:00 AM 9:30 AM 10:00 AM 10:30 AM 11:00 AM 11:30 AM 12:00 PM 12:30 PM 1:00 PM 1…" at bounding box center [766, 240] width 1421 height 837
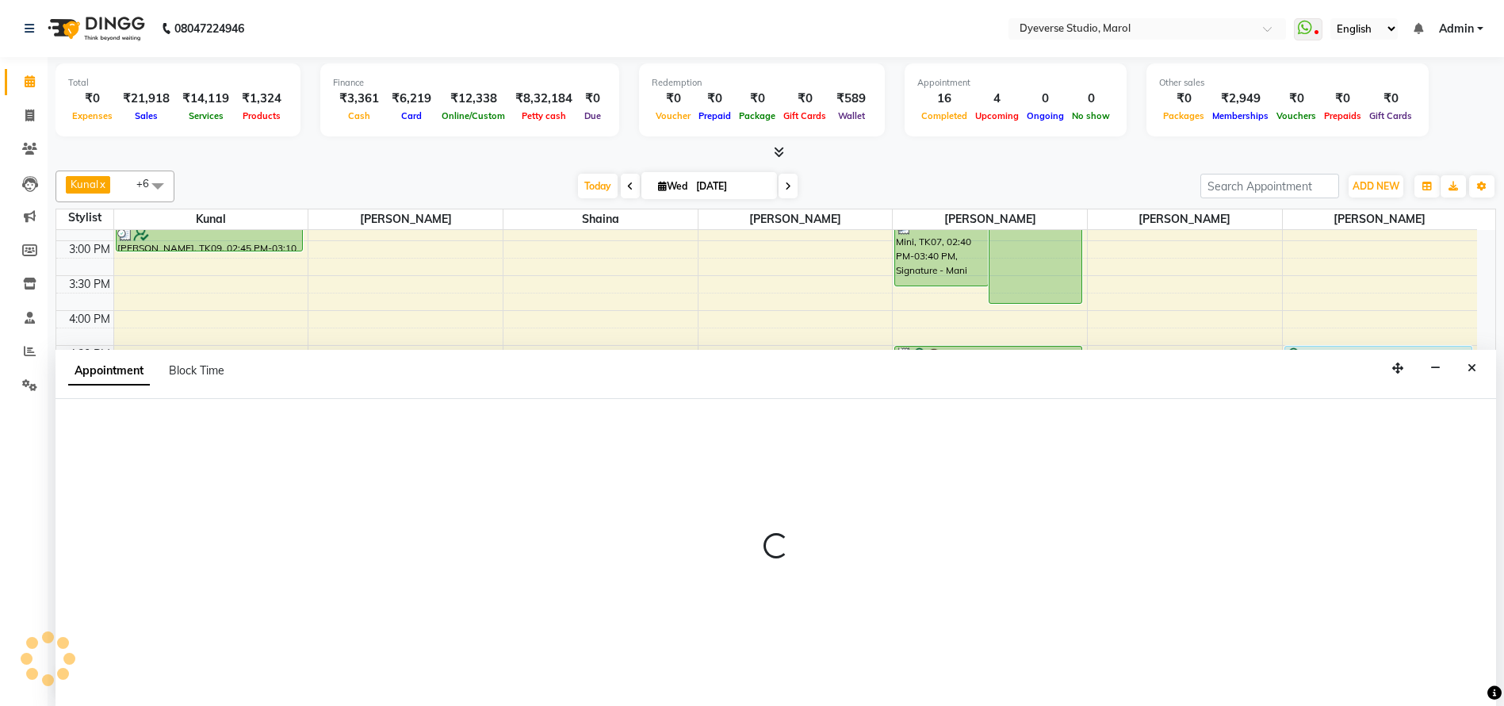
scroll to position [1, 0]
select select "68355"
select select "tentative"
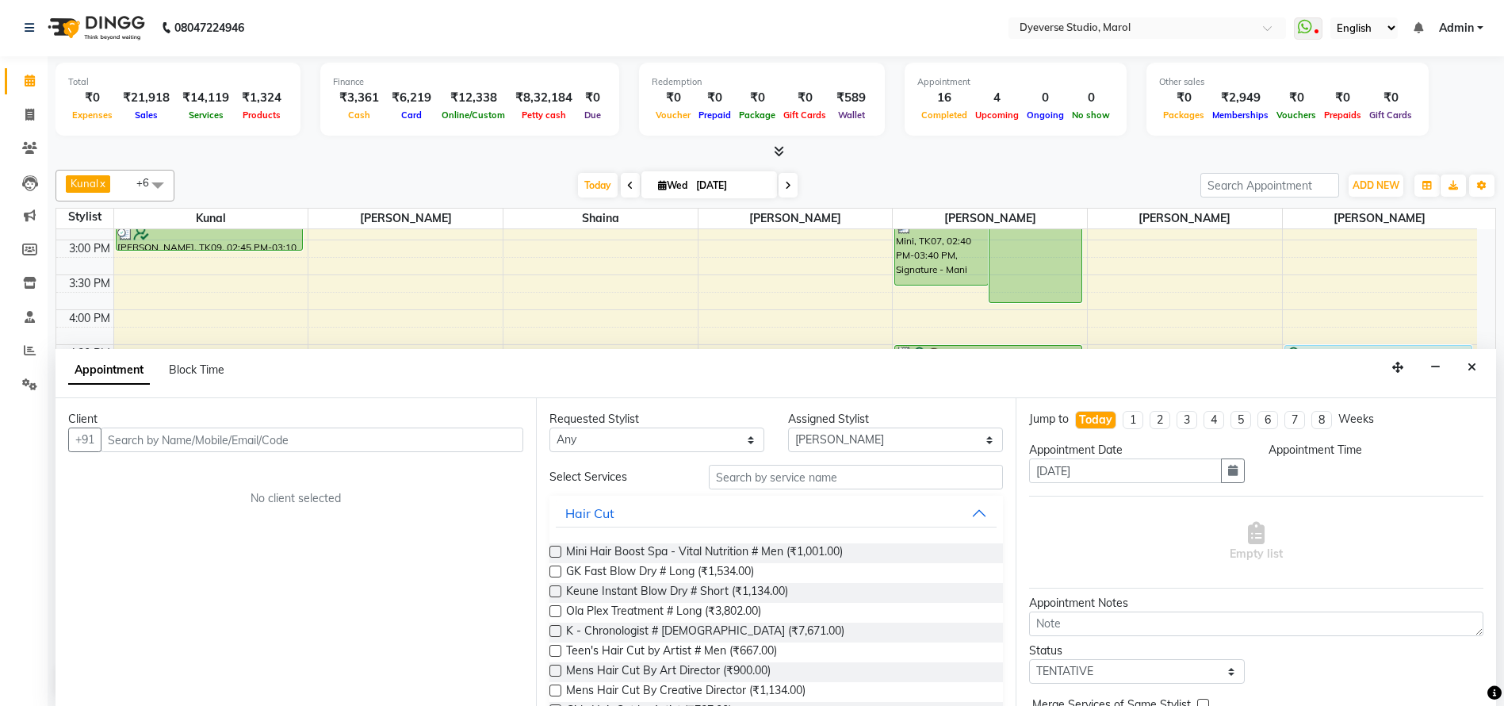
select select "1170"
paste input "919650045647"
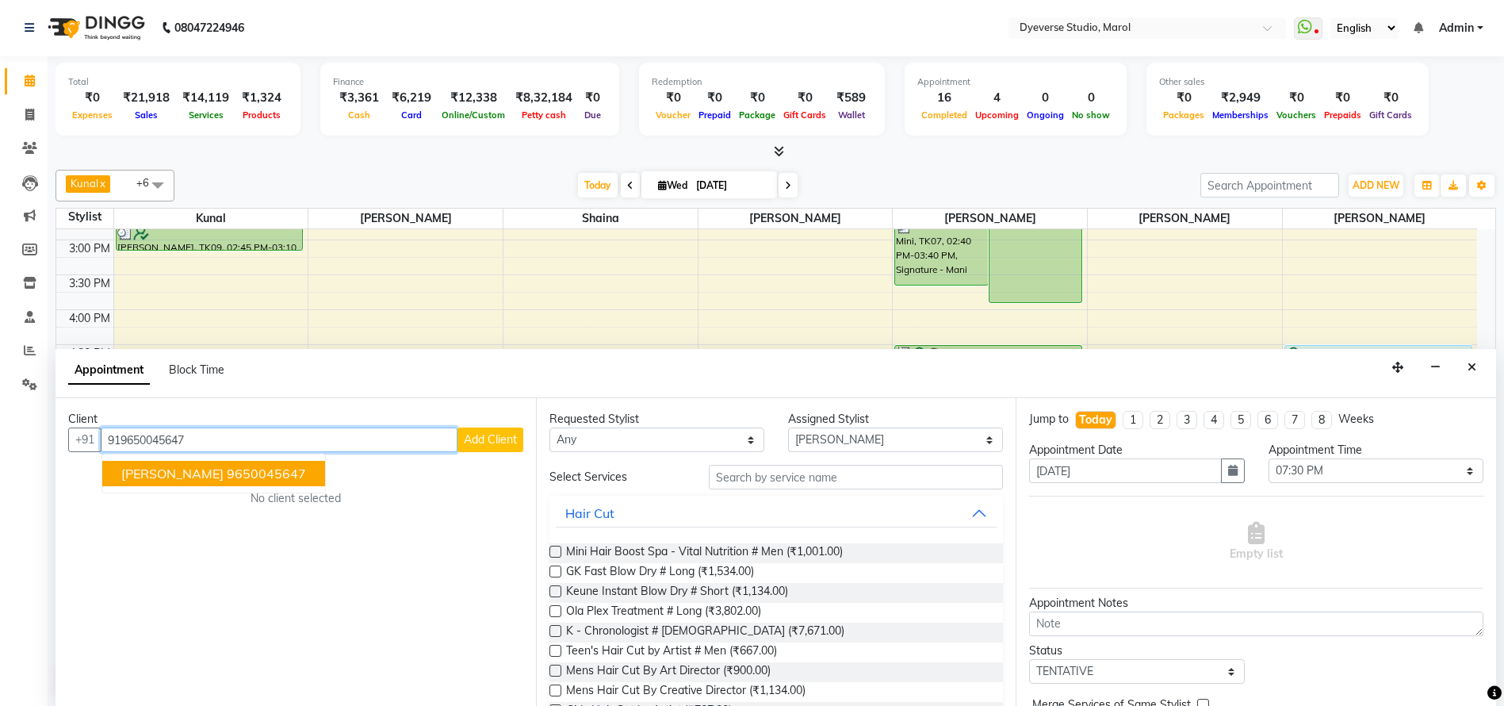
click at [311, 428] on input "919650045647" at bounding box center [279, 439] width 357 height 25
paste input "8203 80119"
click at [360, 442] on input "98203 80119" at bounding box center [279, 439] width 357 height 25
click at [389, 441] on input "98203 80119" at bounding box center [279, 439] width 357 height 25
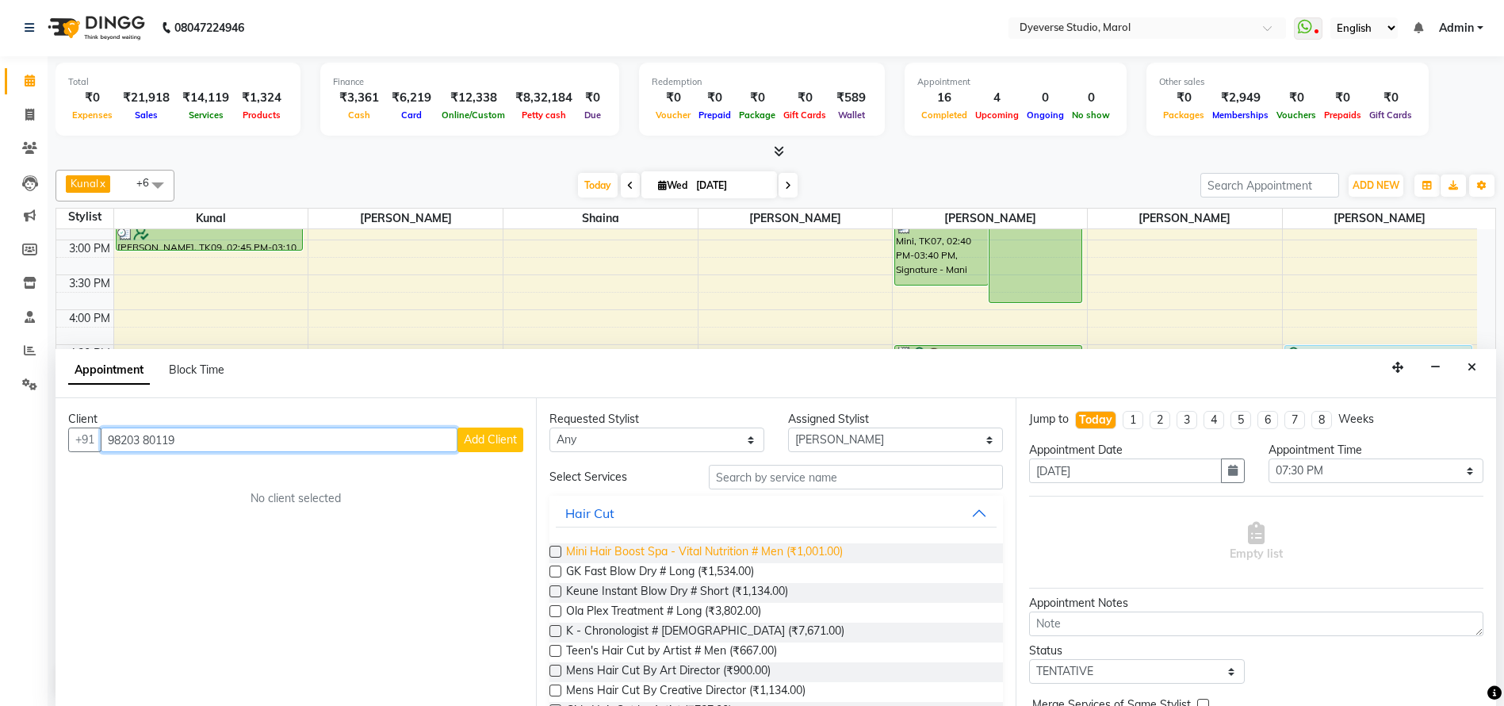
paste input "98203 801"
paste input "text"
type input "98203 80119"
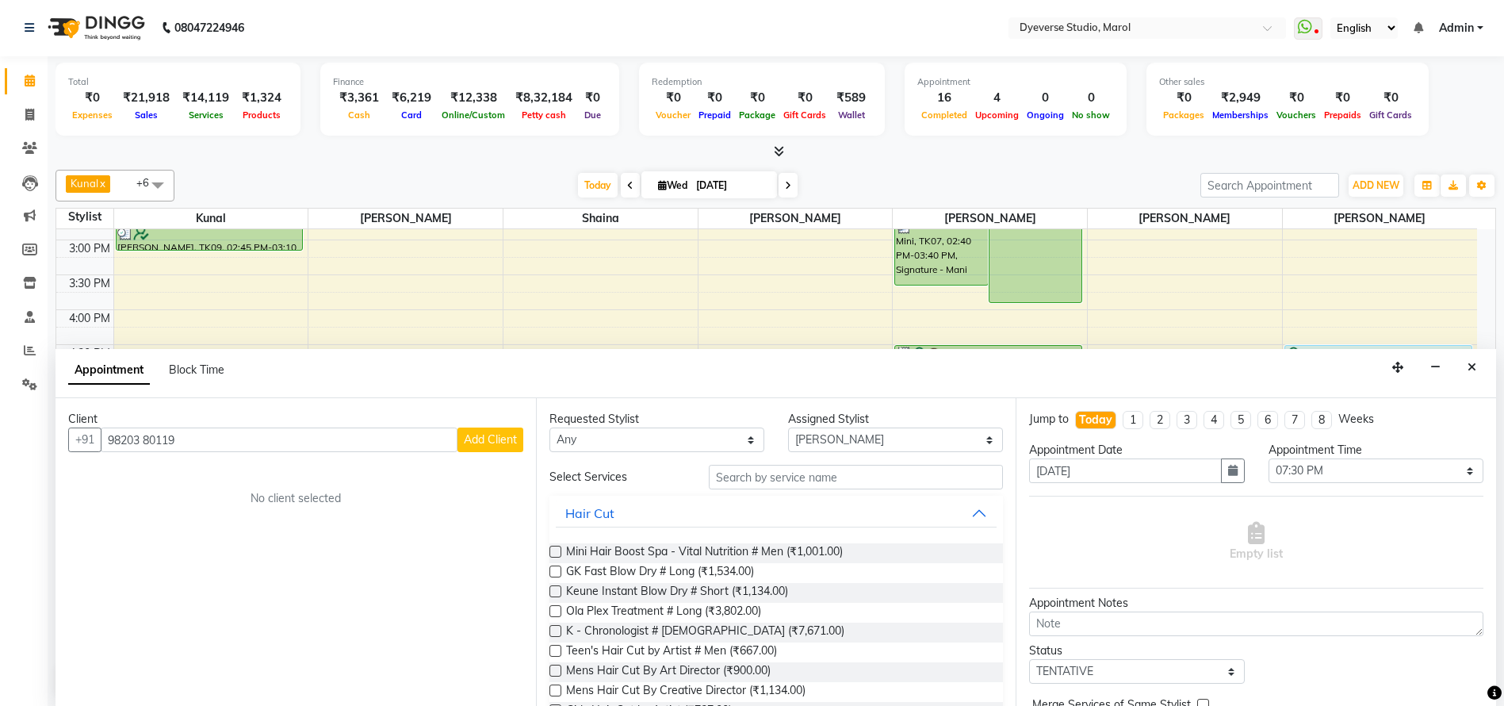
click at [493, 433] on span "Add Client" at bounding box center [490, 439] width 53 height 14
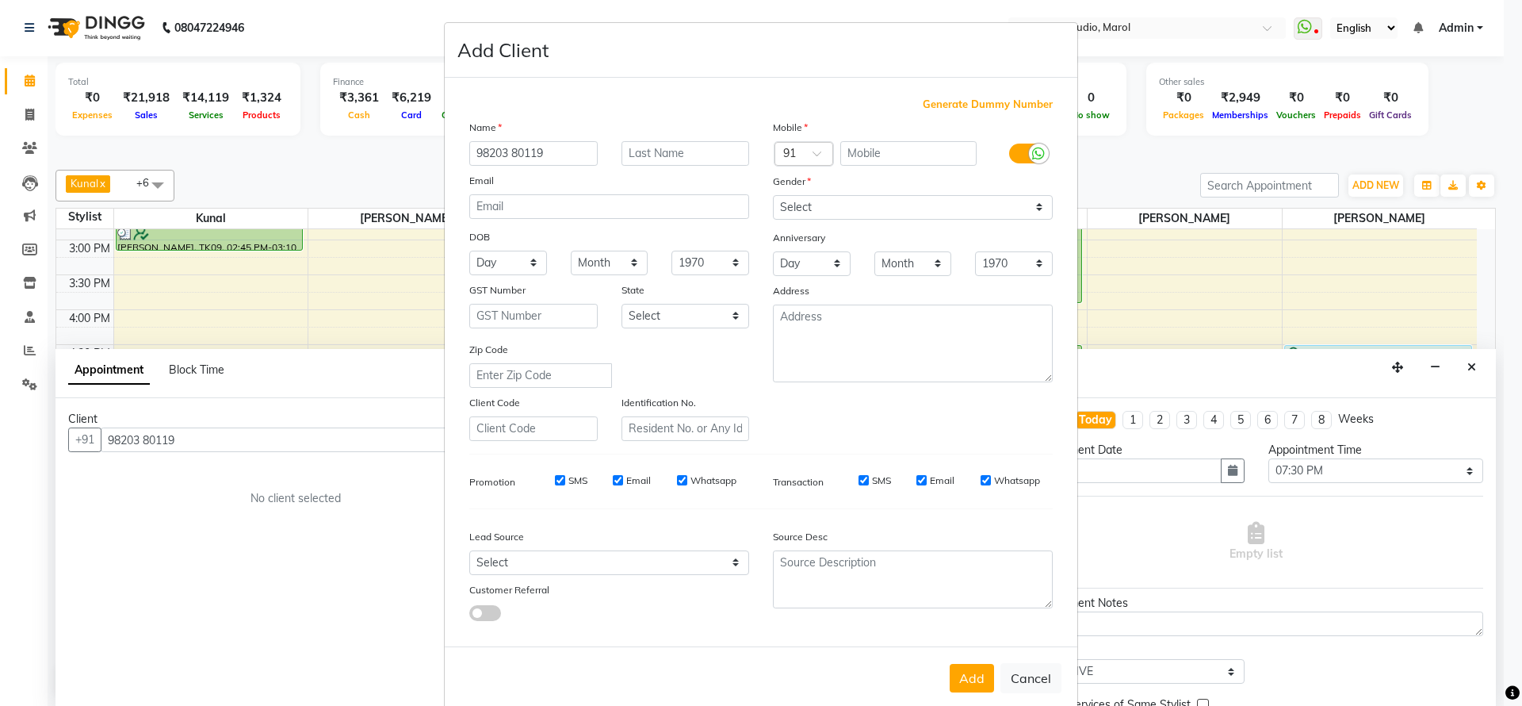
drag, startPoint x: 561, startPoint y: 148, endPoint x: 170, endPoint y: 141, distance: 391.8
click at [170, 141] on ngb-modal-window "Add Client Generate Dummy Number Name 98203 80119 Email DOB Day 01 02 03 04 05 …" at bounding box center [761, 353] width 1522 height 706
type input "Rinna"
click at [829, 193] on div "Gender" at bounding box center [913, 184] width 304 height 22
click at [828, 209] on select "Select Male Female Other Prefer Not To Say" at bounding box center [913, 207] width 280 height 25
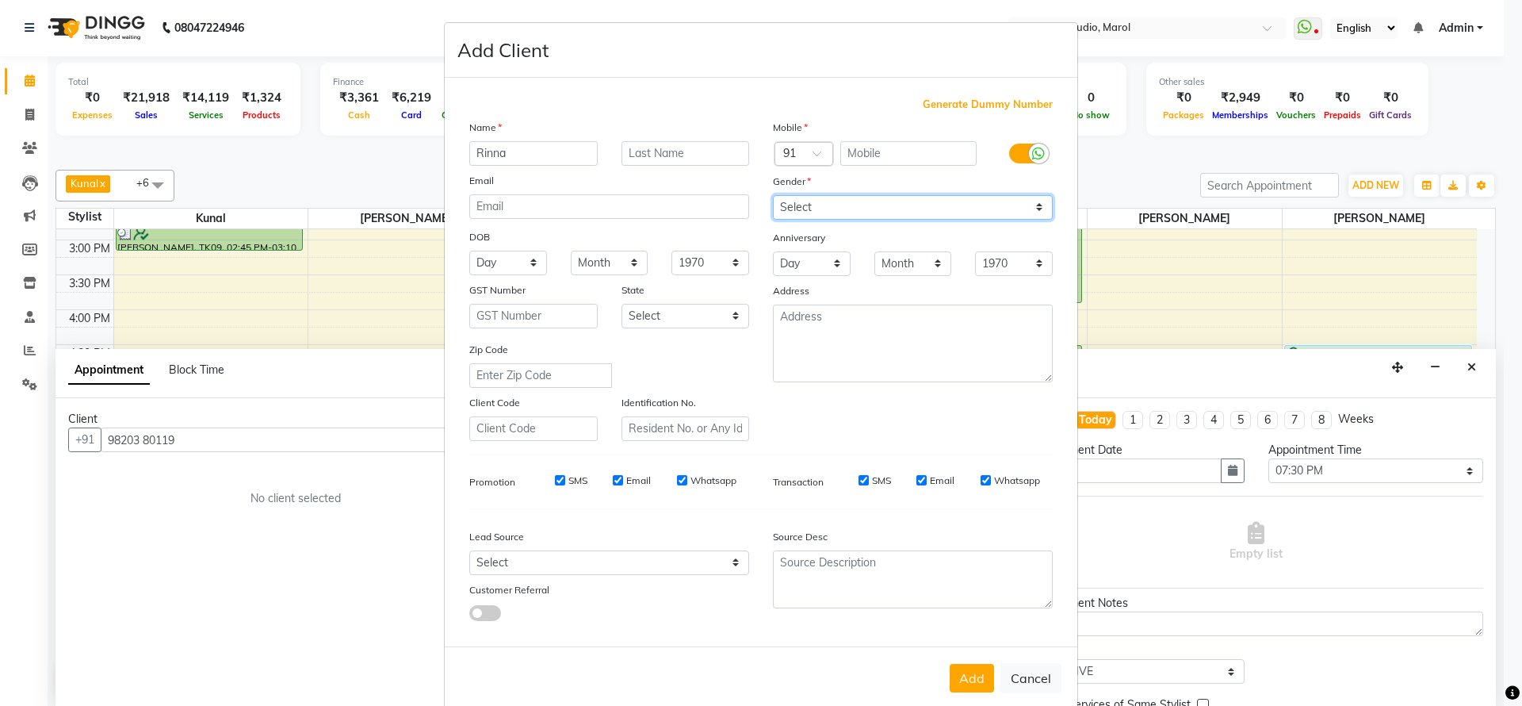
select select "female"
click at [773, 195] on select "Select Male Female Other Prefer Not To Say" at bounding box center [913, 207] width 280 height 25
click at [676, 556] on select "Select Walk-in Referral Internet Friend Word of Mouth Advertisement Facebook Ju…" at bounding box center [609, 562] width 280 height 25
select select "45593"
click at [469, 550] on select "Select Walk-in Referral Internet Friend Word of Mouth Advertisement Facebook Ju…" at bounding box center [609, 562] width 280 height 25
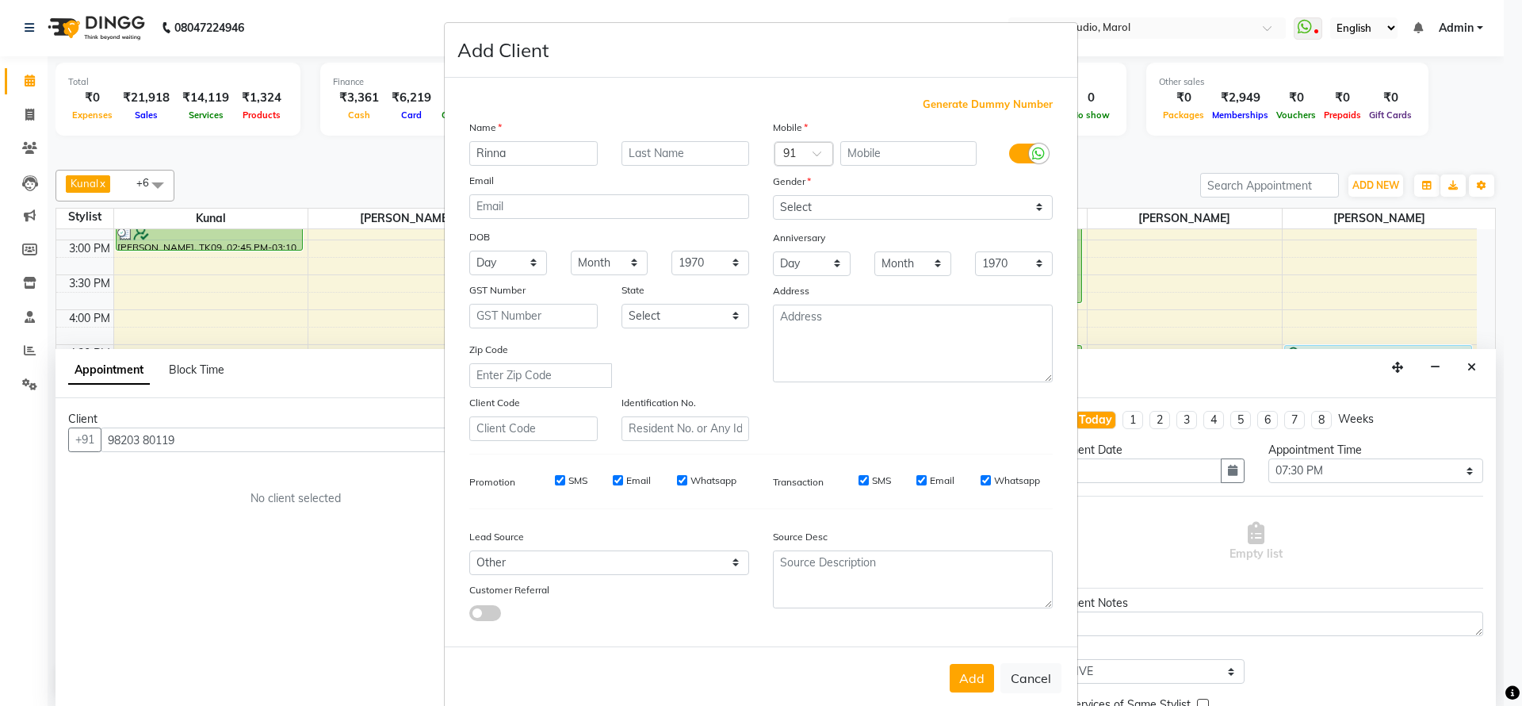
click at [900, 675] on div "Add Cancel" at bounding box center [761, 677] width 633 height 63
click at [950, 676] on button "Add" at bounding box center [972, 678] width 44 height 29
click at [903, 155] on input "text" at bounding box center [909, 153] width 137 height 25
paste input "98203 80119"
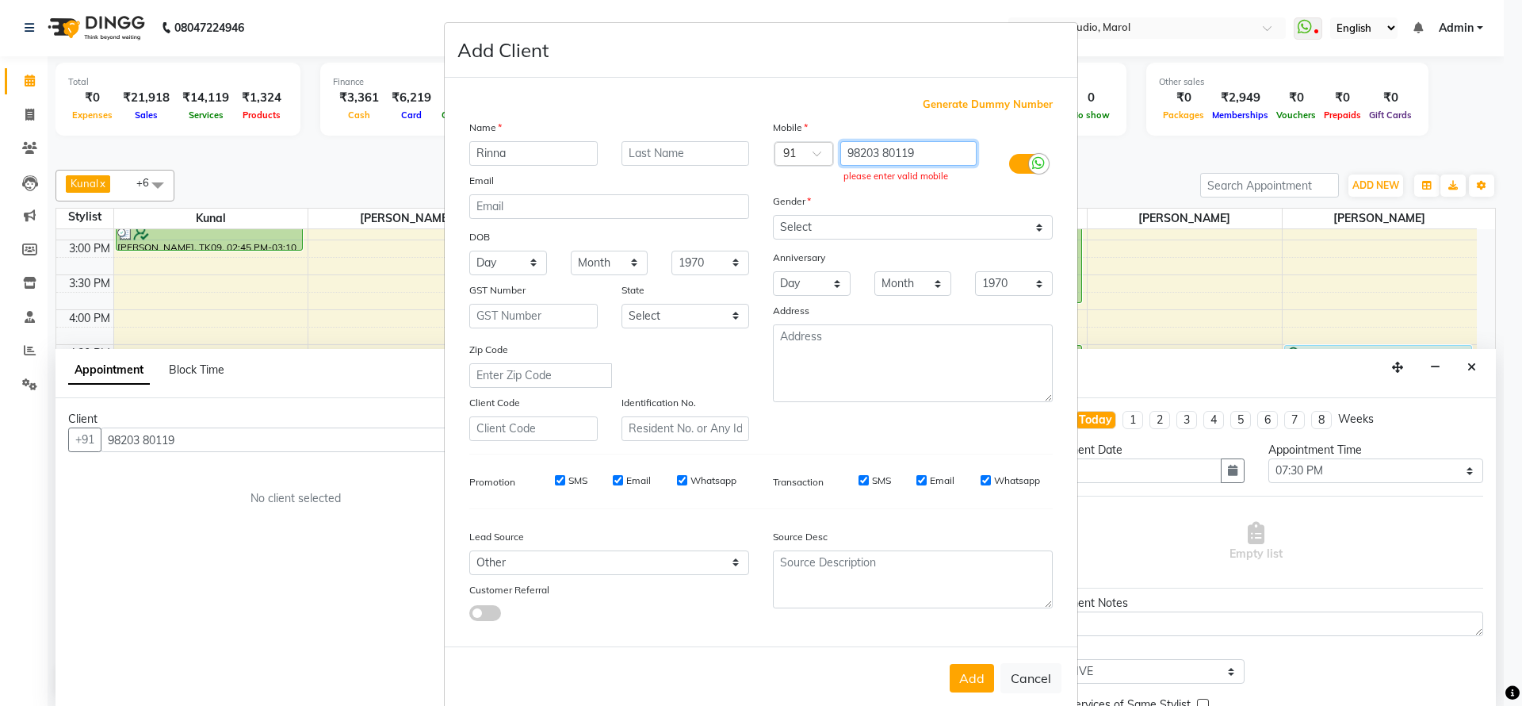
click at [875, 154] on input "98203 80119" at bounding box center [909, 153] width 137 height 25
type input "9820380119"
click at [951, 668] on button "Add" at bounding box center [972, 678] width 44 height 29
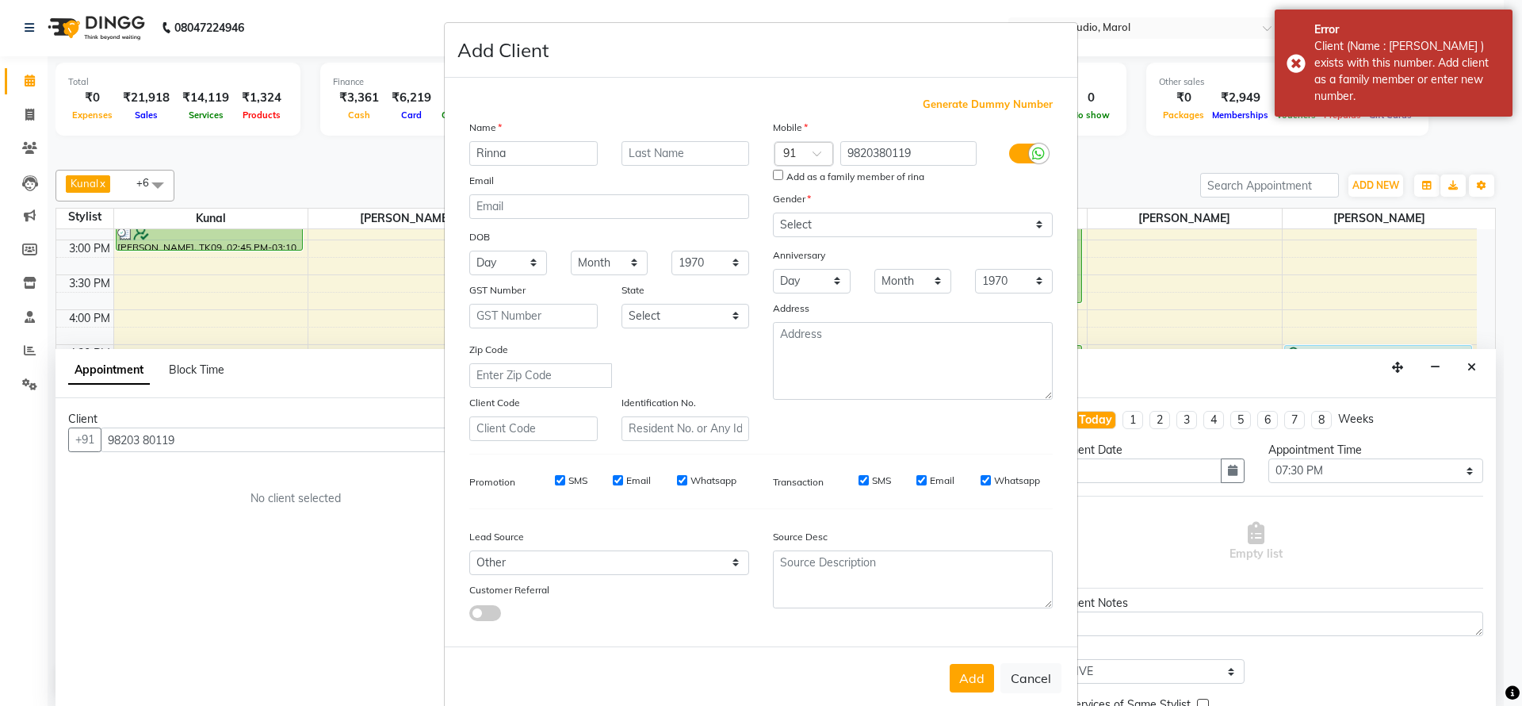
click at [193, 448] on ngb-modal-window "Add Client Generate Dummy Number Name Rinna Email DOB Day 01 02 03 04 05 06 07 …" at bounding box center [761, 353] width 1522 height 706
click at [193, 441] on ngb-modal-window "Add Client Generate Dummy Number Name Rinna Email DOB Day 01 02 03 04 05 06 07 …" at bounding box center [761, 353] width 1522 height 706
click at [131, 442] on ngb-modal-window "Add Client Generate Dummy Number Name Rinna Email DOB Day 01 02 03 04 05 06 07 …" at bounding box center [761, 353] width 1522 height 706
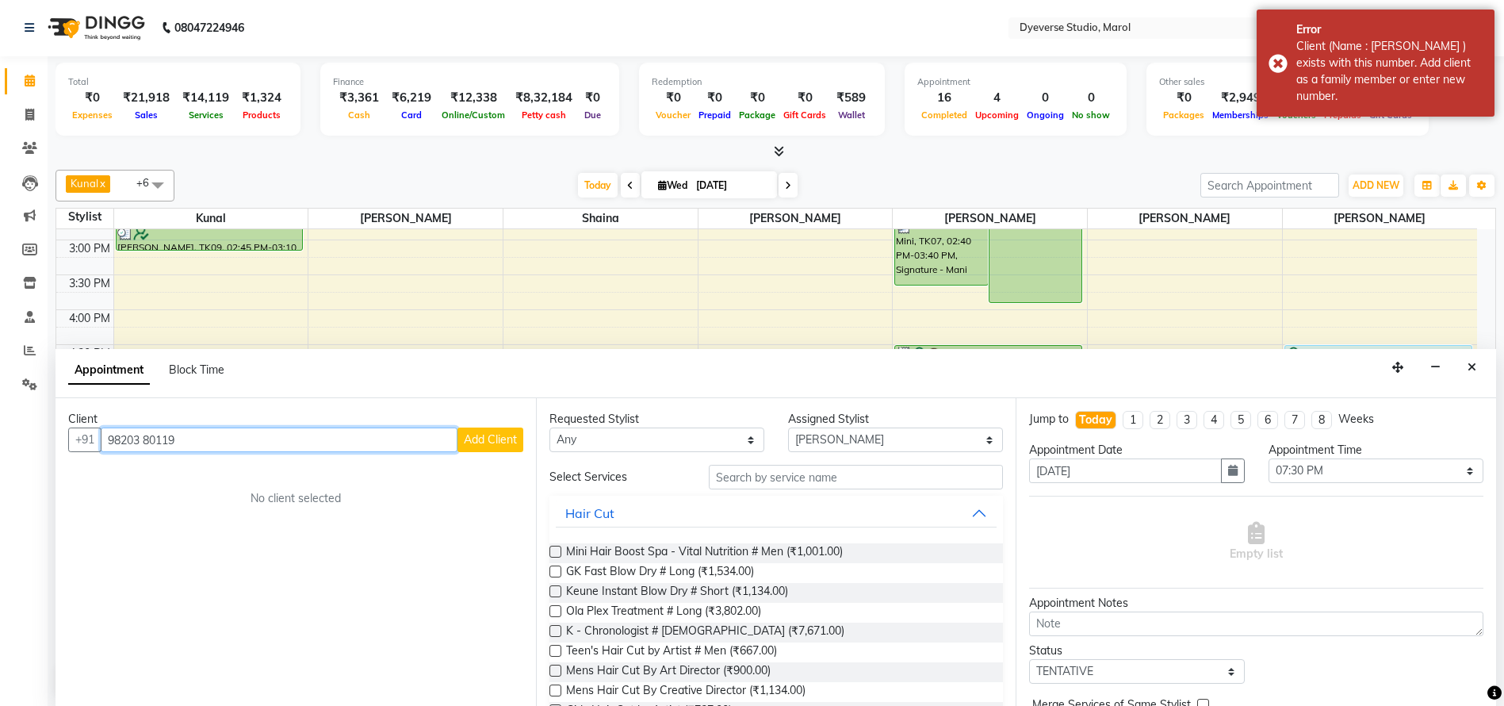
click at [147, 439] on input "98203 80119" at bounding box center [279, 439] width 357 height 25
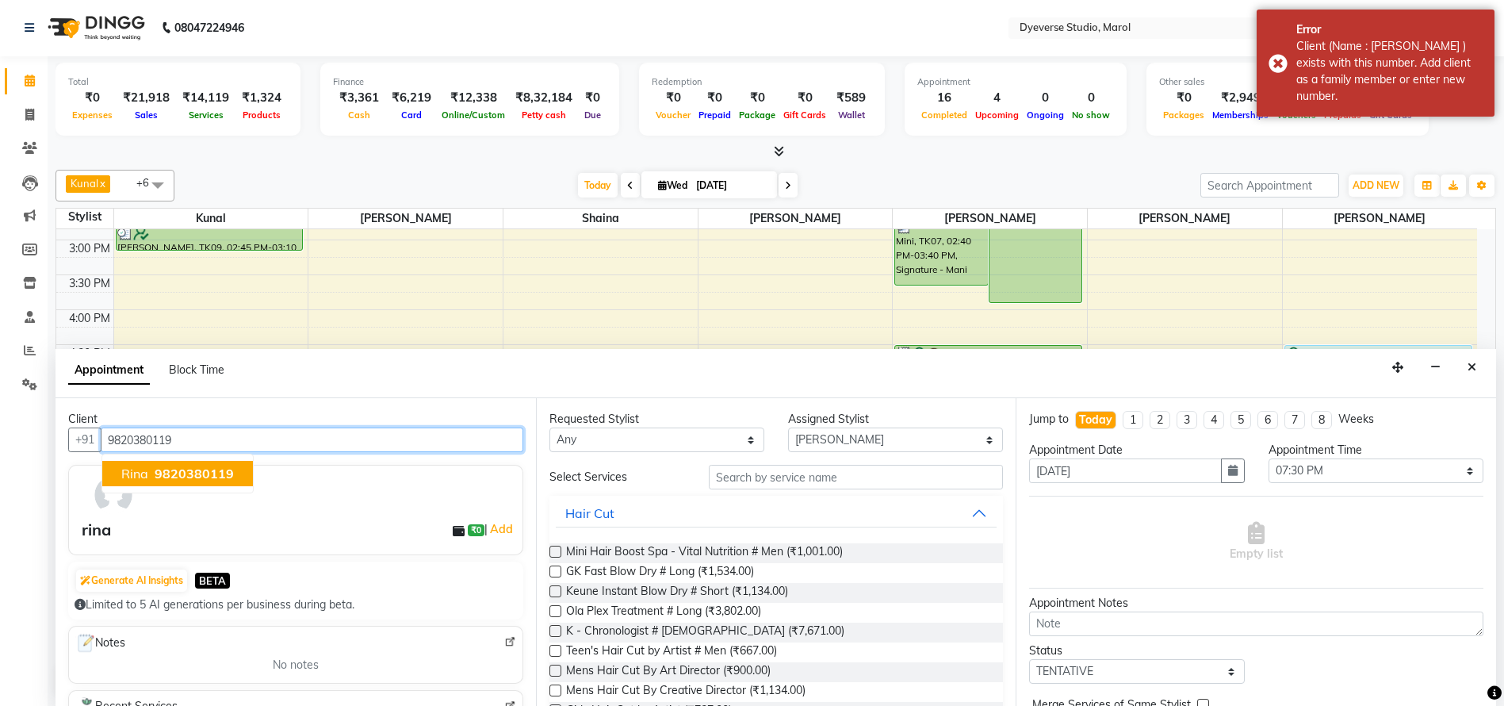
click at [163, 476] on span "9820380119" at bounding box center [194, 473] width 79 height 16
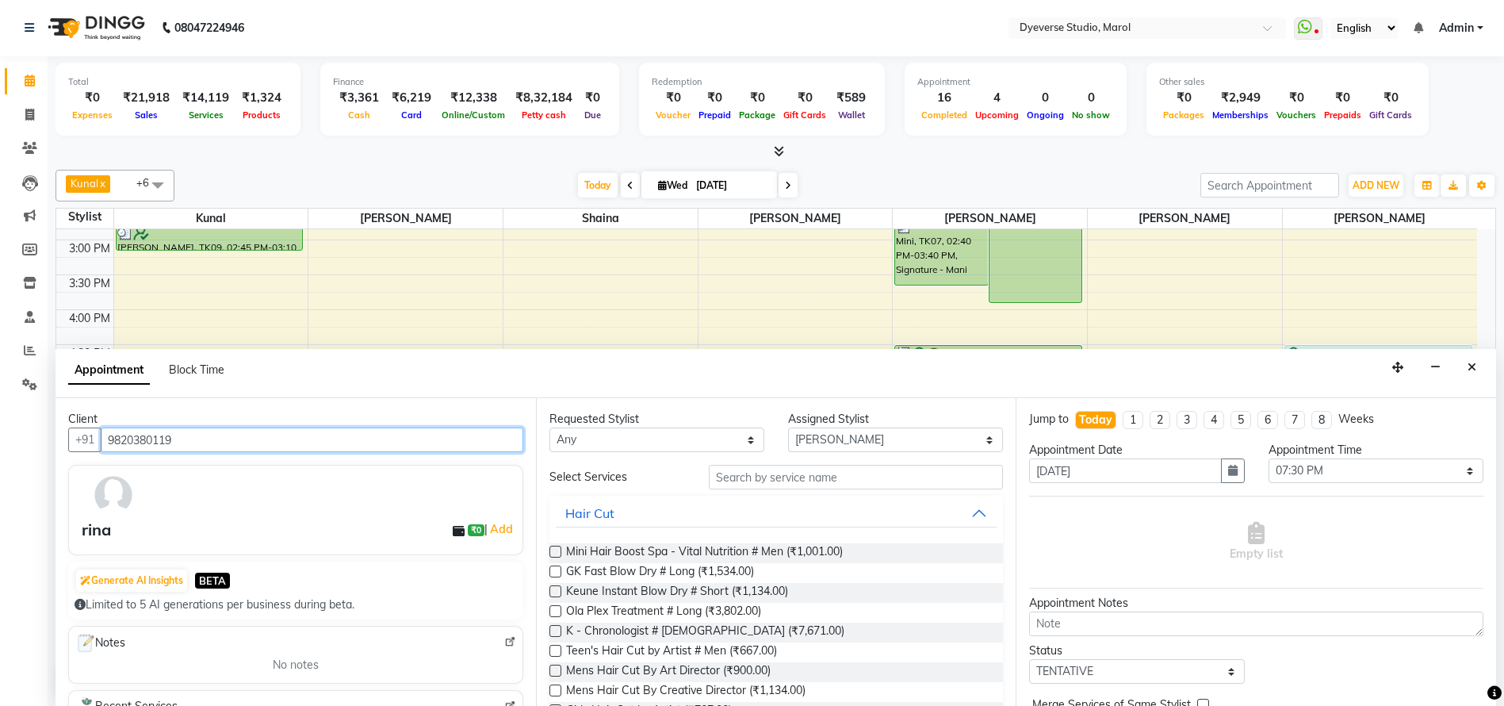
type input "9820380119"
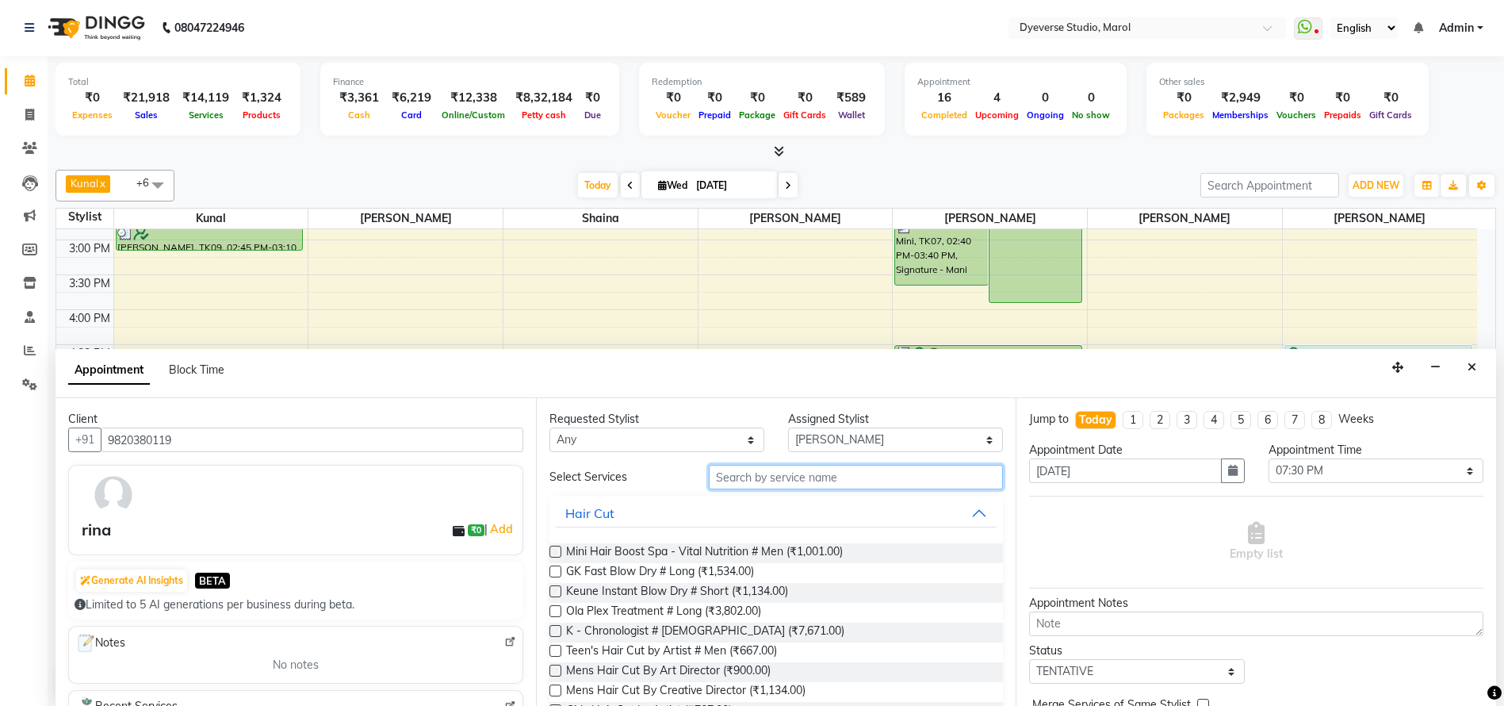
click at [774, 480] on input "text" at bounding box center [856, 477] width 295 height 25
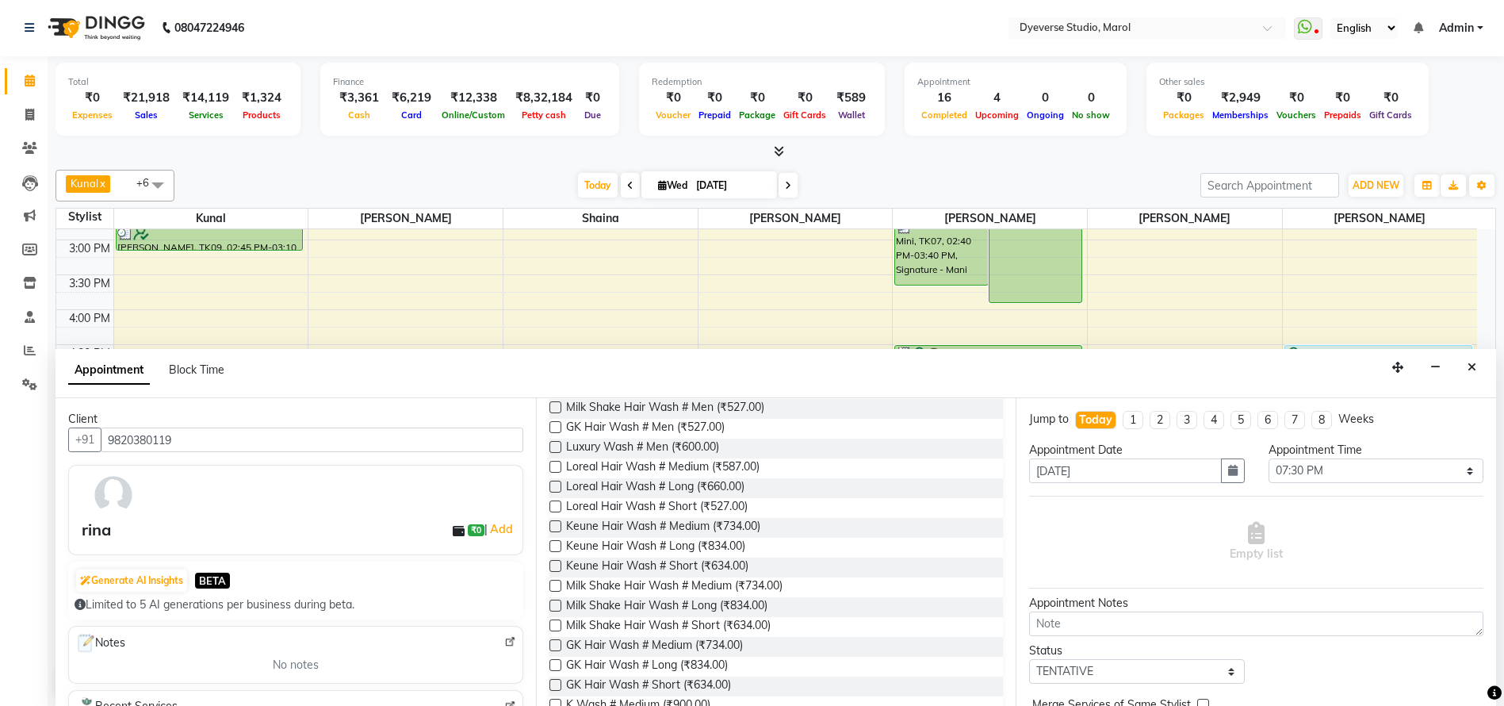
scroll to position [186, 0]
type input "Wash"
click at [553, 522] on label at bounding box center [556, 524] width 12 height 12
click at [553, 522] on input "checkbox" at bounding box center [555, 525] width 10 height 10
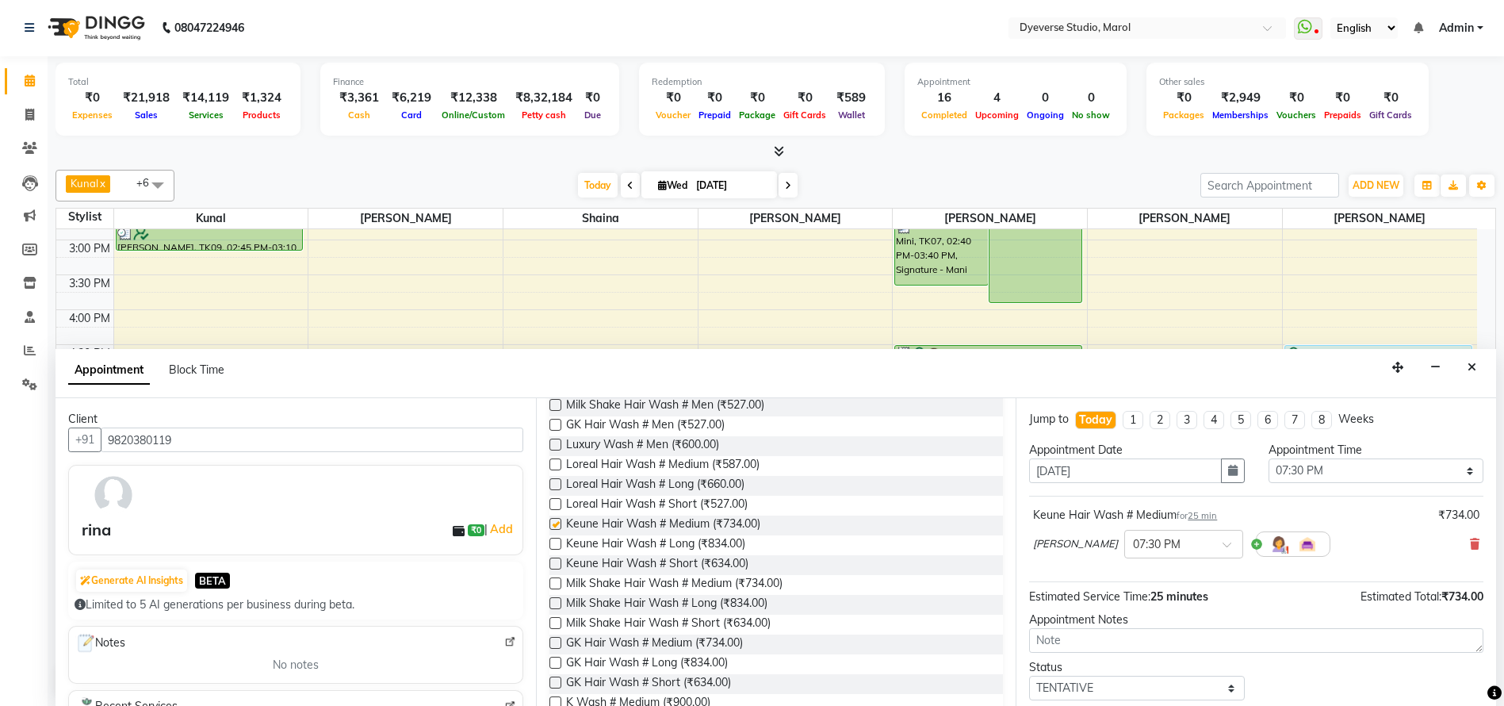
checkbox input "false"
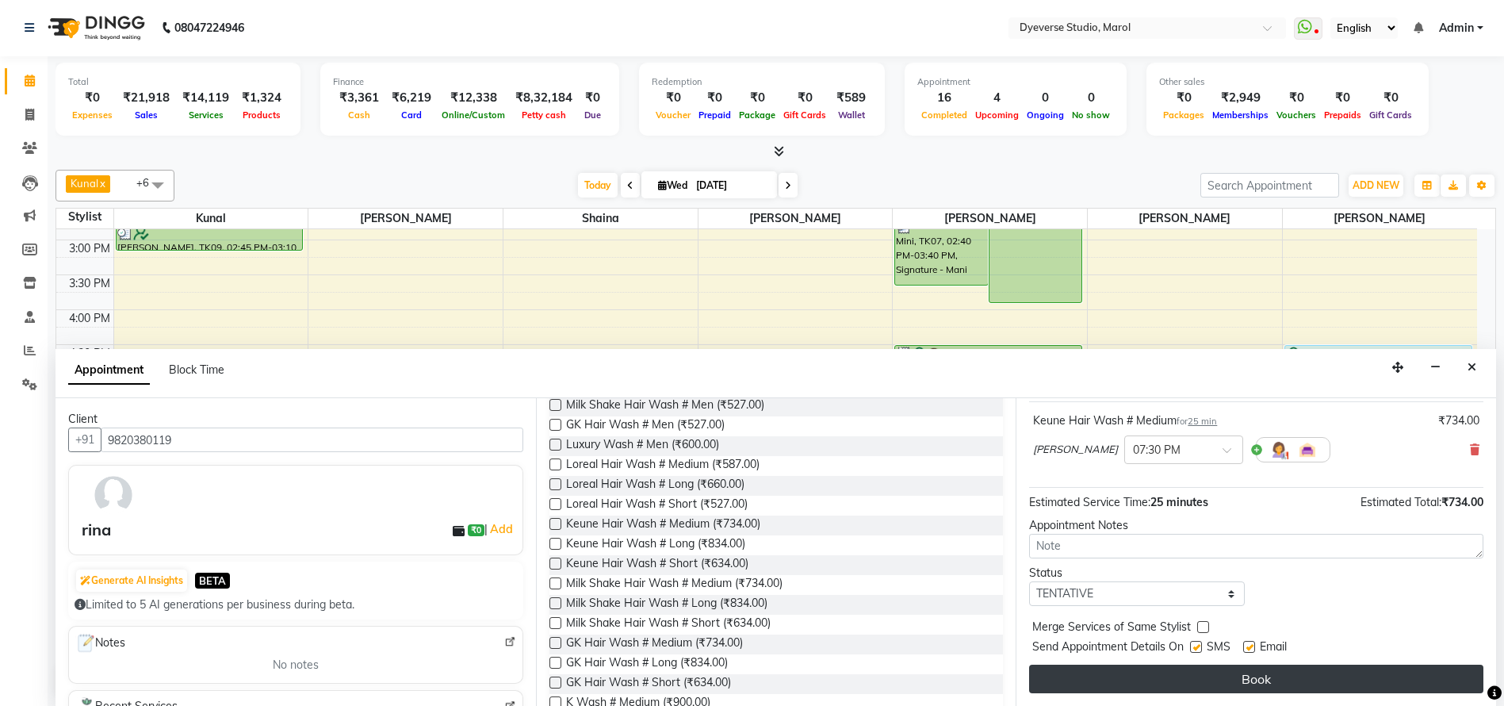
click at [1369, 685] on button "Book" at bounding box center [1256, 678] width 454 height 29
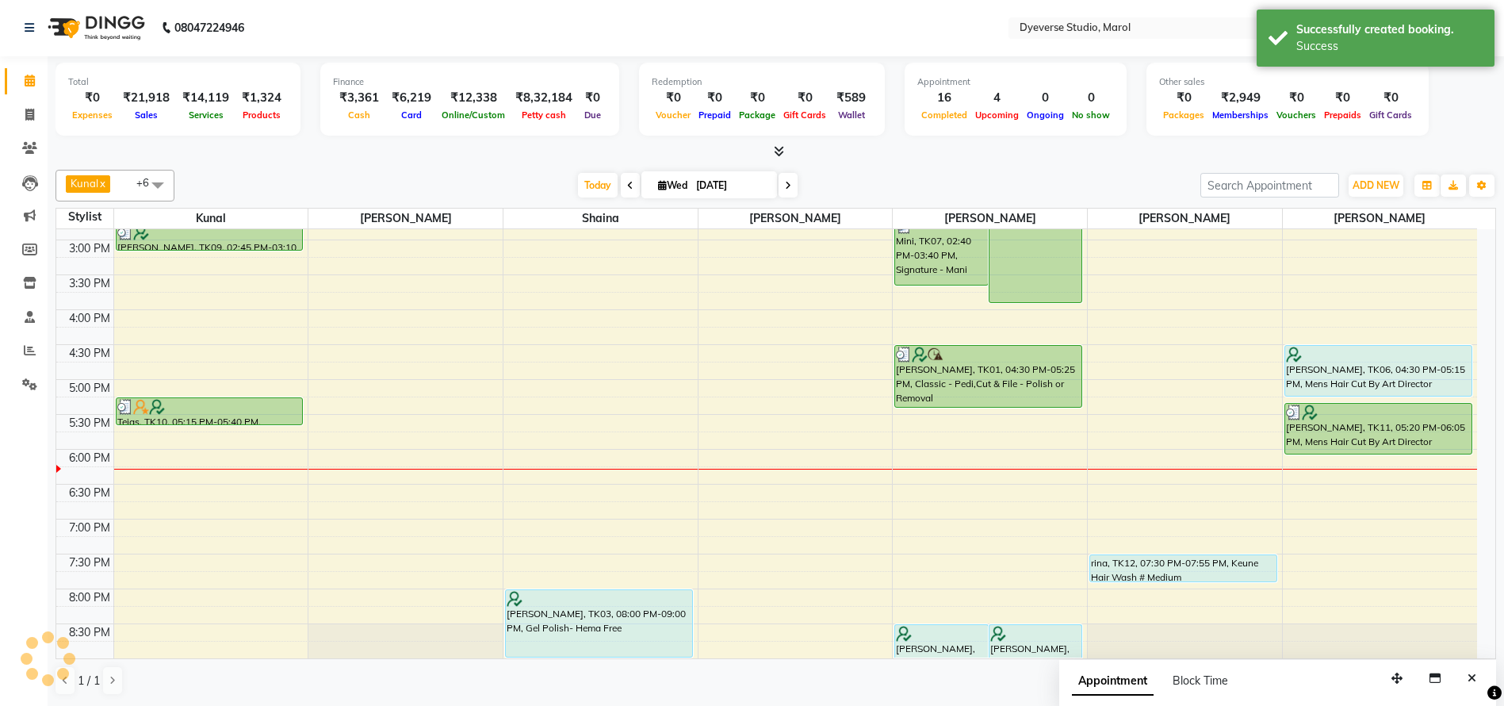
scroll to position [0, 0]
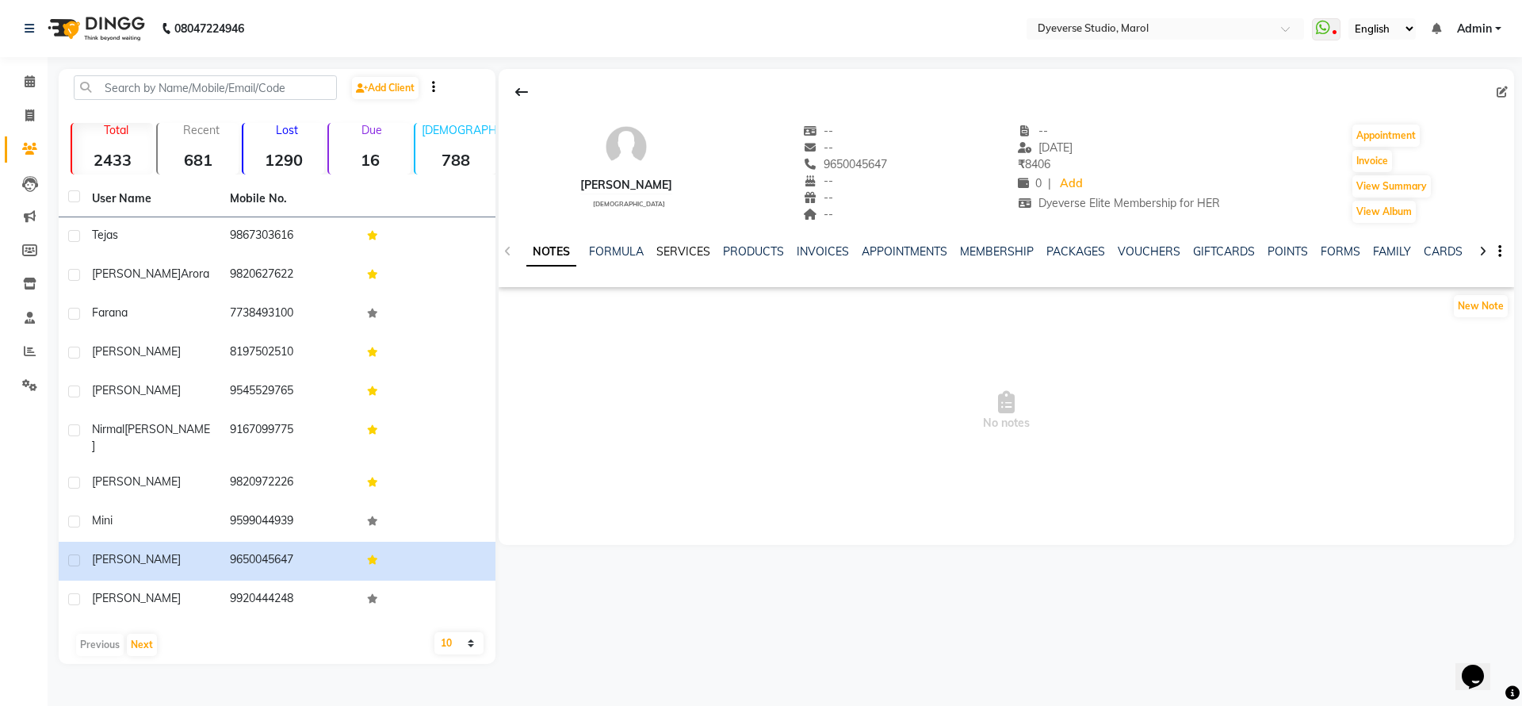
click at [685, 248] on link "SERVICES" at bounding box center [684, 251] width 54 height 14
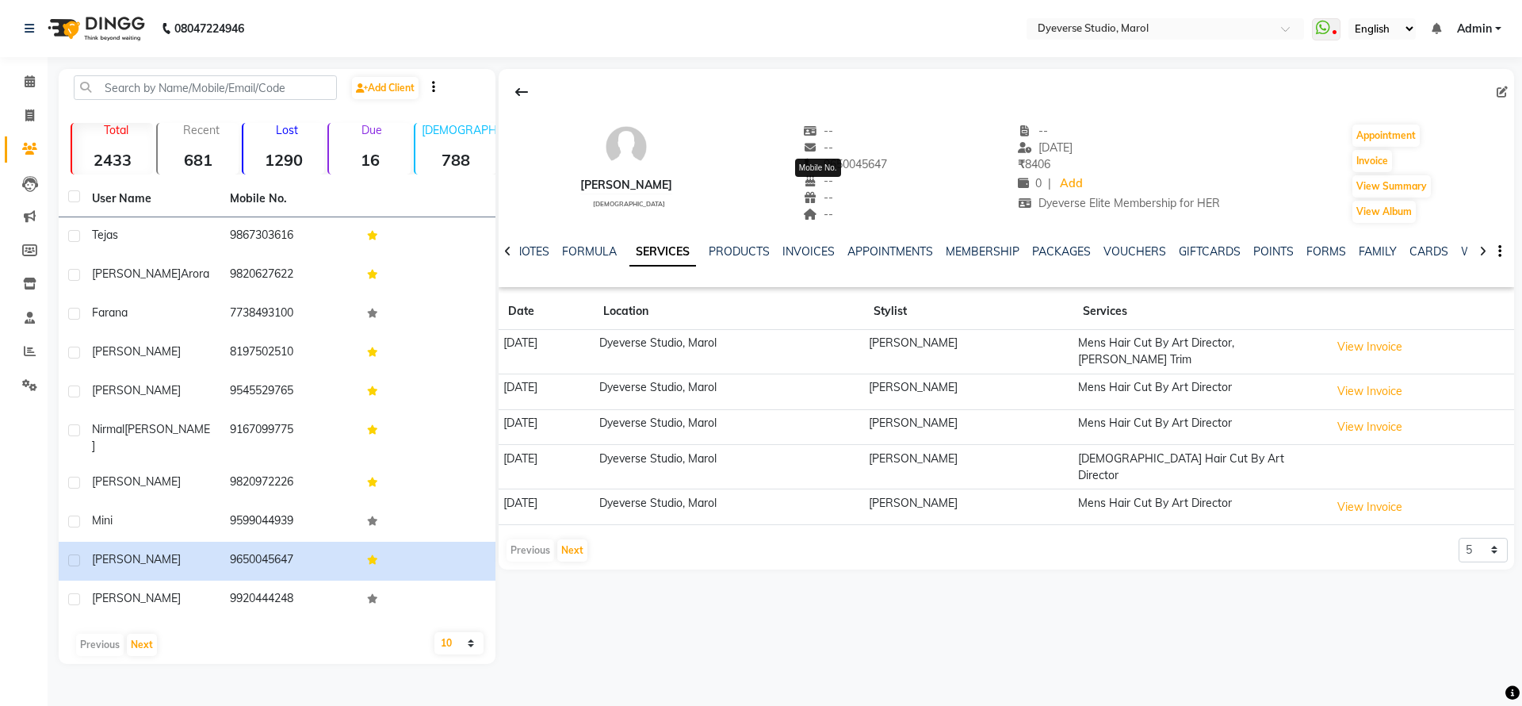
click at [834, 160] on span "9650045647" at bounding box center [845, 164] width 84 height 14
click at [39, 124] on link "Invoice" at bounding box center [24, 116] width 38 height 26
select select "6368"
select select "service"
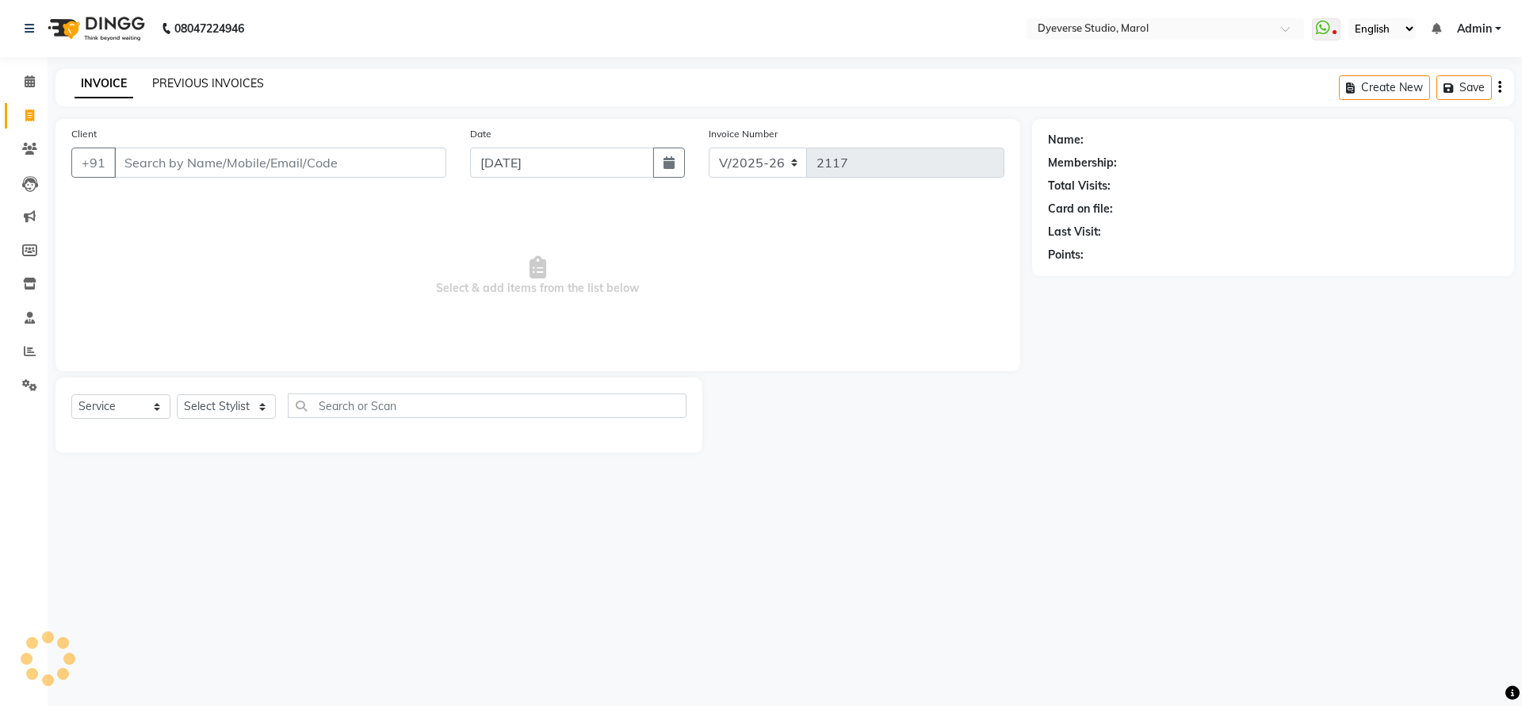
click at [157, 82] on link "PREVIOUS INVOICES" at bounding box center [208, 83] width 112 height 14
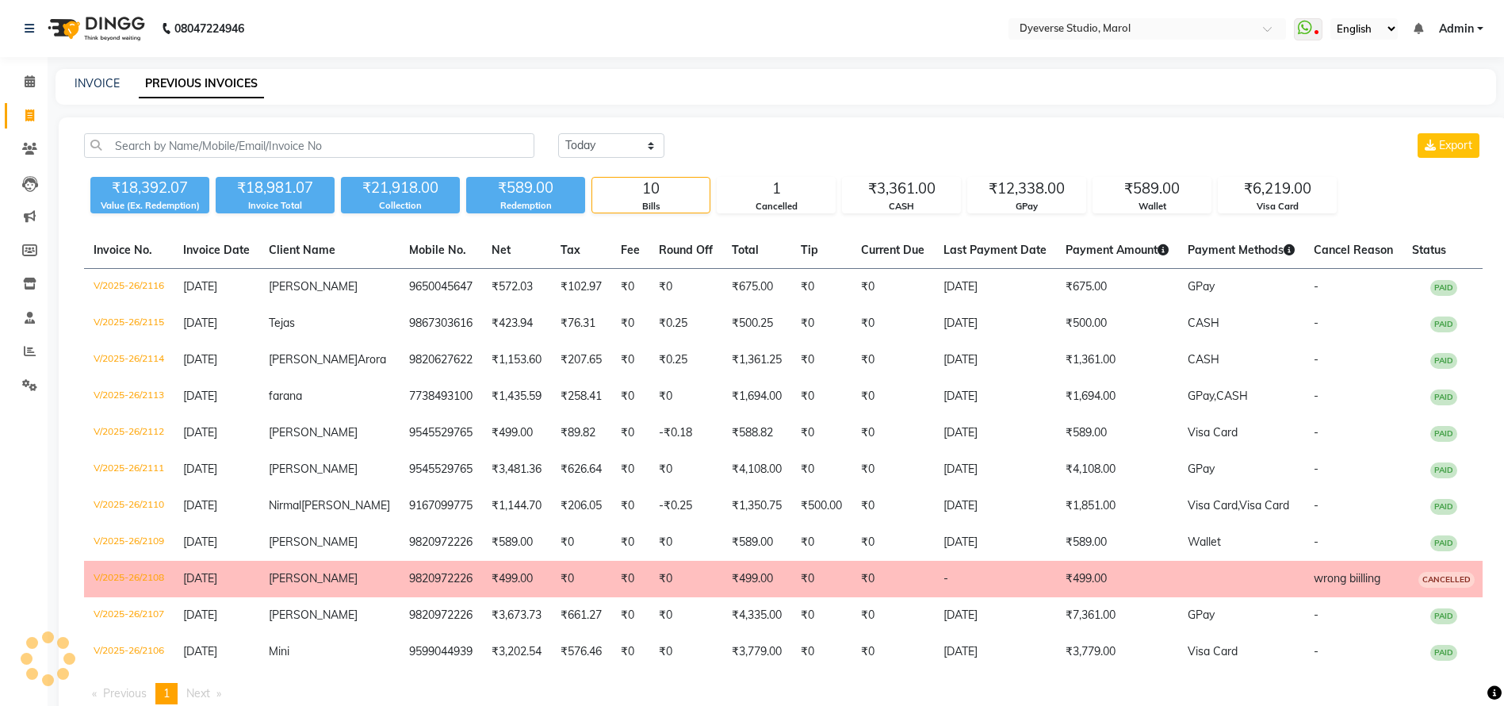
click at [596, 162] on div "Today Yesterday Custom Range Export" at bounding box center [1020, 151] width 948 height 37
click at [595, 144] on select "Today Yesterday Custom Range" at bounding box center [611, 145] width 106 height 25
select select "yesterday"
click at [558, 133] on select "Today Yesterday Custom Range" at bounding box center [611, 145] width 106 height 25
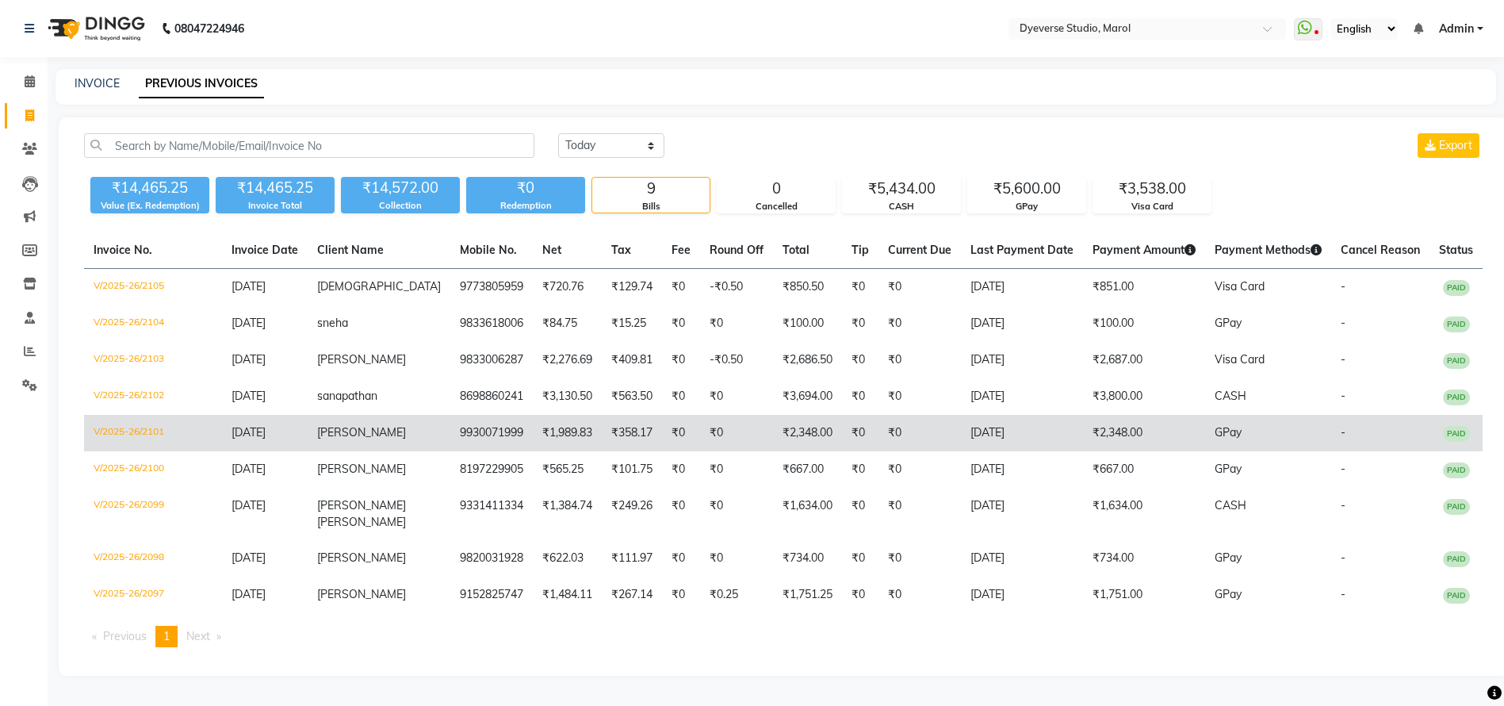
click at [350, 439] on span "Ayman" at bounding box center [361, 432] width 89 height 14
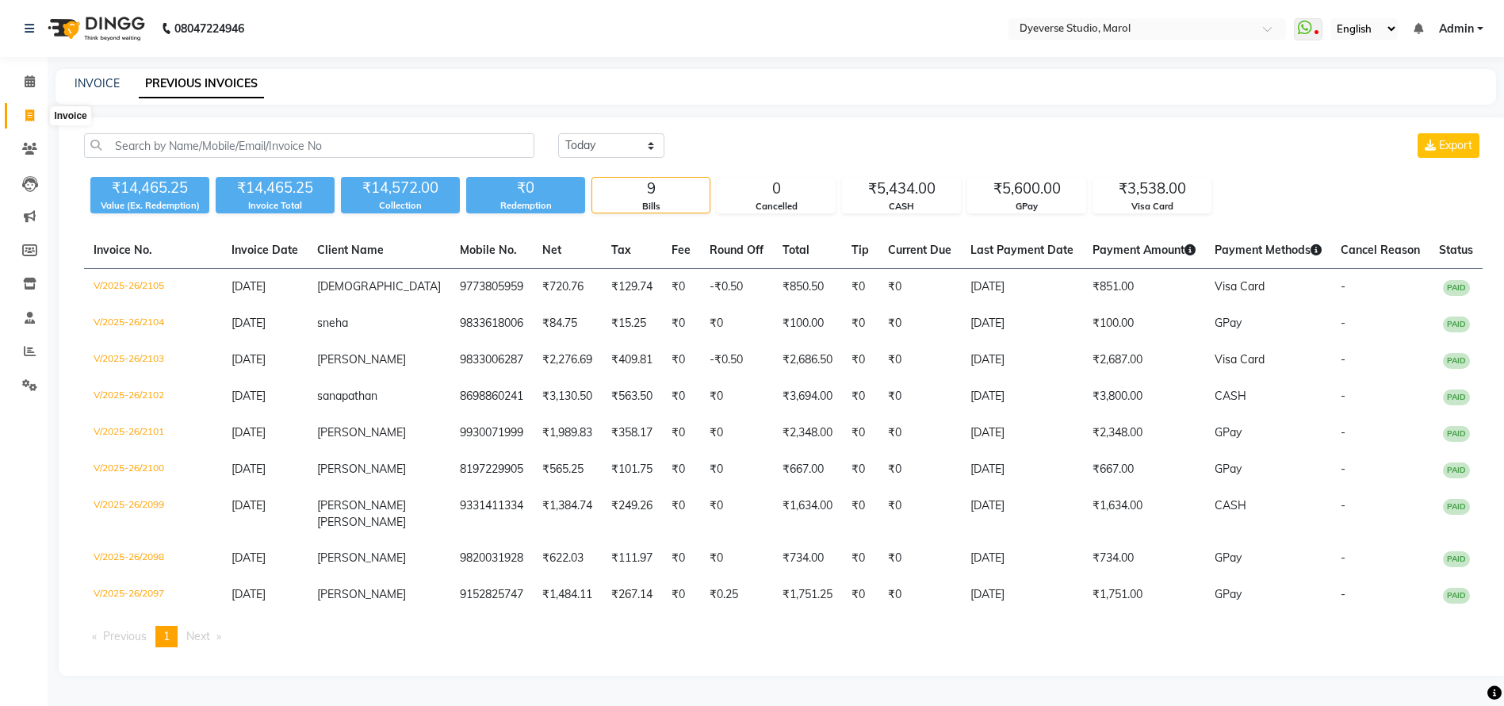
click at [25, 117] on icon at bounding box center [29, 115] width 9 height 12
select select "6368"
select select "service"
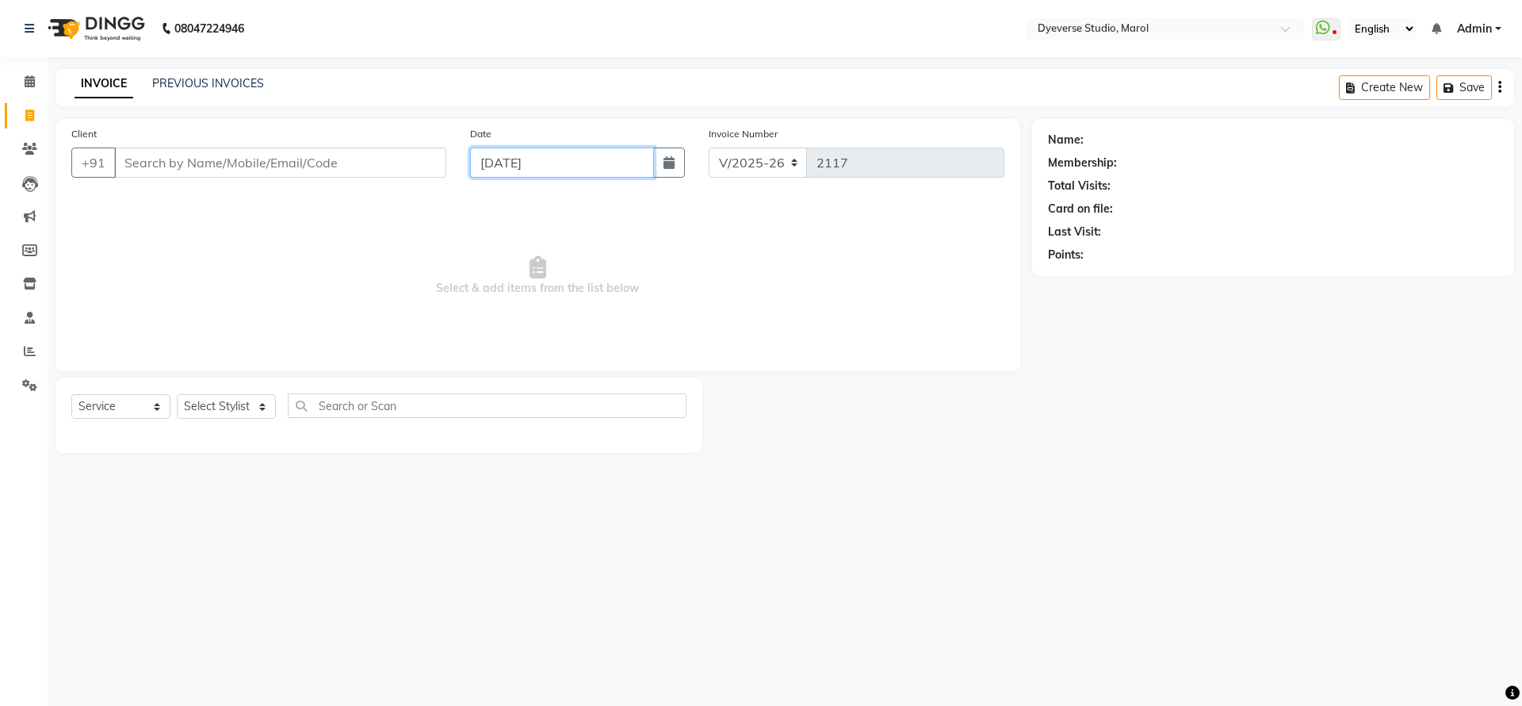
click at [576, 177] on input "[DATE]" at bounding box center [562, 162] width 185 height 30
select select "9"
select select "2025"
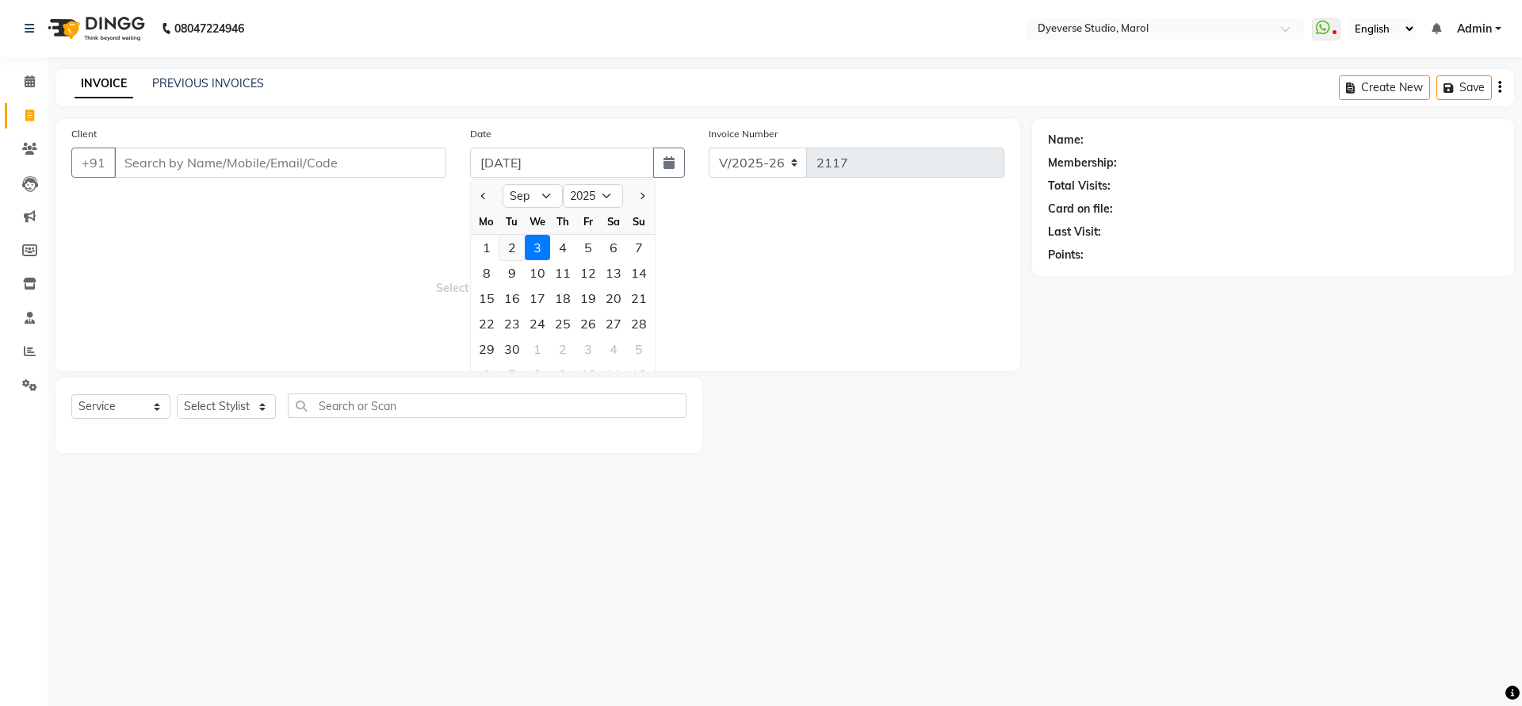
click at [523, 254] on div "2" at bounding box center [512, 247] width 25 height 25
type input "02-09-2025"
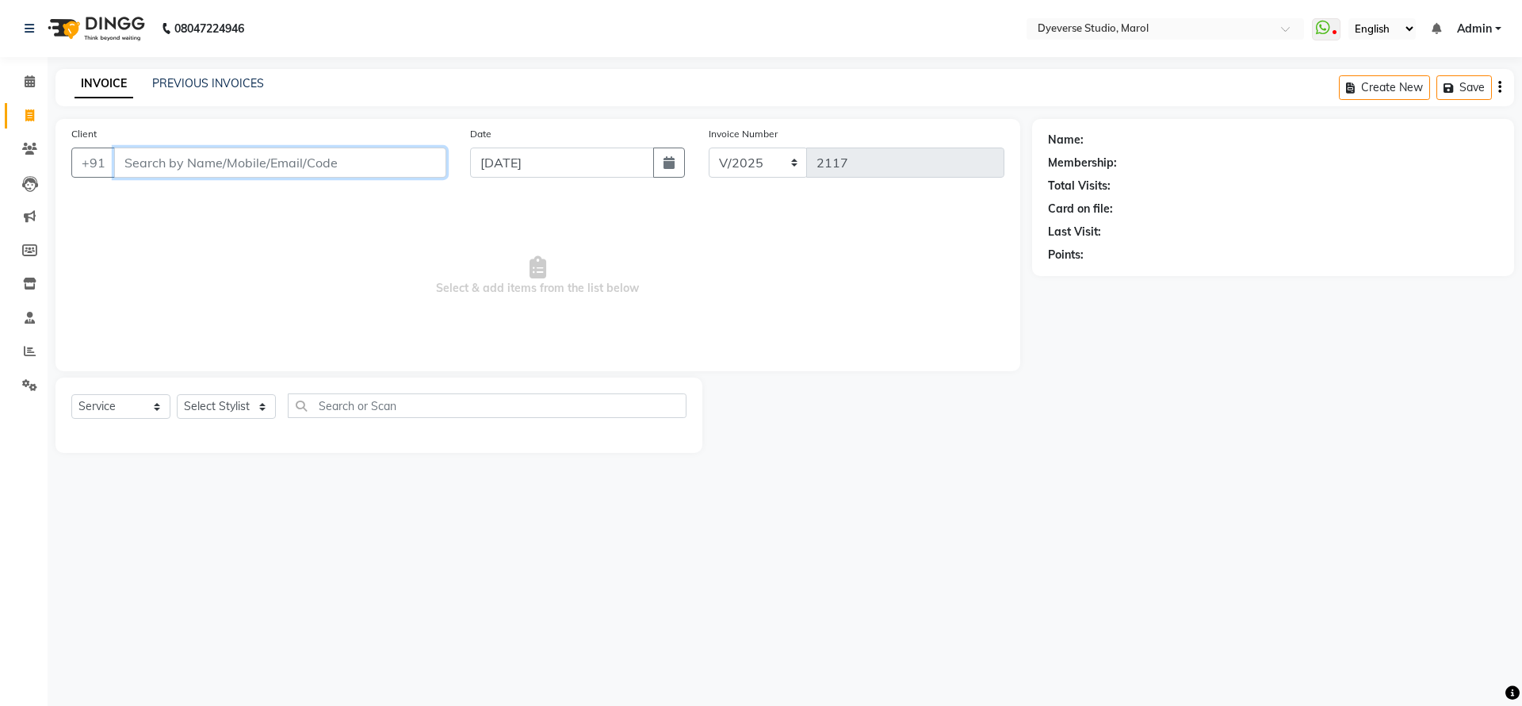
click at [311, 161] on input "Client" at bounding box center [280, 162] width 332 height 30
paste input "919930071999"
type input "919930071999"
select select "1: Object"
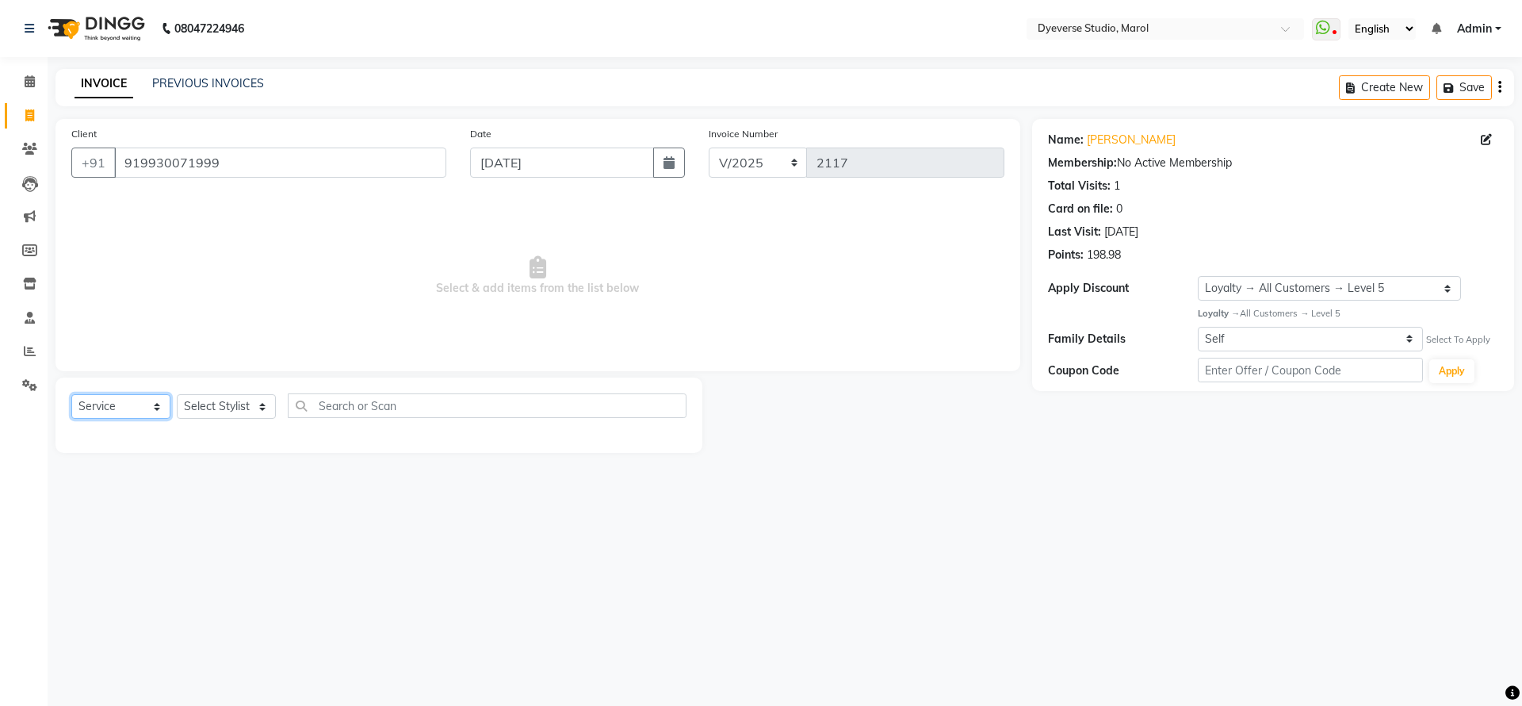
click at [133, 400] on select "Select Service Product Membership Package Voucher Prepaid Gift Card" at bounding box center [120, 406] width 99 height 25
click at [251, 394] on select "Select Stylist [PERSON_NAME] [PERSON_NAME] [PERSON_NAME] [PERSON_NAME] [PERSON_…" at bounding box center [226, 406] width 99 height 25
select select "67069"
click at [177, 394] on select "Select Stylist [PERSON_NAME] [PERSON_NAME] [PERSON_NAME] [PERSON_NAME] [PERSON_…" at bounding box center [226, 406] width 99 height 25
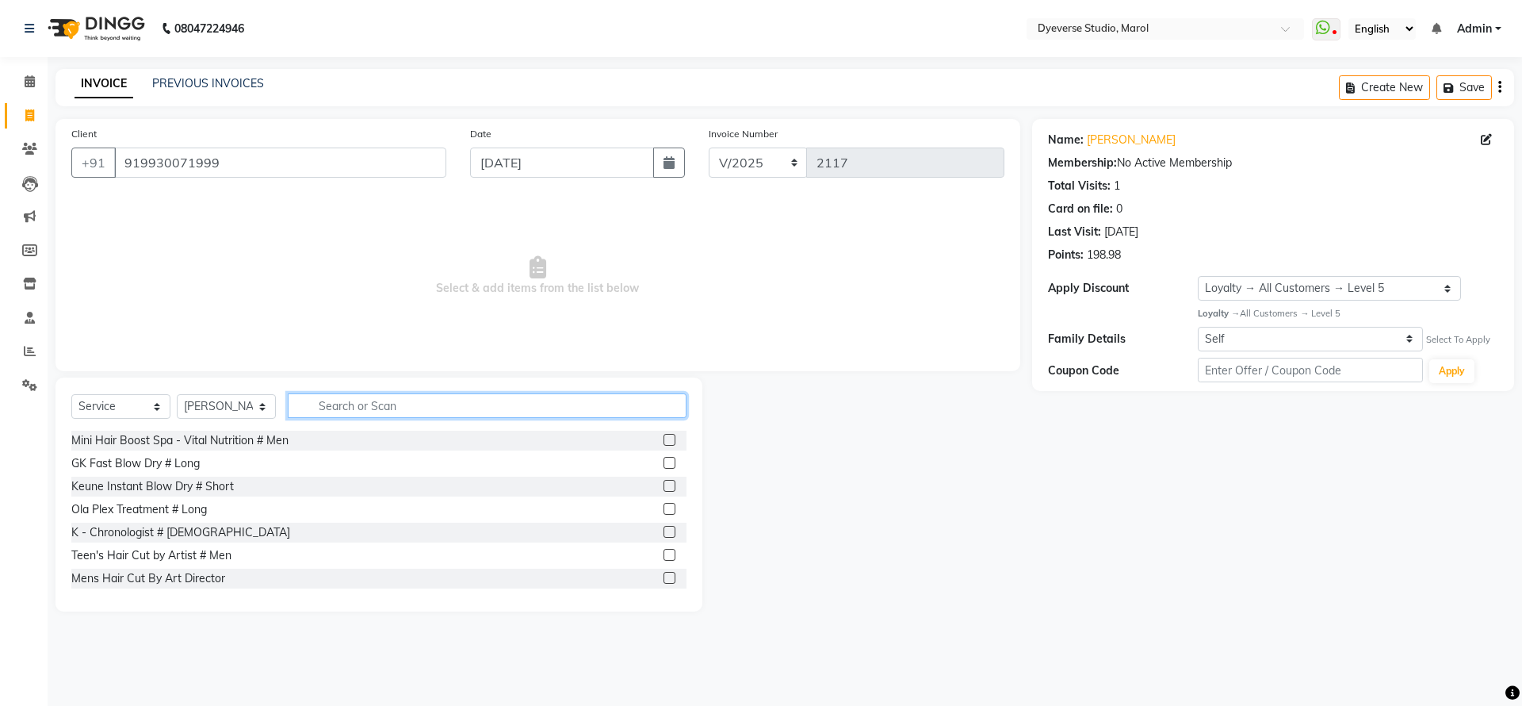
click at [422, 414] on input "text" at bounding box center [487, 405] width 399 height 25
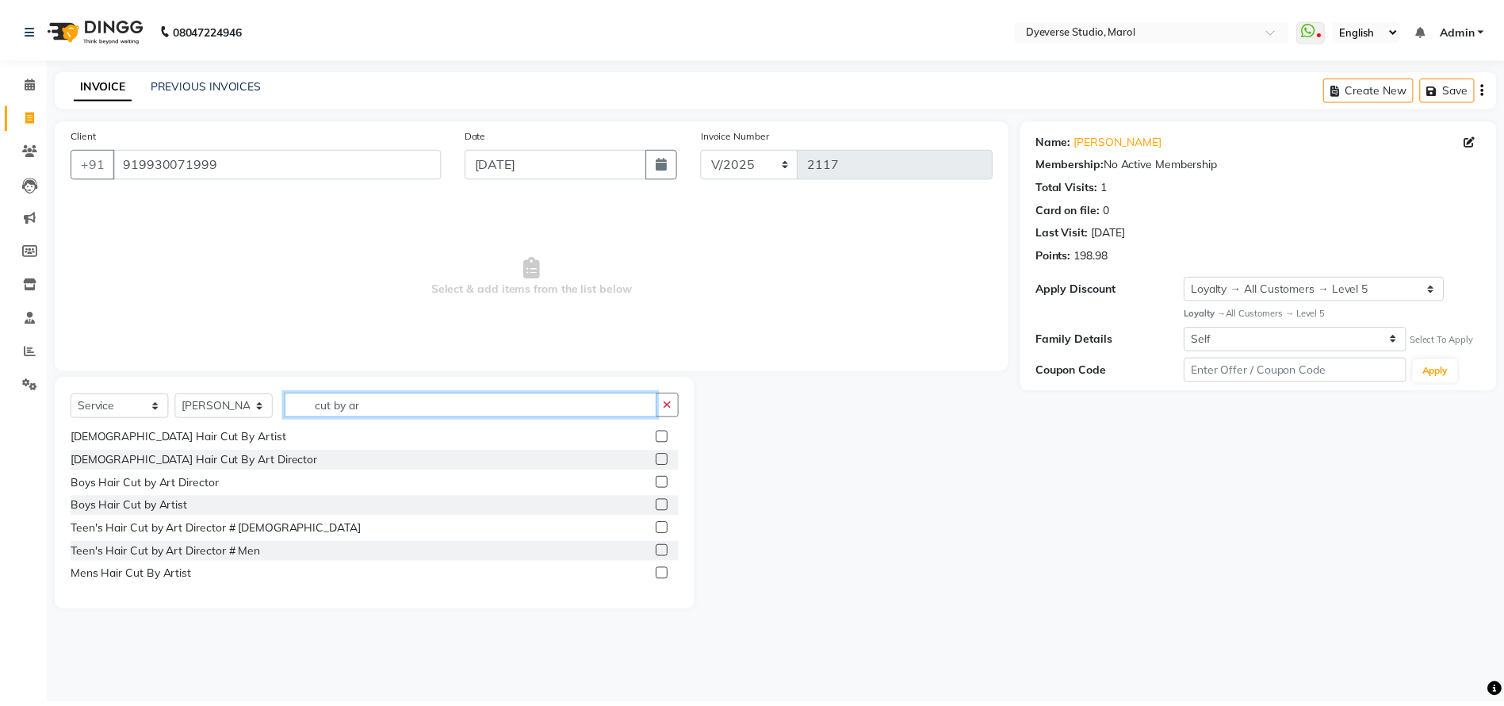
scroll to position [140, 0]
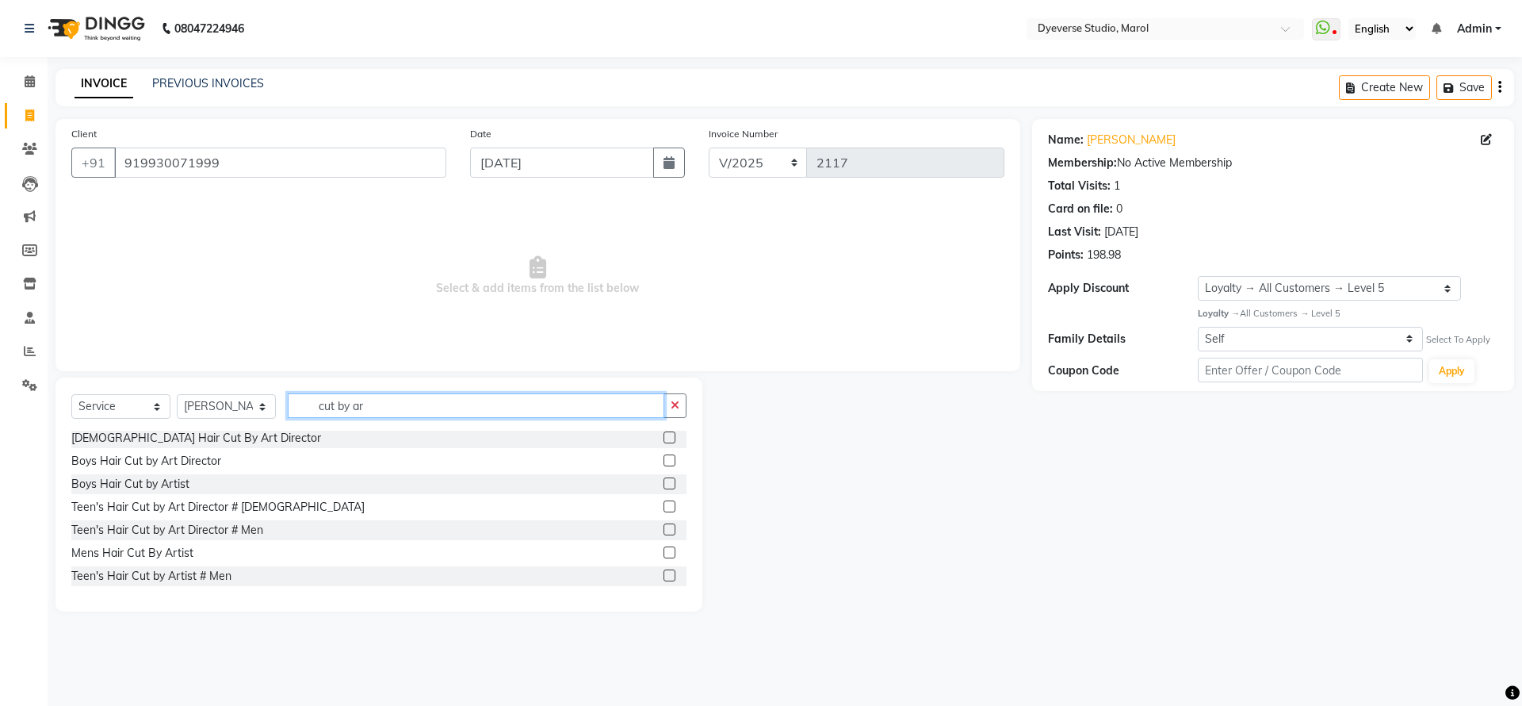
type input "cut by ar"
click at [664, 442] on label at bounding box center [670, 437] width 12 height 12
click at [664, 442] on input "checkbox" at bounding box center [669, 438] width 10 height 10
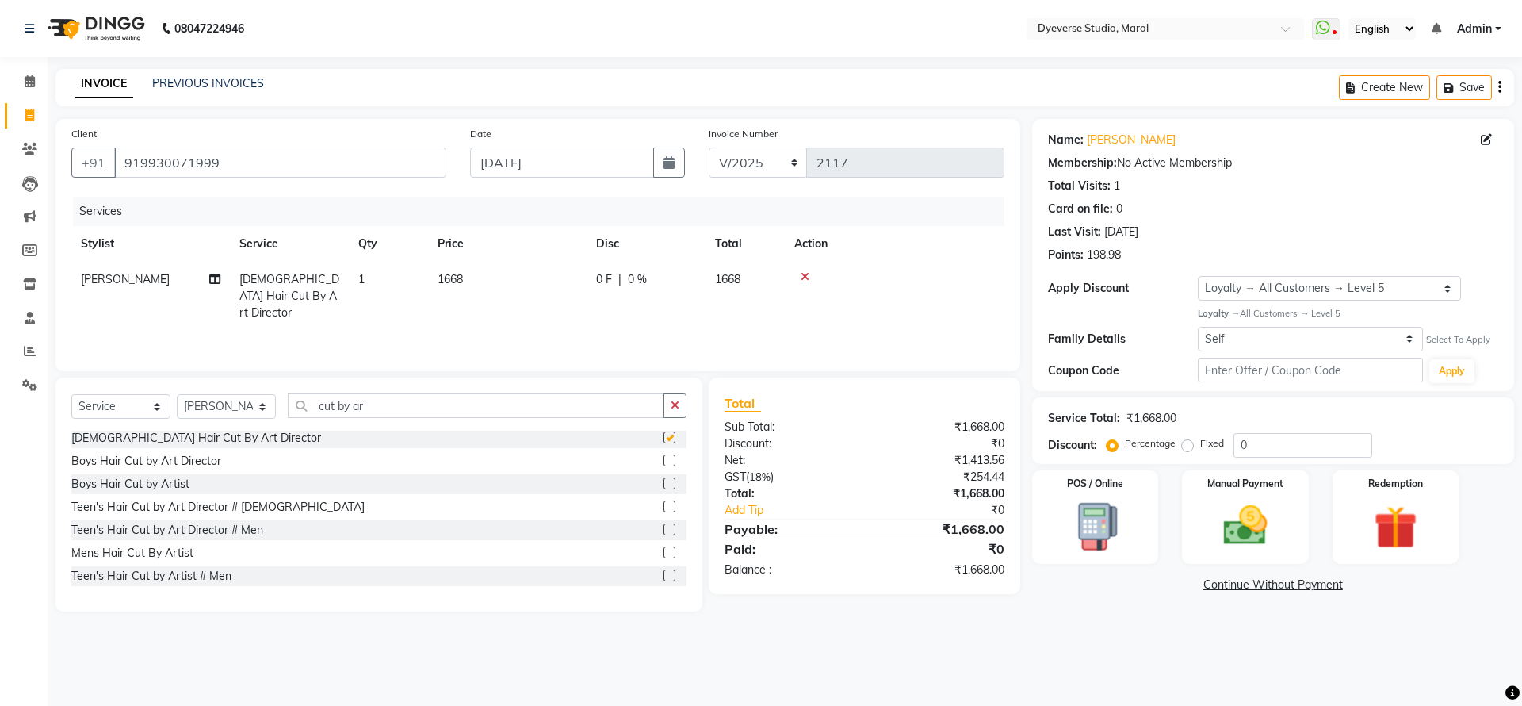
checkbox input "false"
click at [1269, 519] on img at bounding box center [1245, 526] width 74 height 52
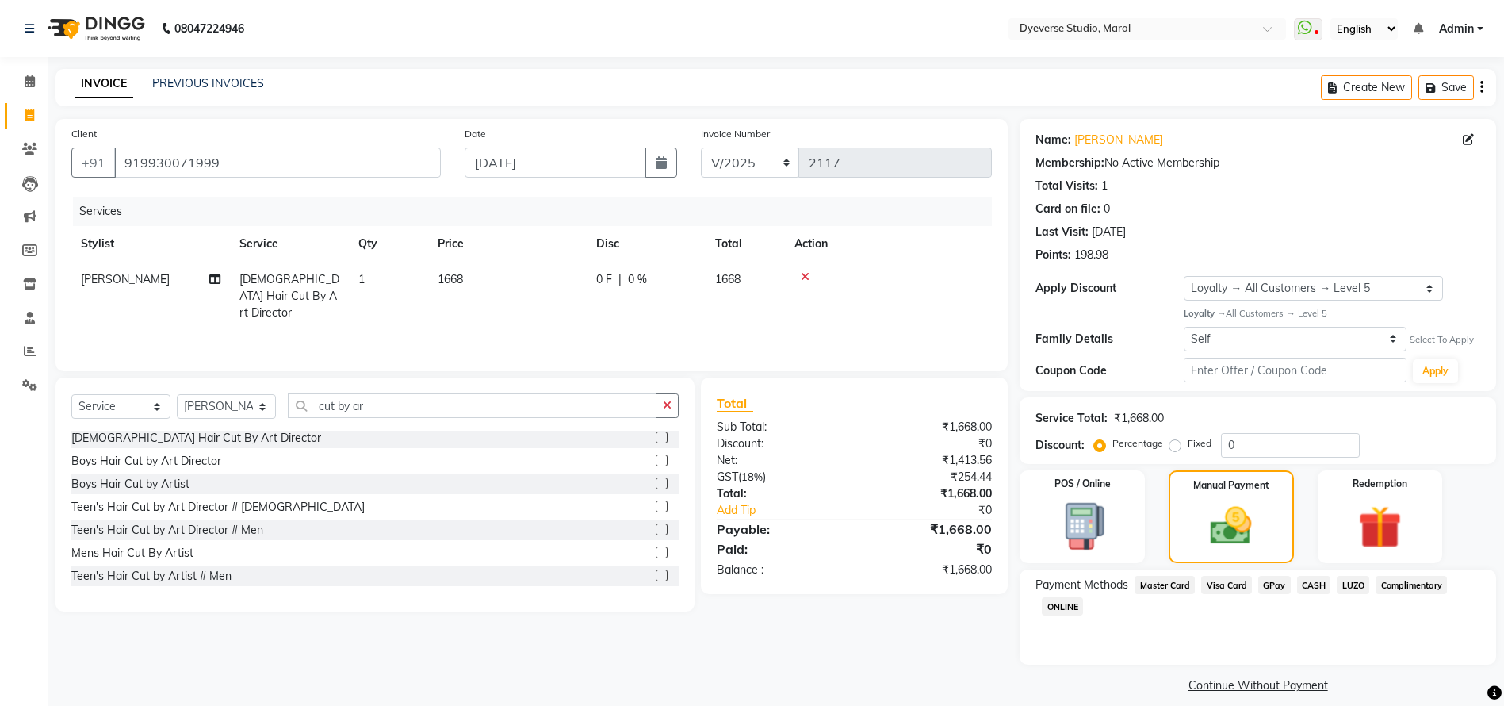
click at [1283, 580] on span "GPay" at bounding box center [1274, 585] width 33 height 18
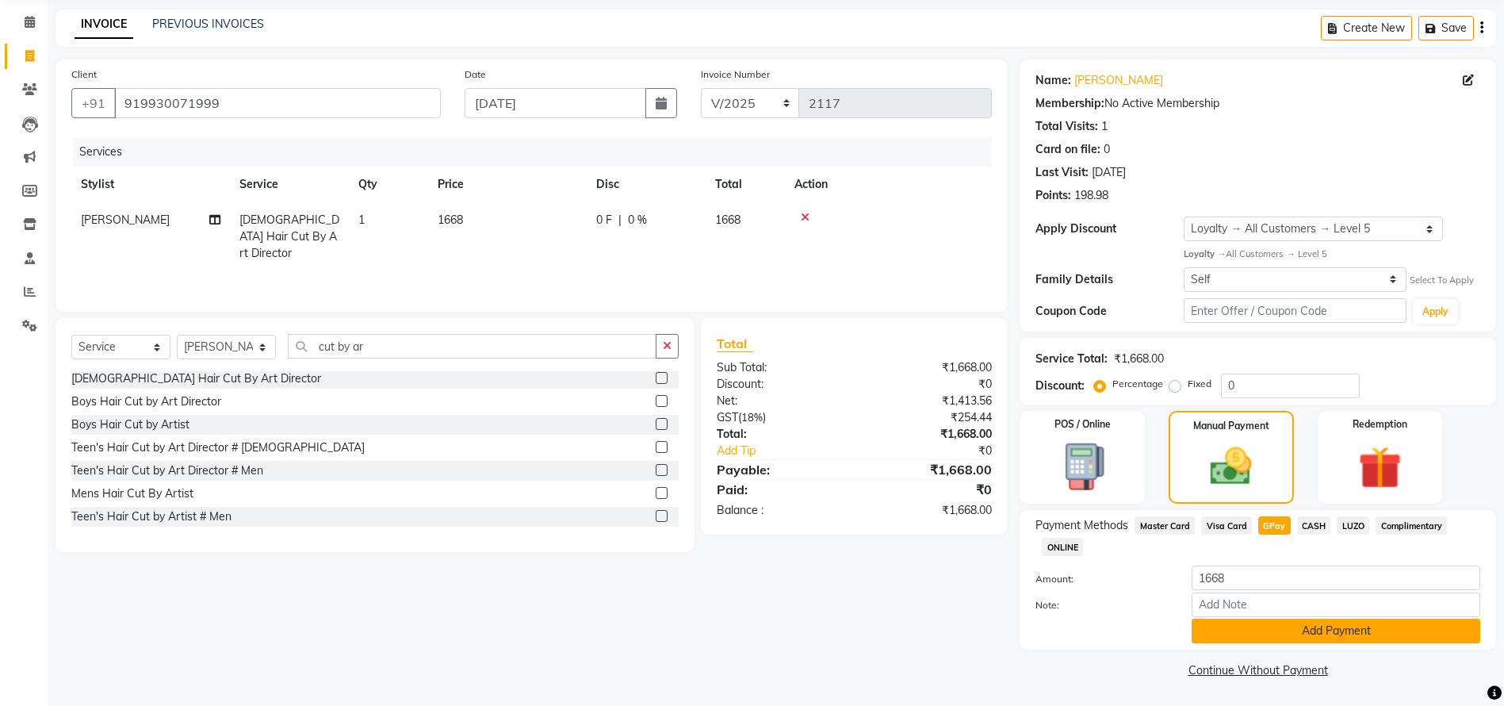
click at [1343, 641] on button "Add Payment" at bounding box center [1336, 630] width 289 height 25
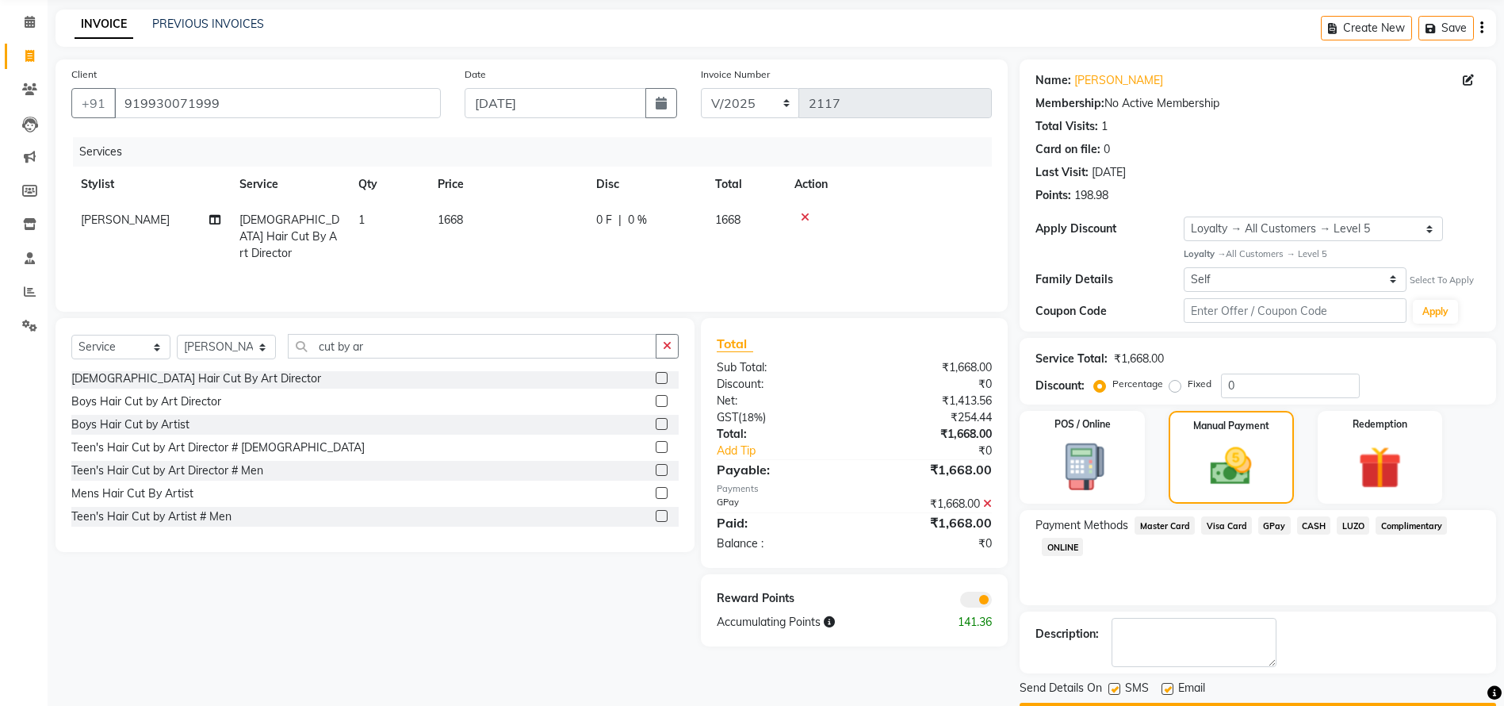
scroll to position [105, 0]
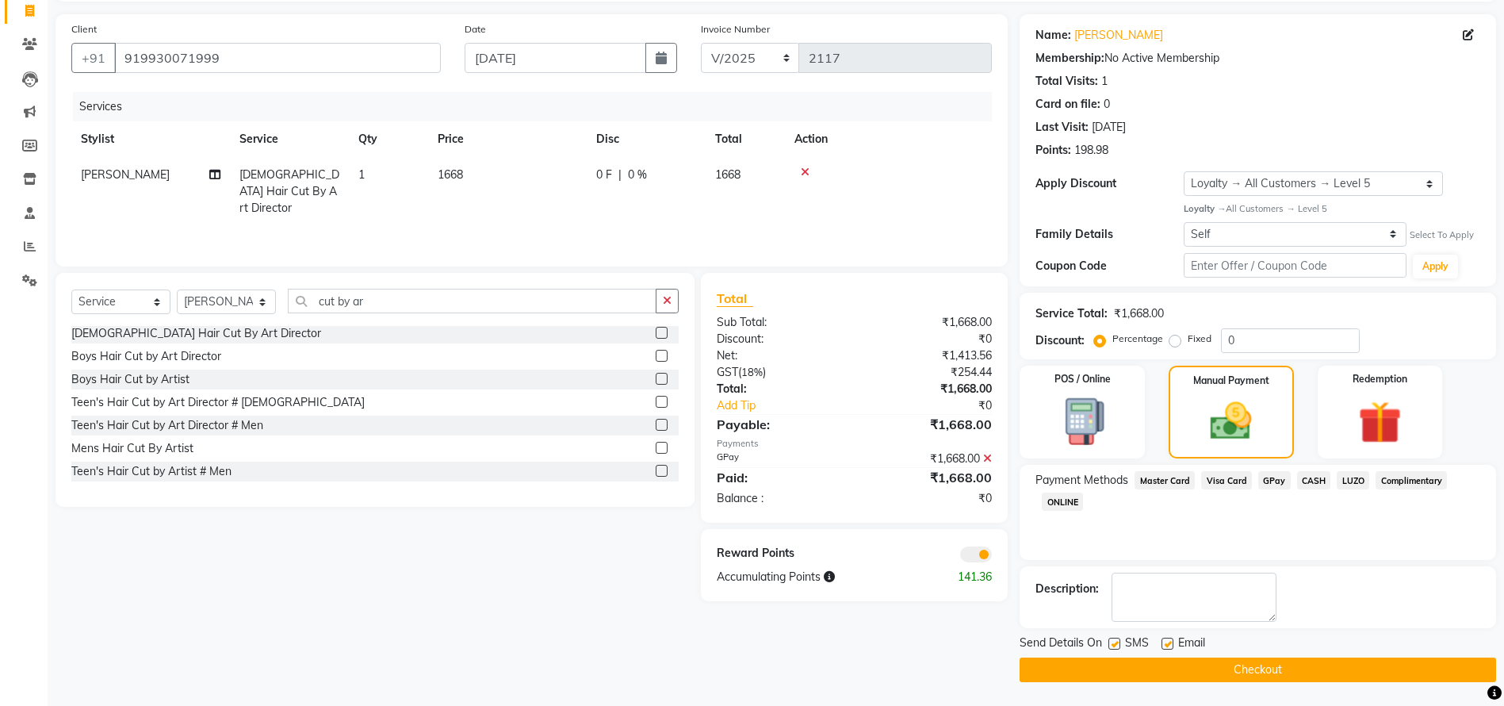
click at [969, 557] on span at bounding box center [976, 554] width 32 height 16
click at [992, 557] on input "checkbox" at bounding box center [992, 557] width 0 height 0
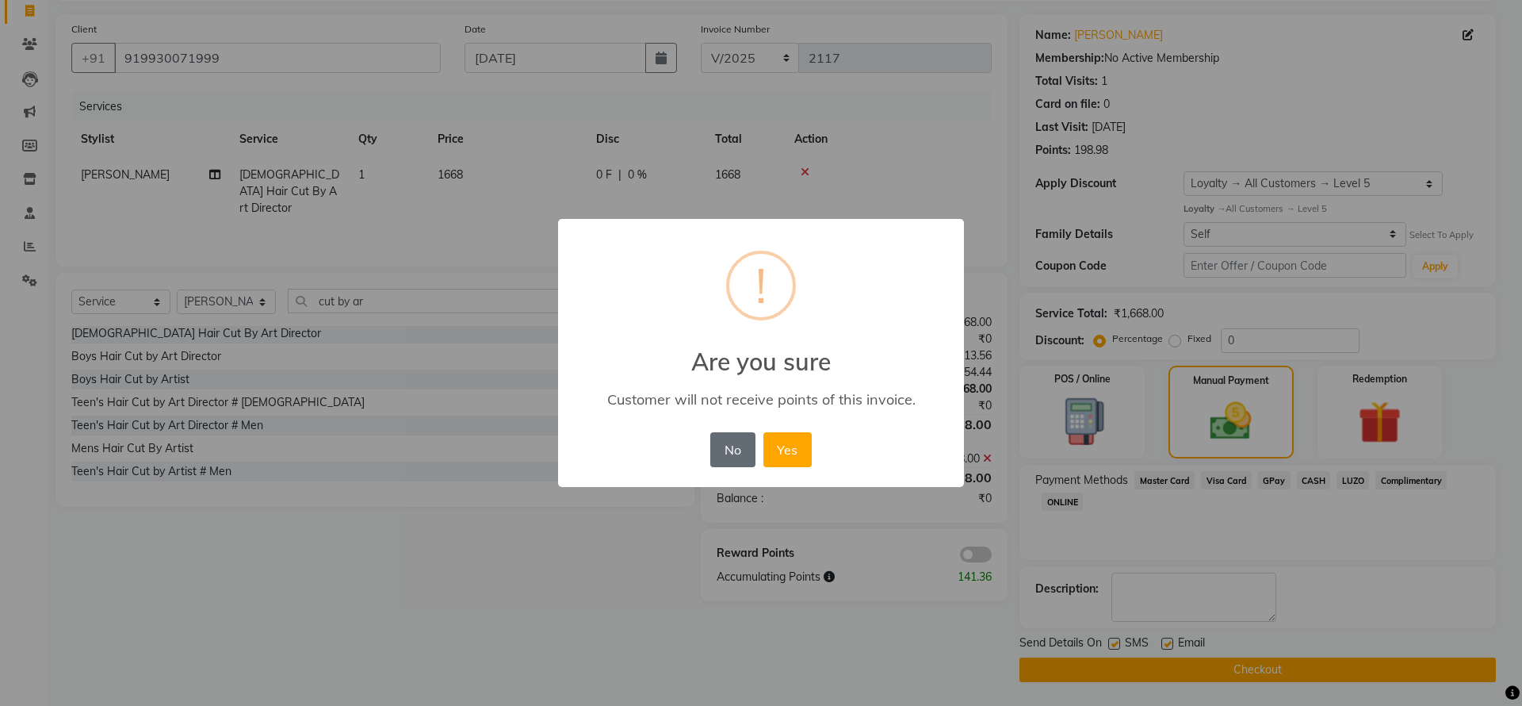
click at [748, 458] on button "No" at bounding box center [732, 449] width 44 height 35
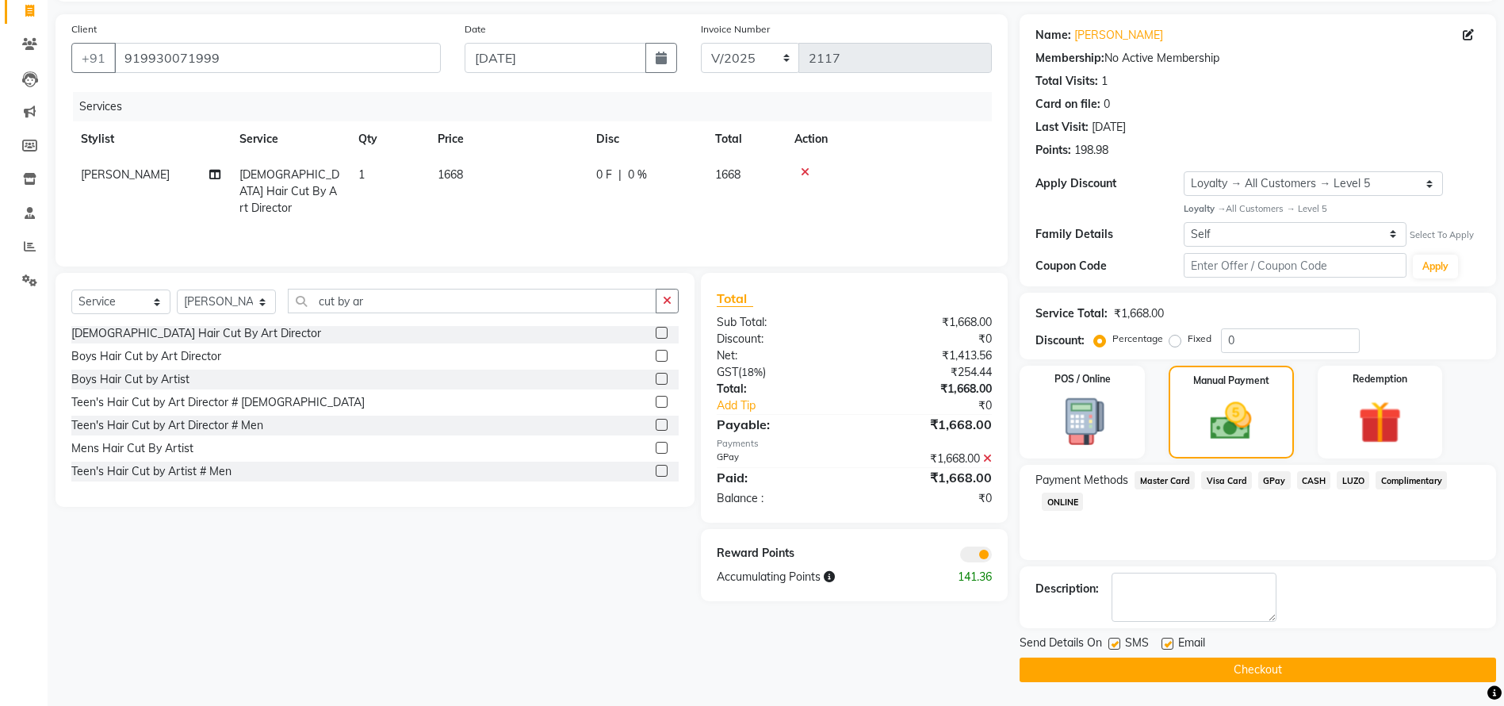
click at [979, 557] on span at bounding box center [976, 554] width 32 height 16
click at [992, 557] on input "checkbox" at bounding box center [992, 557] width 0 height 0
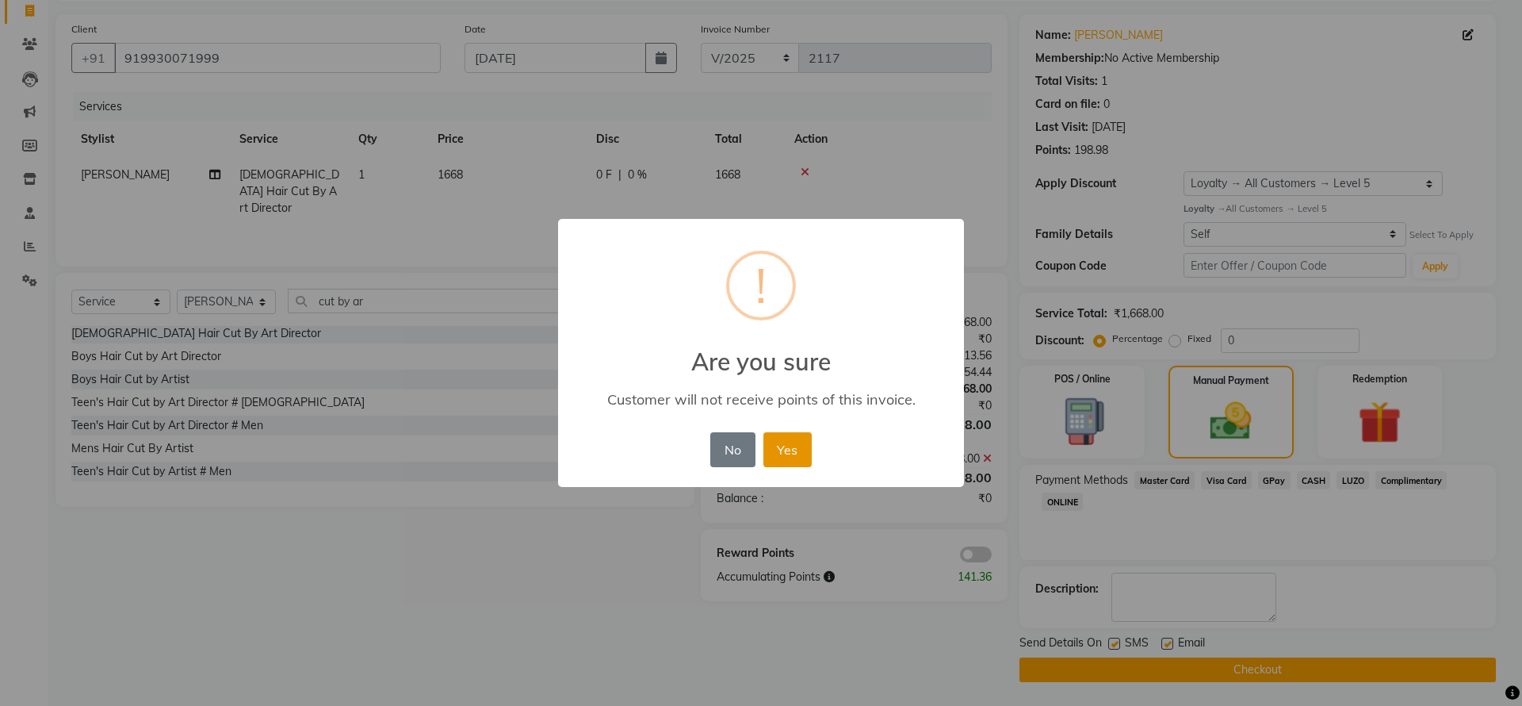
click at [795, 439] on button "Yes" at bounding box center [788, 449] width 48 height 35
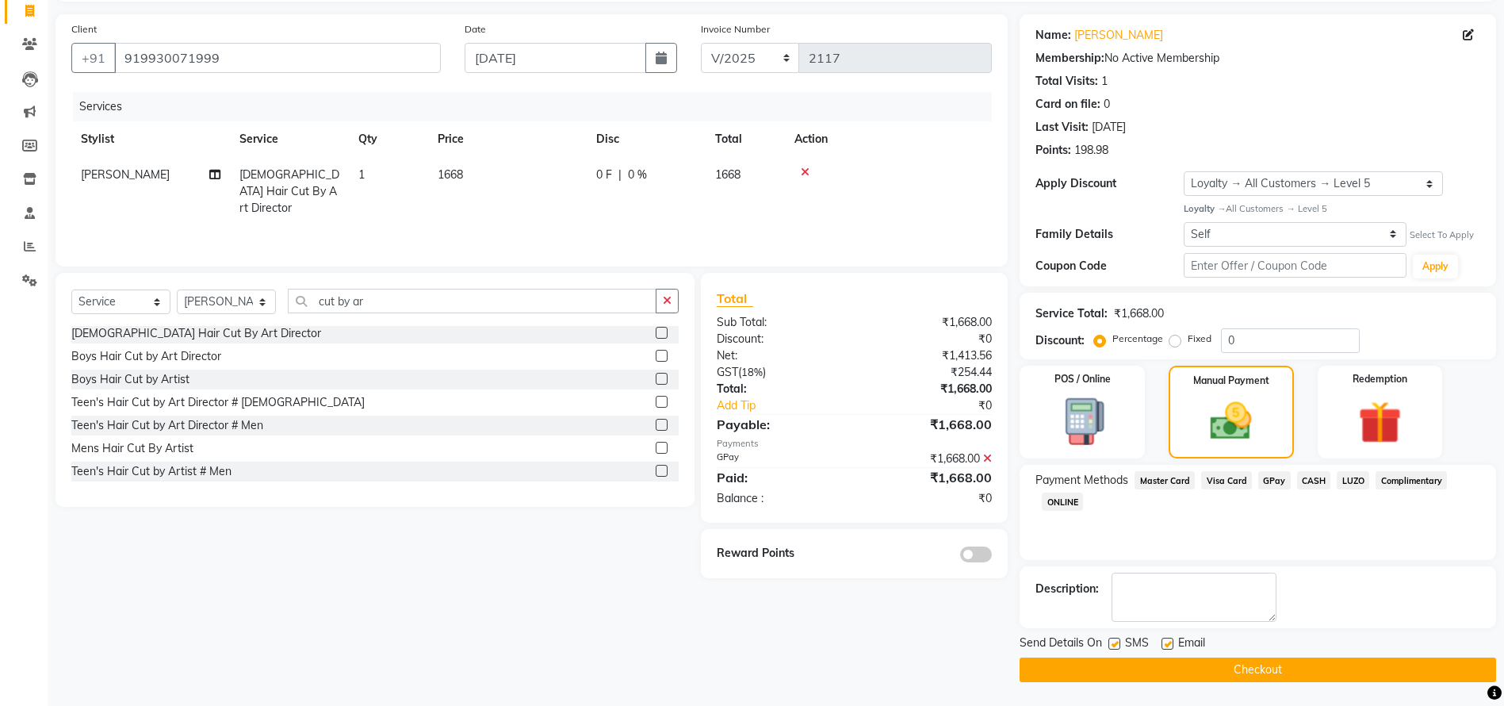
click at [1185, 663] on button "Checkout" at bounding box center [1258, 669] width 477 height 25
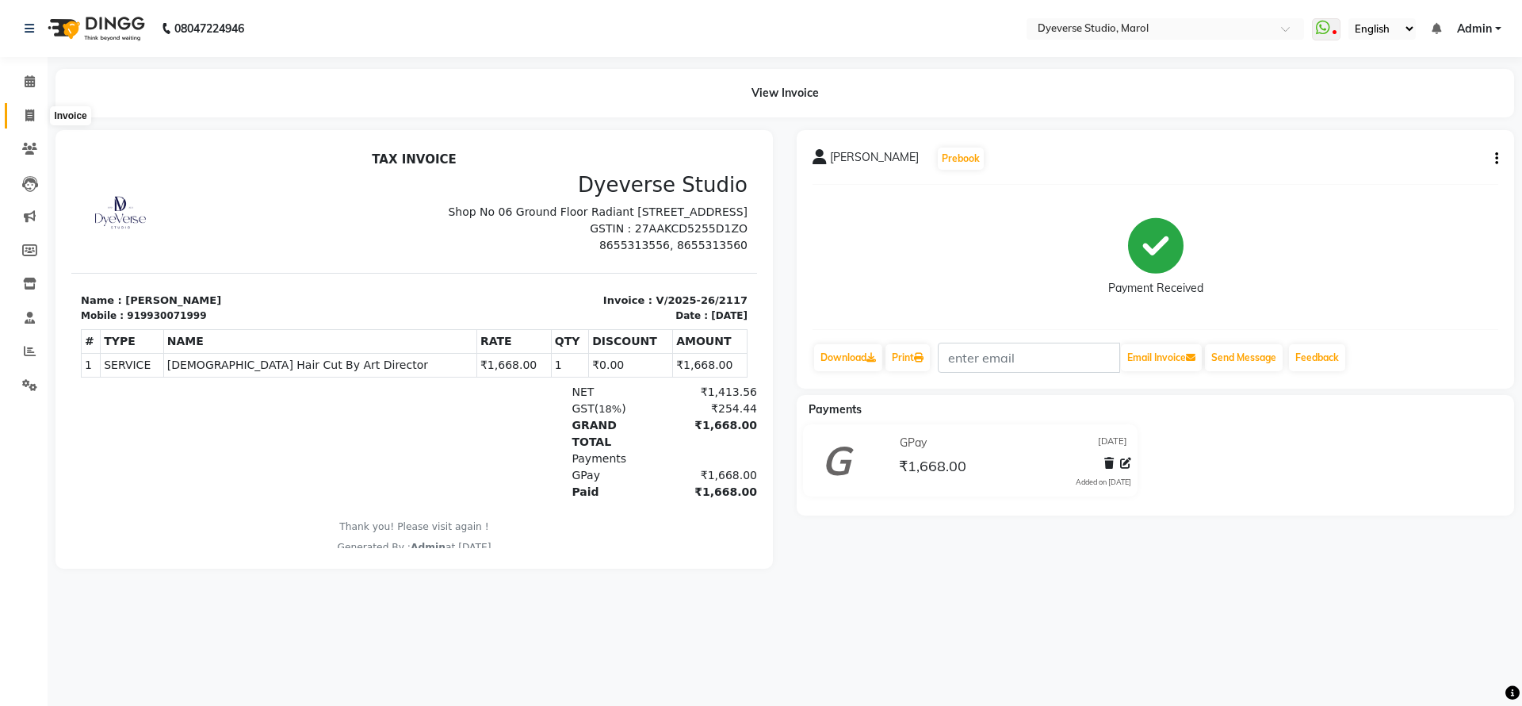
click at [25, 112] on icon at bounding box center [29, 115] width 9 height 12
select select "service"
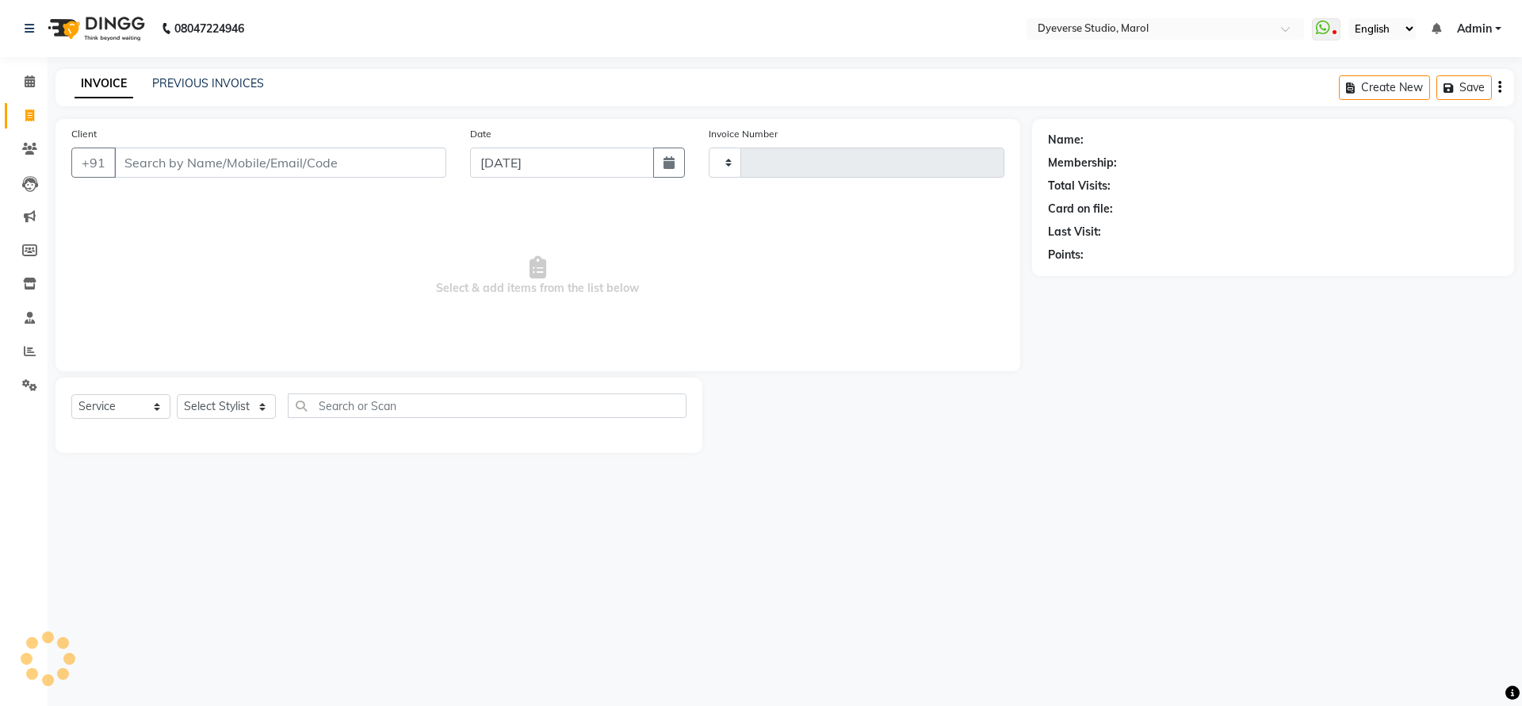
type input "2118"
select select "6368"
click at [169, 162] on input "Client" at bounding box center [280, 162] width 332 height 30
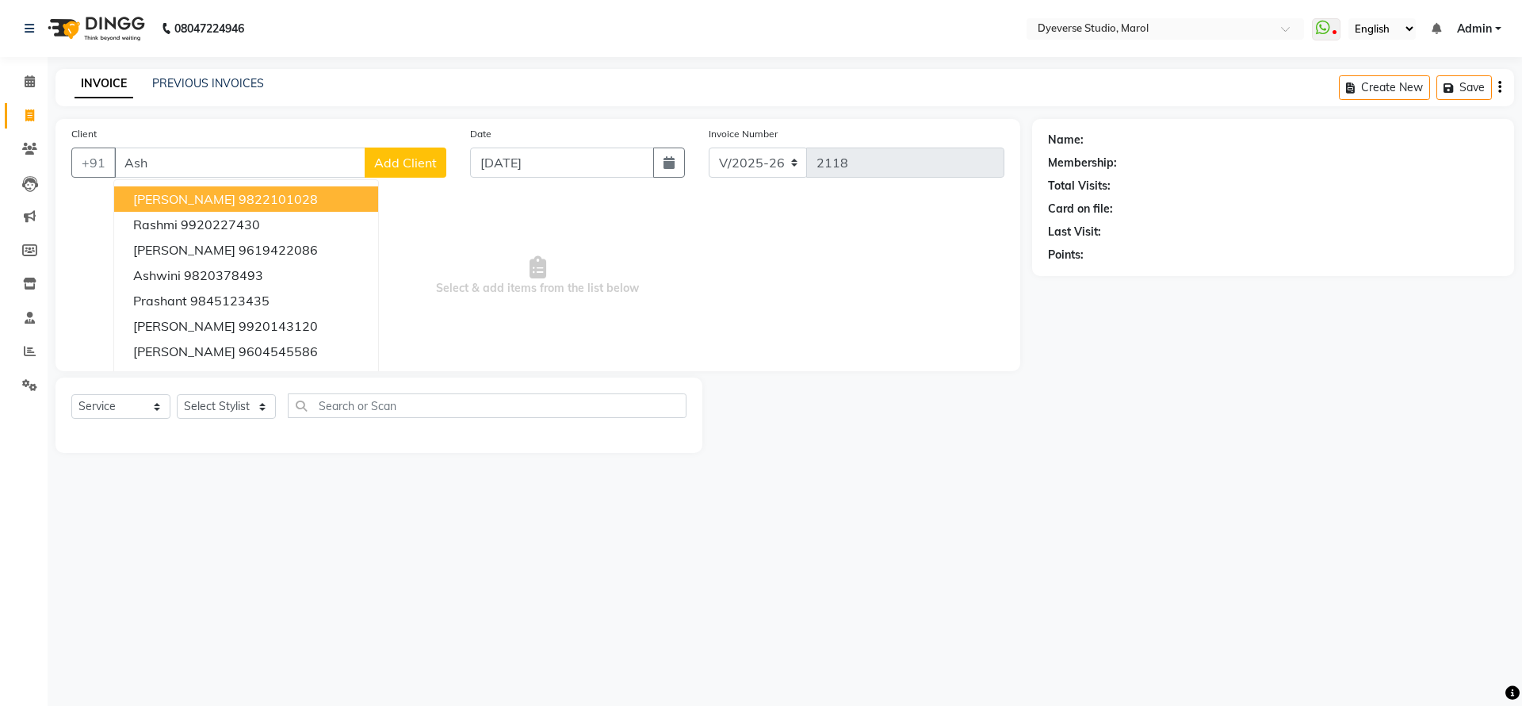
type input "Ash"
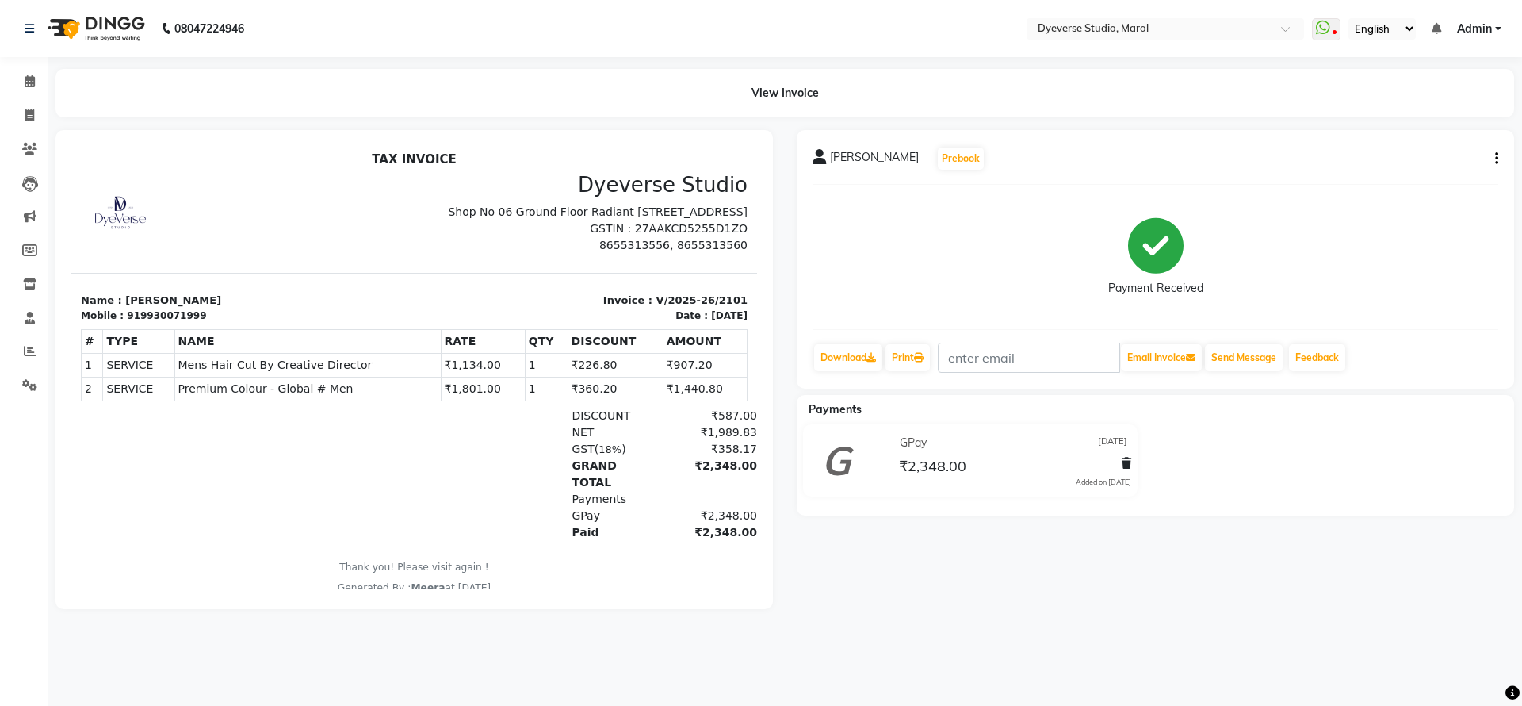
click at [161, 308] on p "Name : [PERSON_NAME]" at bounding box center [243, 301] width 324 height 16
click at [163, 323] on div "919930071999" at bounding box center [166, 315] width 79 height 14
copy div "919930071999"
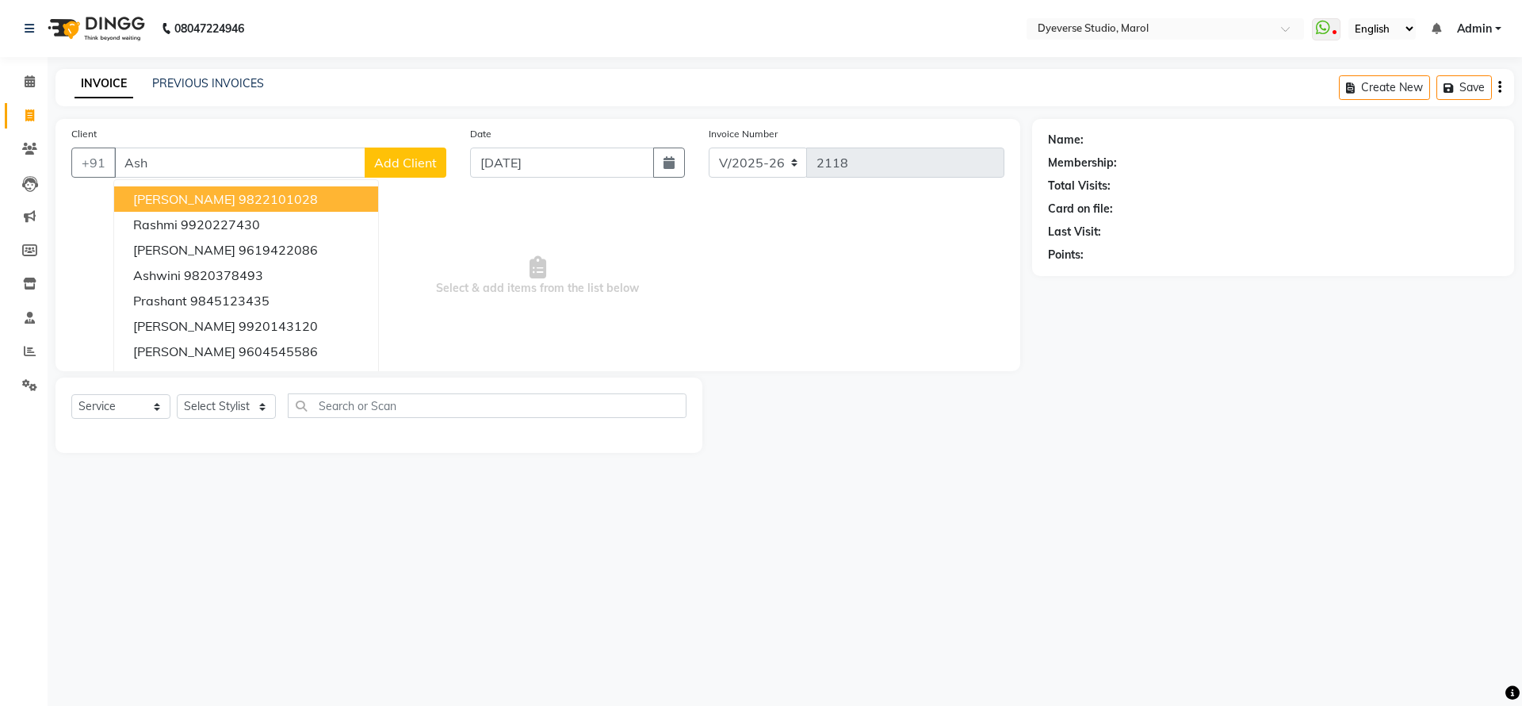
select select "6368"
select select "service"
drag, startPoint x: 0, startPoint y: 0, endPoint x: 24, endPoint y: 165, distance: 166.6
click at [24, 165] on app-home "08047224946 Select Location × Dyeverse Studio, Marol WhatsApp Status ✕ Status: …" at bounding box center [761, 238] width 1522 height 477
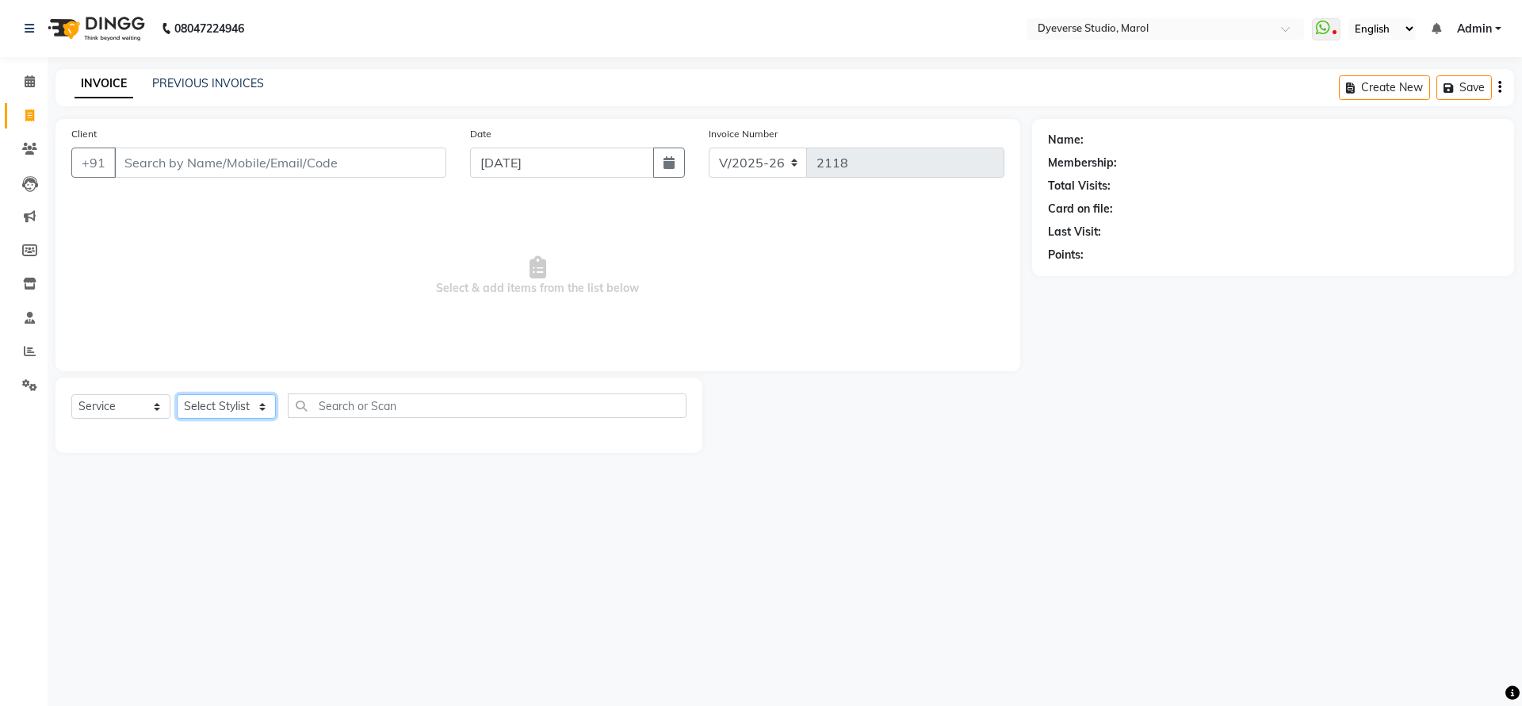
click at [239, 414] on select "Select Stylist [PERSON_NAME] [PERSON_NAME] [PERSON_NAME] [PERSON_NAME] [PERSON_…" at bounding box center [226, 406] width 99 height 25
select select "82421"
click at [177, 394] on select "Select Stylist [PERSON_NAME] [PERSON_NAME] [PERSON_NAME] [PERSON_NAME] [PERSON_…" at bounding box center [226, 406] width 99 height 25
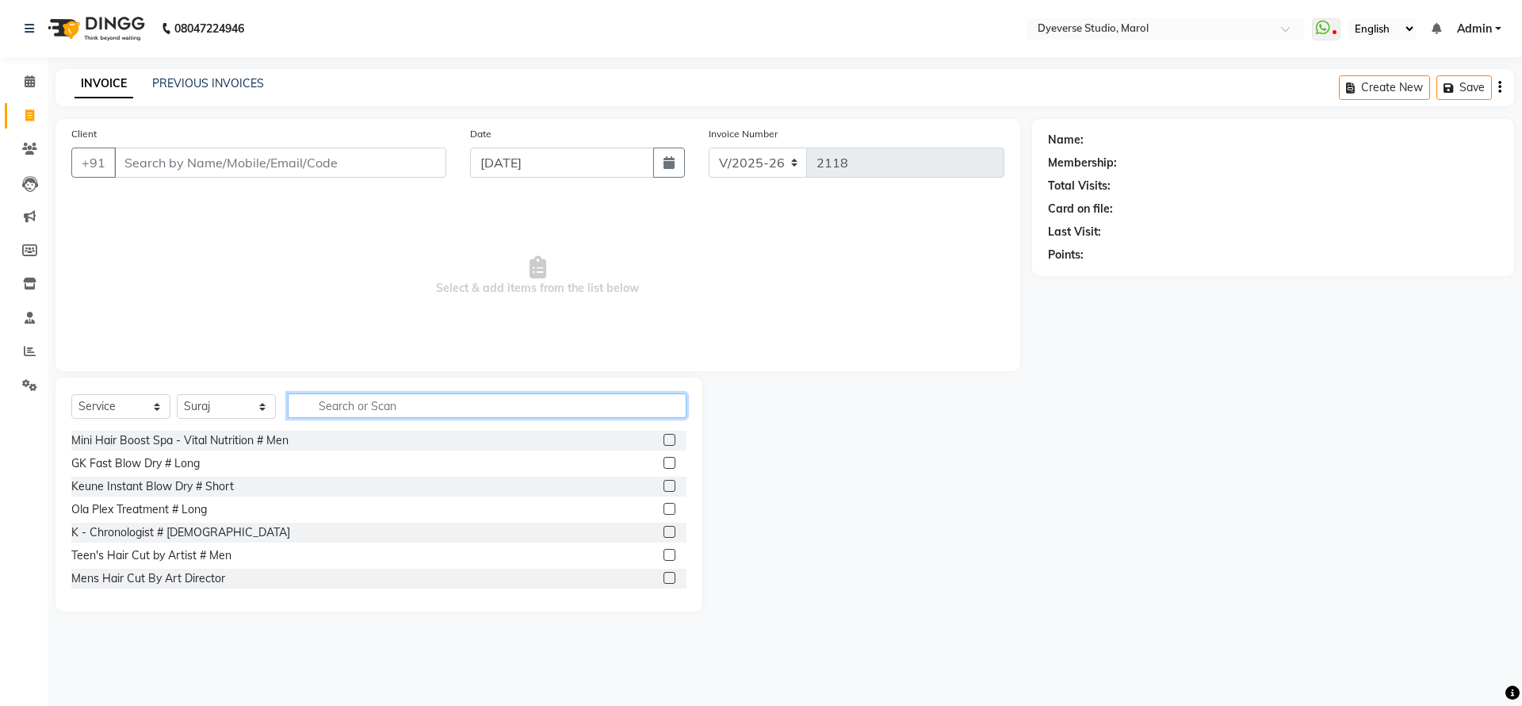
click at [410, 414] on input "text" at bounding box center [487, 405] width 399 height 25
type input "head"
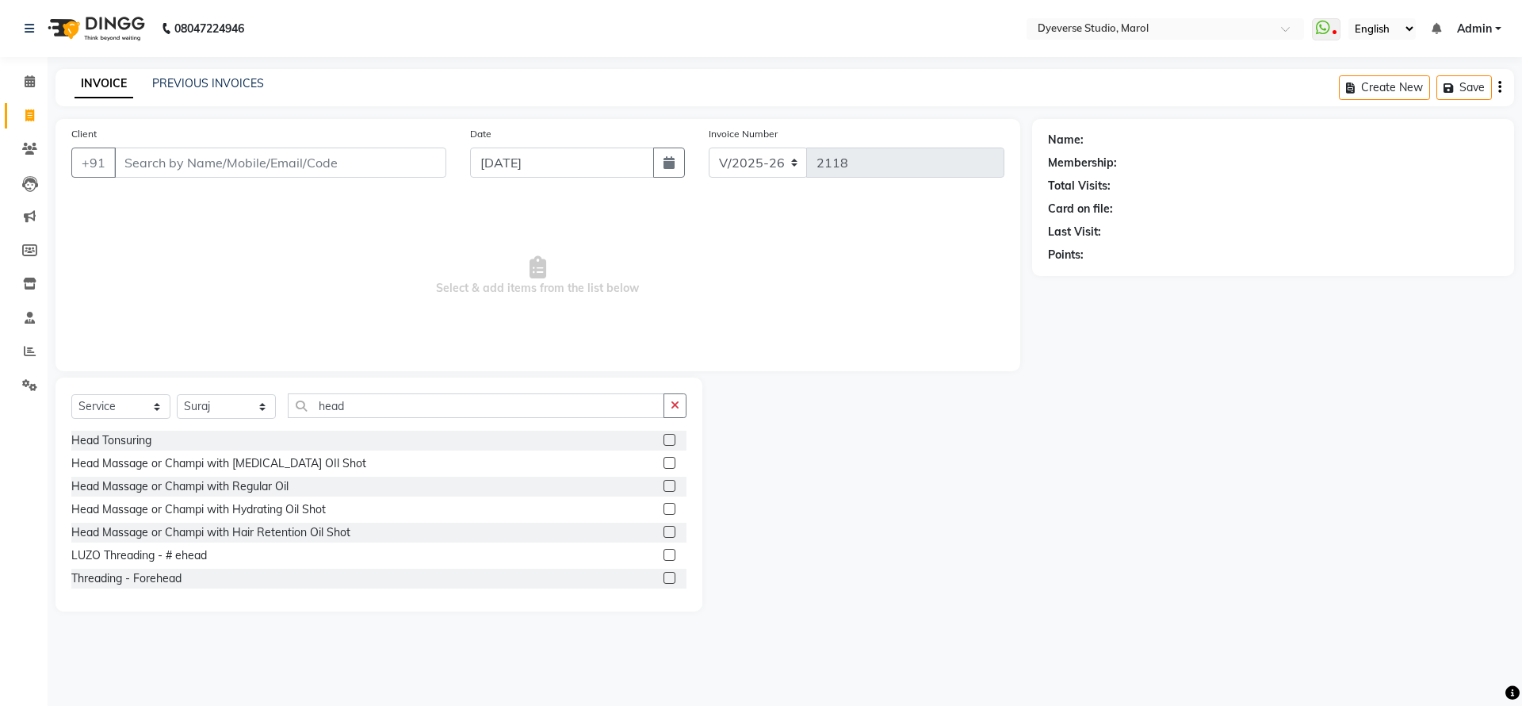
click at [664, 461] on label at bounding box center [670, 463] width 12 height 12
click at [664, 461] on input "checkbox" at bounding box center [669, 463] width 10 height 10
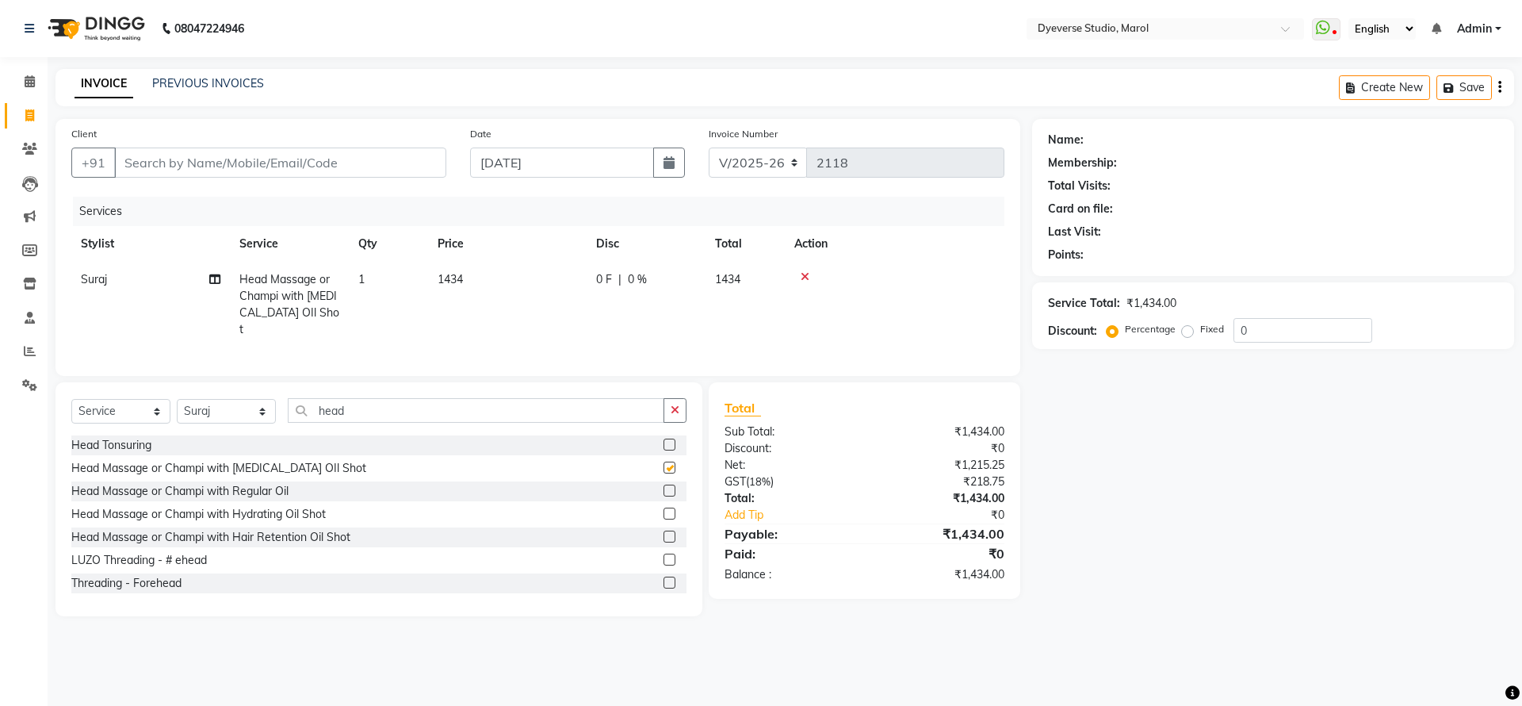
checkbox input "false"
click at [1284, 321] on input "0" at bounding box center [1303, 330] width 139 height 25
type input "25"
drag, startPoint x: 381, startPoint y: 405, endPoint x: 201, endPoint y: 406, distance: 180.0
click at [201, 406] on div "Select Service Product Membership Package Voucher Prepaid Gift Card Select Styl…" at bounding box center [378, 416] width 615 height 37
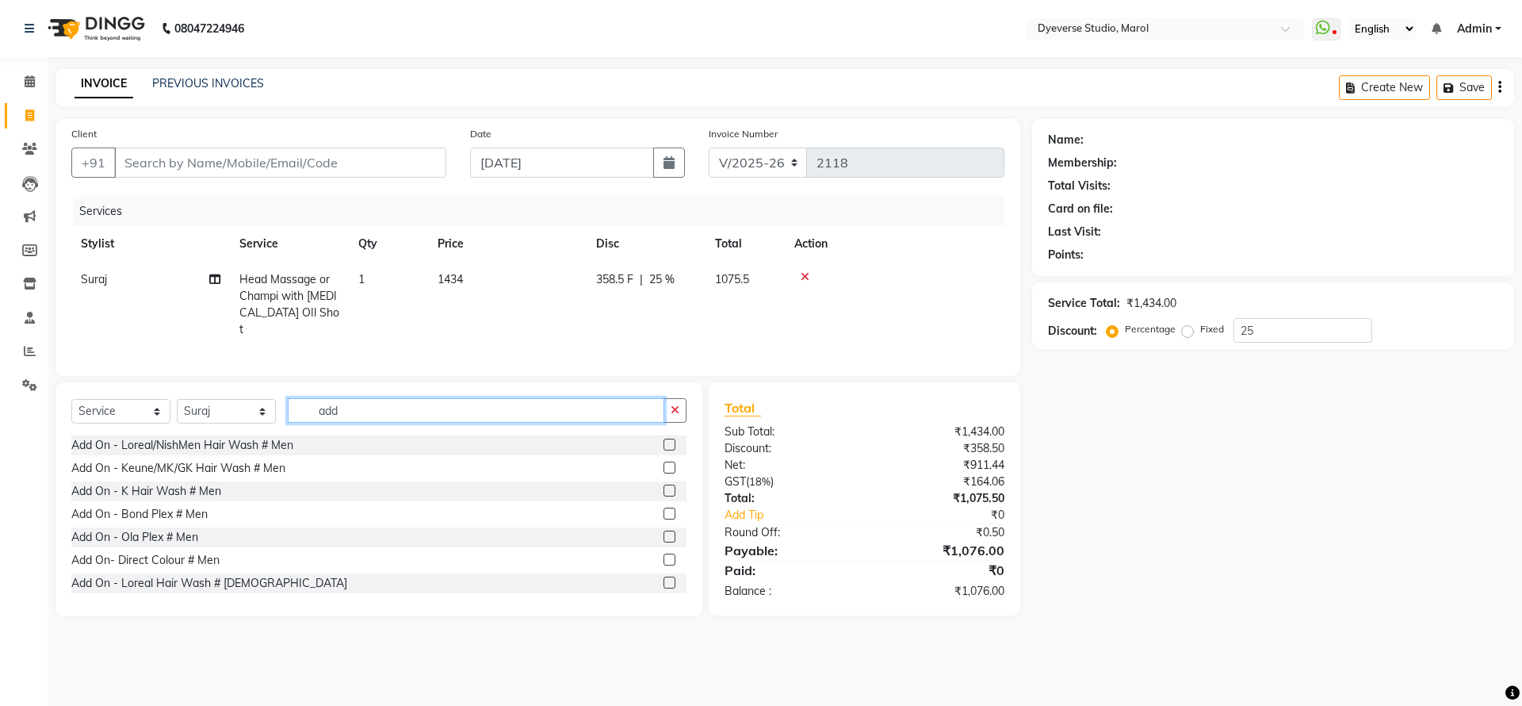
type input "add"
click at [664, 468] on label at bounding box center [670, 467] width 12 height 12
click at [664, 468] on input "checkbox" at bounding box center [669, 468] width 10 height 10
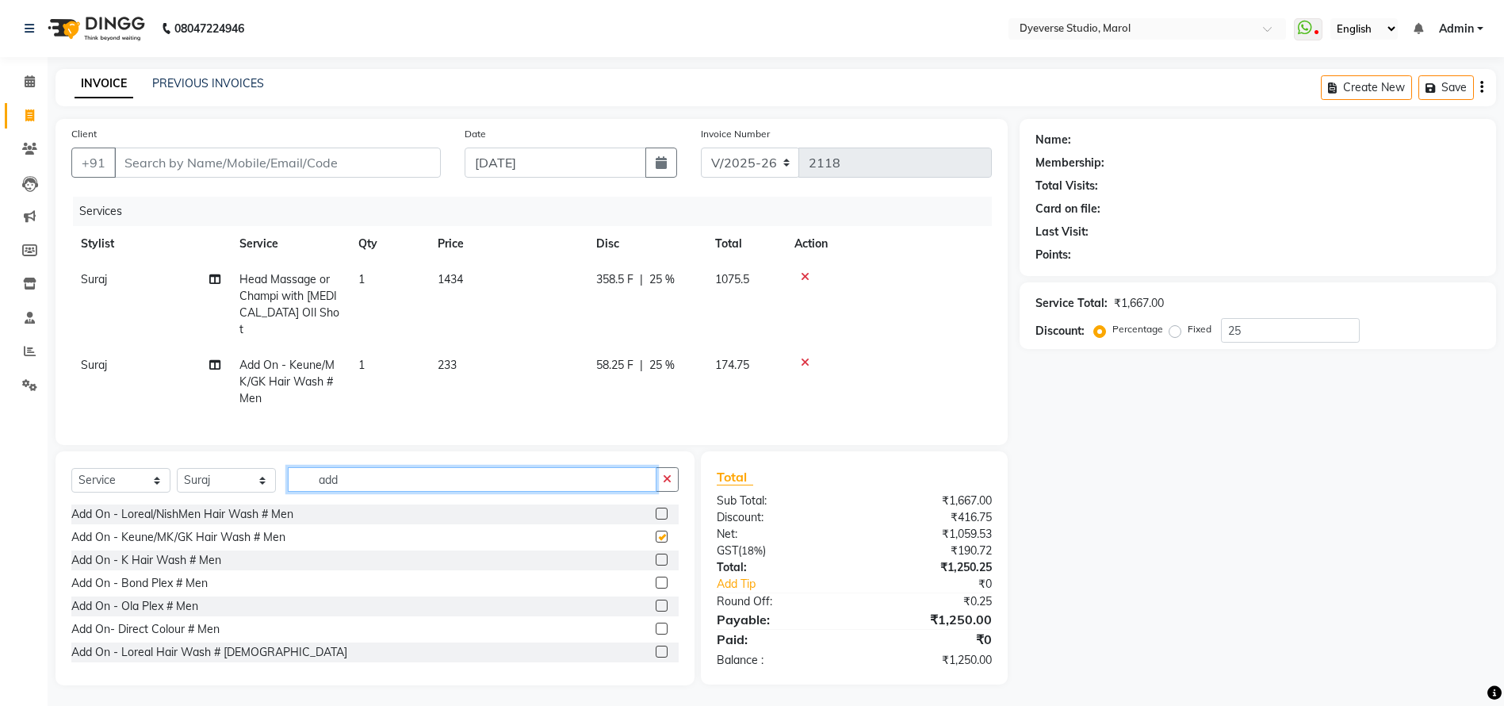
click at [653, 468] on input "add" at bounding box center [472, 479] width 369 height 25
checkbox input "false"
